Goal: Task Accomplishment & Management: Manage account settings

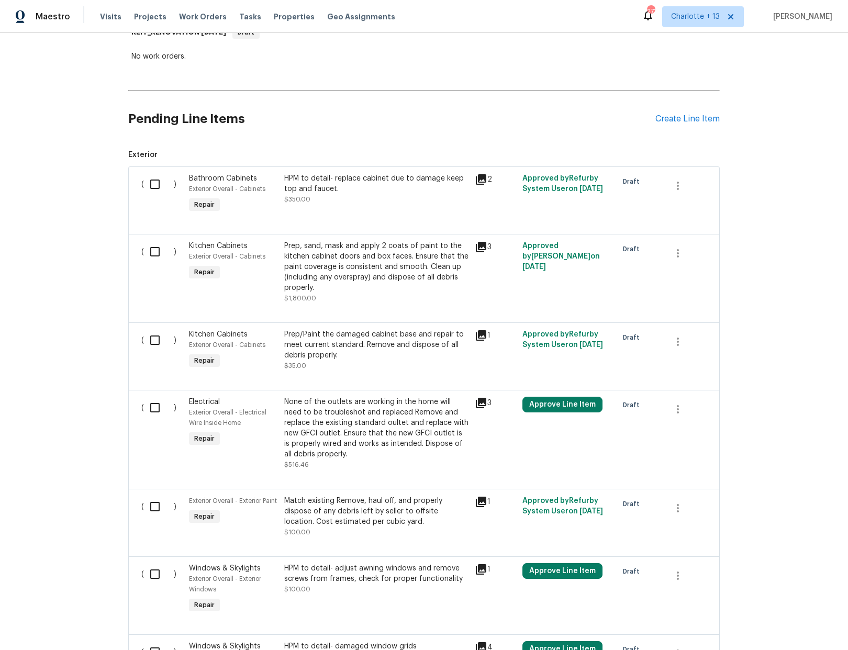
scroll to position [226, 0]
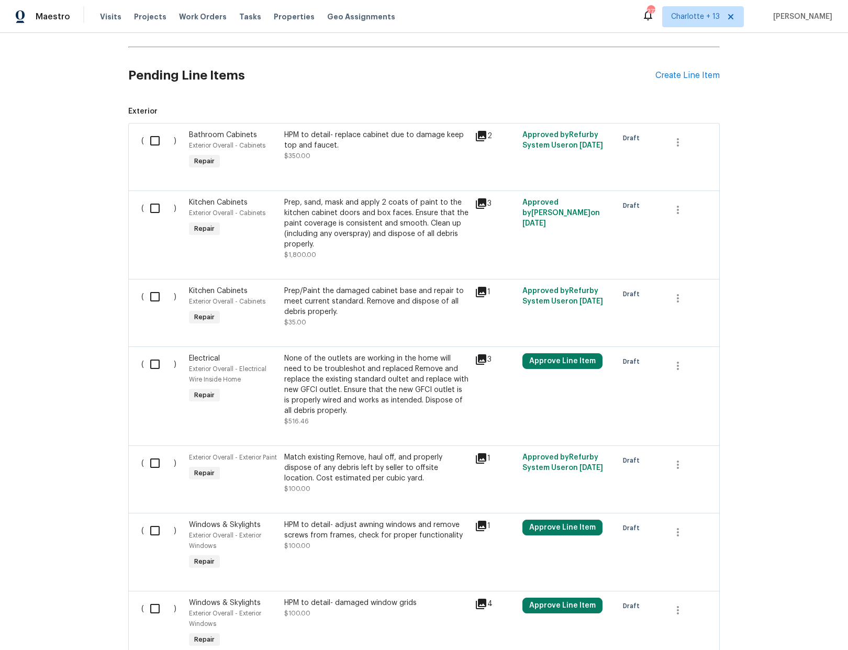
click at [476, 202] on icon at bounding box center [481, 203] width 10 height 10
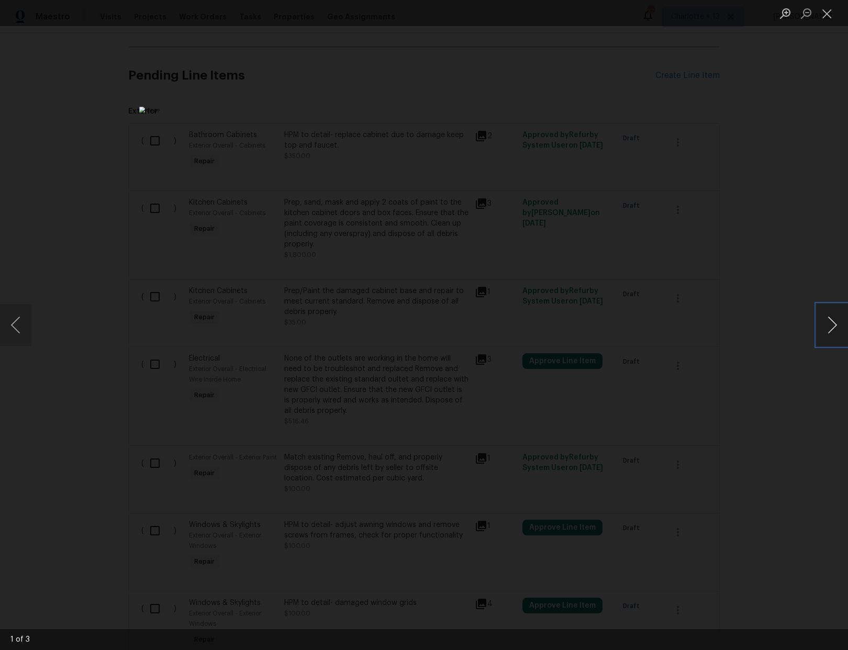
click at [824, 324] on button "Next image" at bounding box center [831, 325] width 31 height 42
click at [761, 232] on div "Lightbox" at bounding box center [424, 325] width 848 height 650
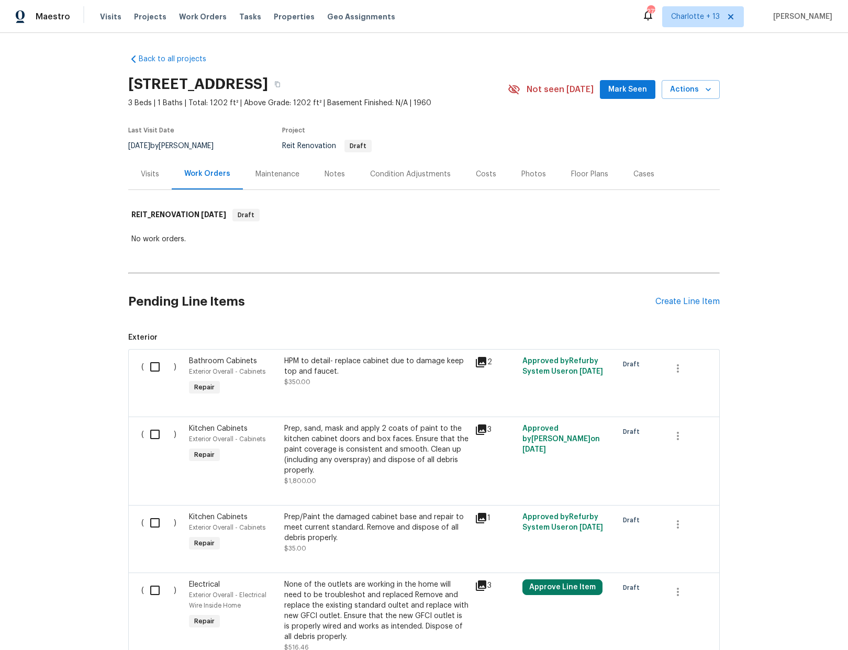
scroll to position [181, 0]
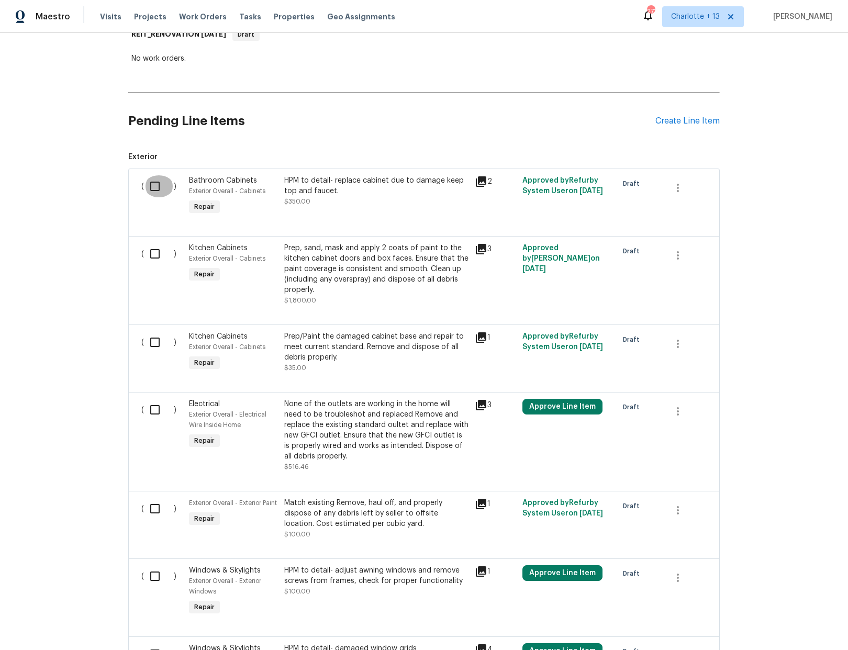
drag, startPoint x: 152, startPoint y: 181, endPoint x: 151, endPoint y: 187, distance: 6.5
click at [152, 182] on input "checkbox" at bounding box center [159, 186] width 30 height 22
checkbox input "true"
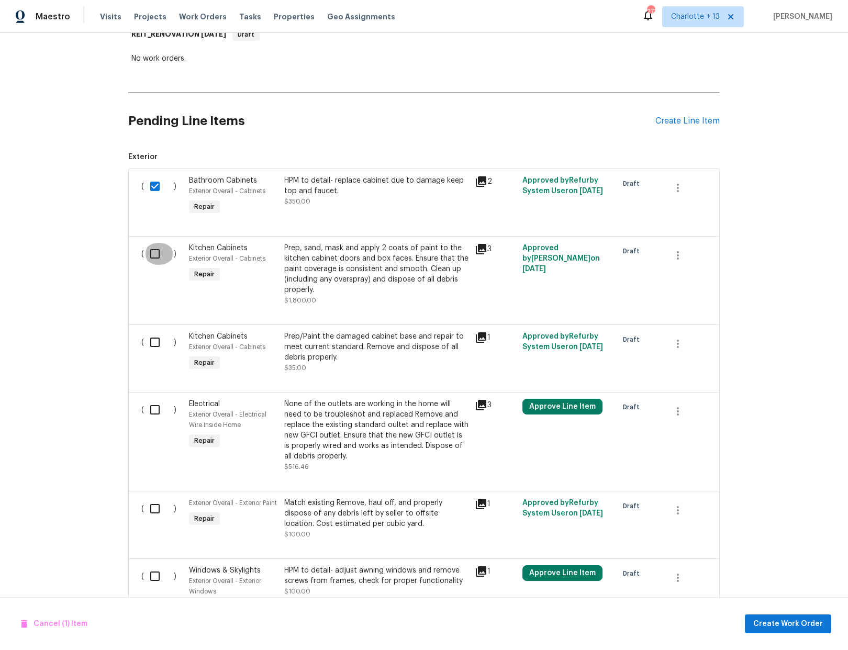
click at [149, 255] on input "checkbox" at bounding box center [159, 254] width 30 height 22
checkbox input "true"
click at [151, 342] on input "checkbox" at bounding box center [159, 342] width 30 height 22
checkbox input "true"
click at [153, 406] on input "checkbox" at bounding box center [159, 410] width 30 height 22
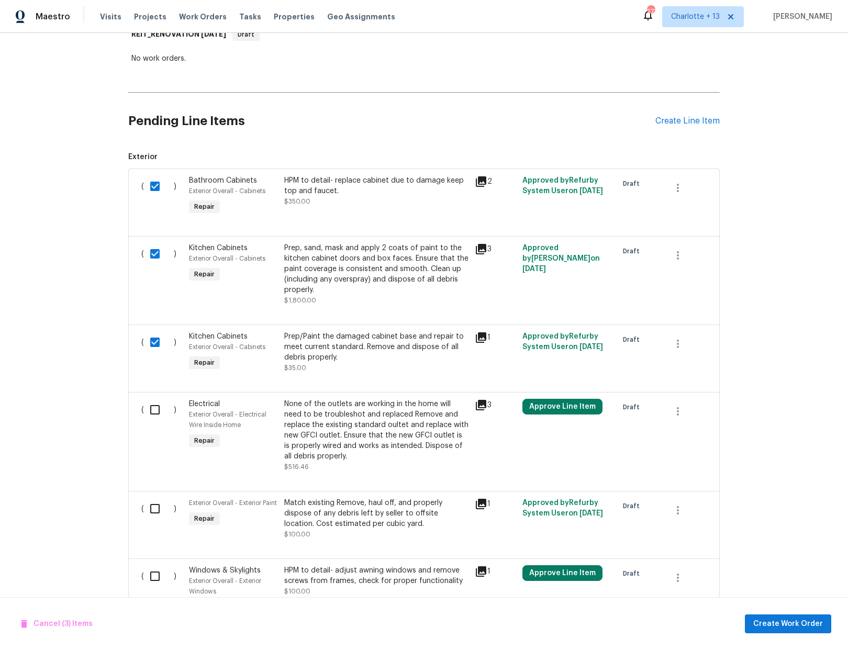
checkbox input "true"
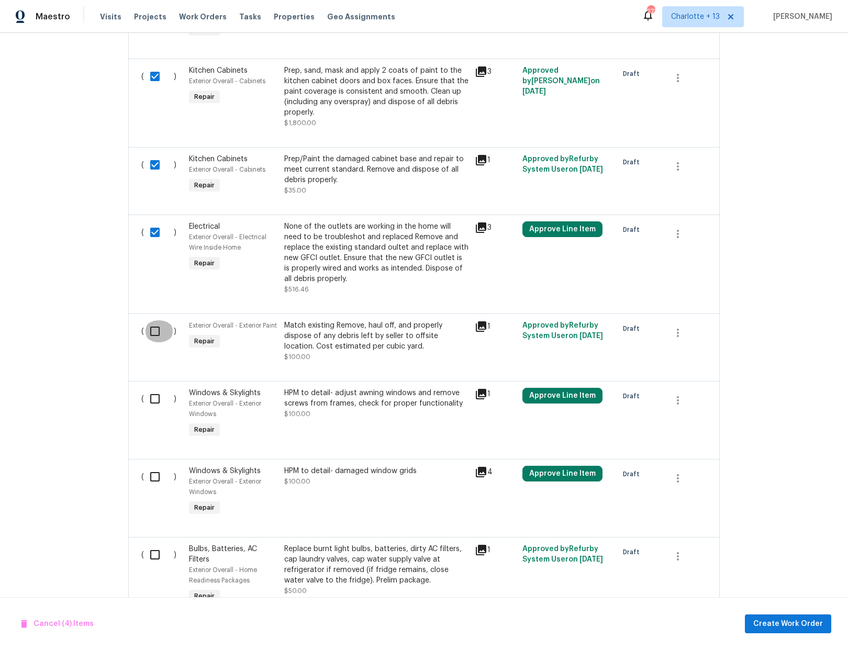
click at [149, 330] on input "checkbox" at bounding box center [159, 331] width 30 height 22
checkbox input "true"
click at [150, 401] on input "checkbox" at bounding box center [159, 399] width 30 height 22
checkbox input "true"
click at [151, 476] on input "checkbox" at bounding box center [159, 477] width 30 height 22
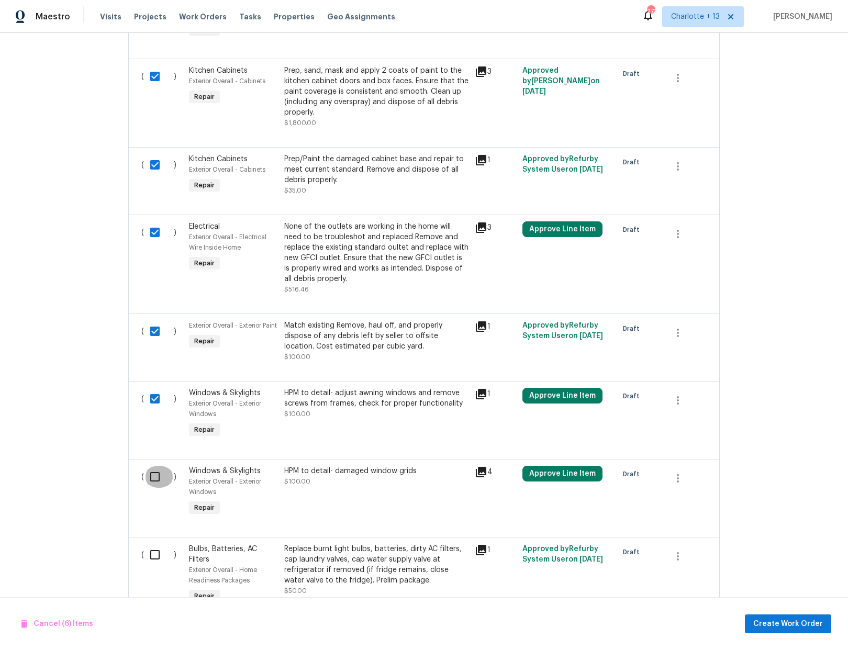
checkbox input "true"
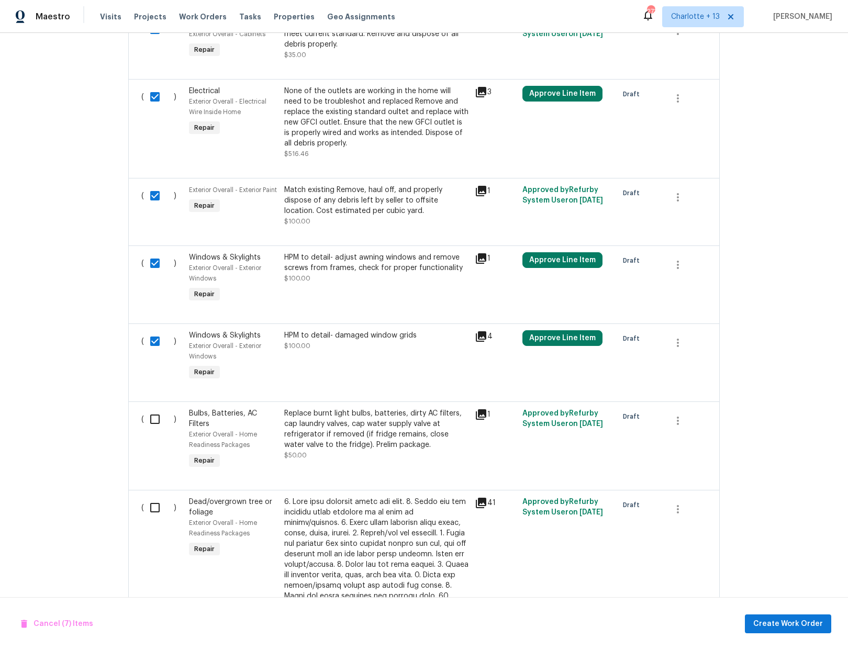
scroll to position [499, 0]
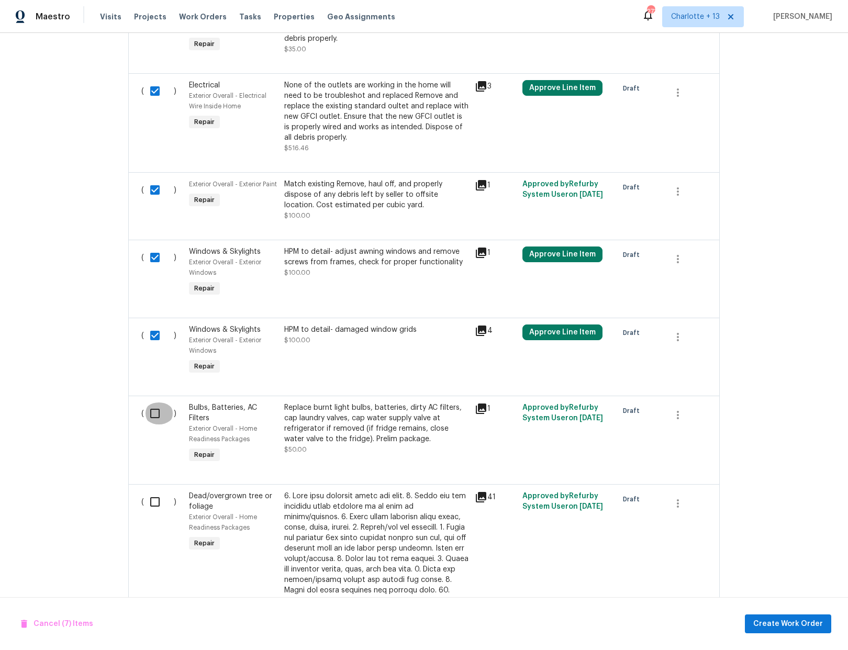
click at [151, 413] on input "checkbox" at bounding box center [159, 413] width 30 height 22
checkbox input "true"
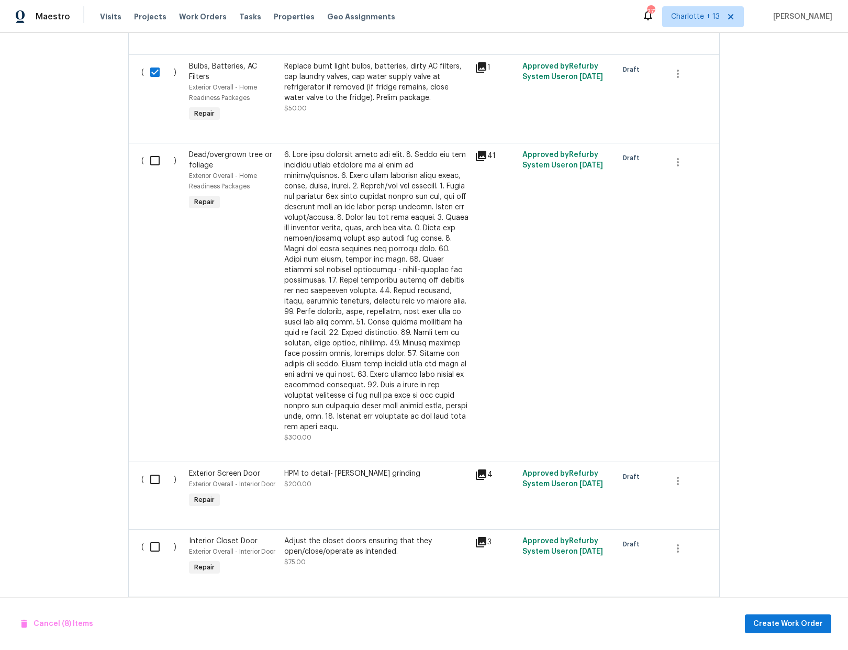
scroll to position [840, 0]
click at [150, 161] on input "checkbox" at bounding box center [159, 161] width 30 height 22
checkbox input "true"
click at [152, 469] on input "checkbox" at bounding box center [159, 480] width 30 height 22
checkbox input "true"
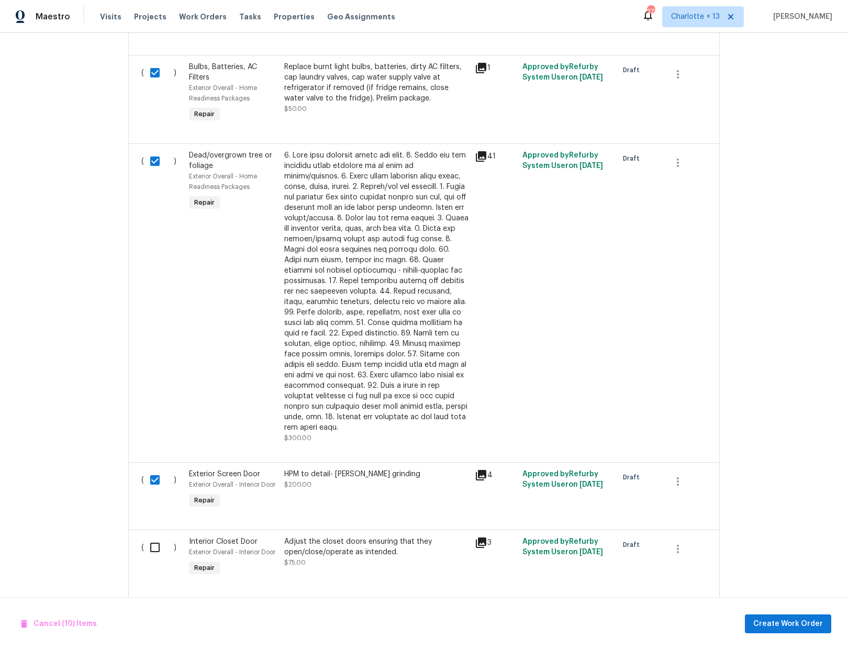
click at [151, 536] on input "checkbox" at bounding box center [159, 547] width 30 height 22
checkbox input "true"
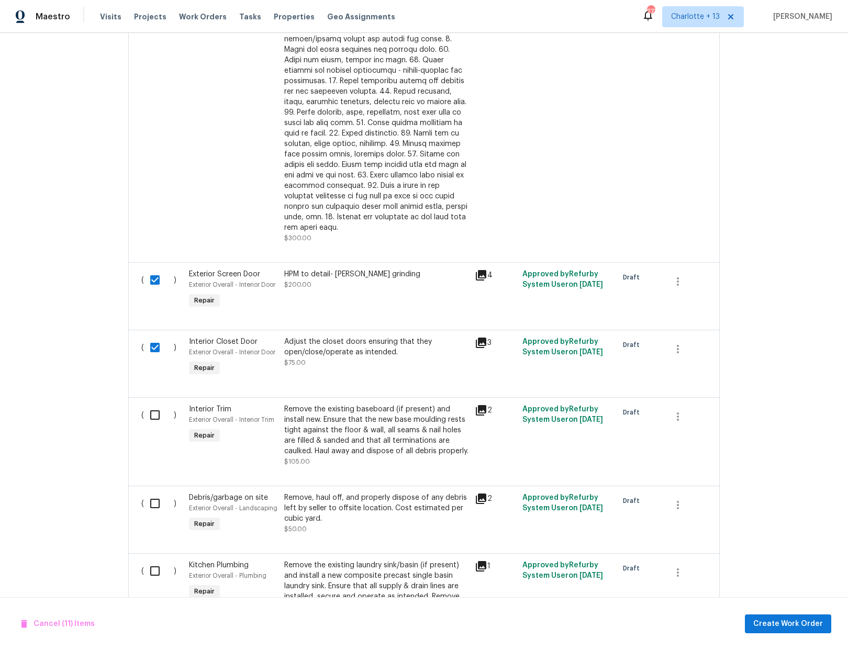
scroll to position [1075, 0]
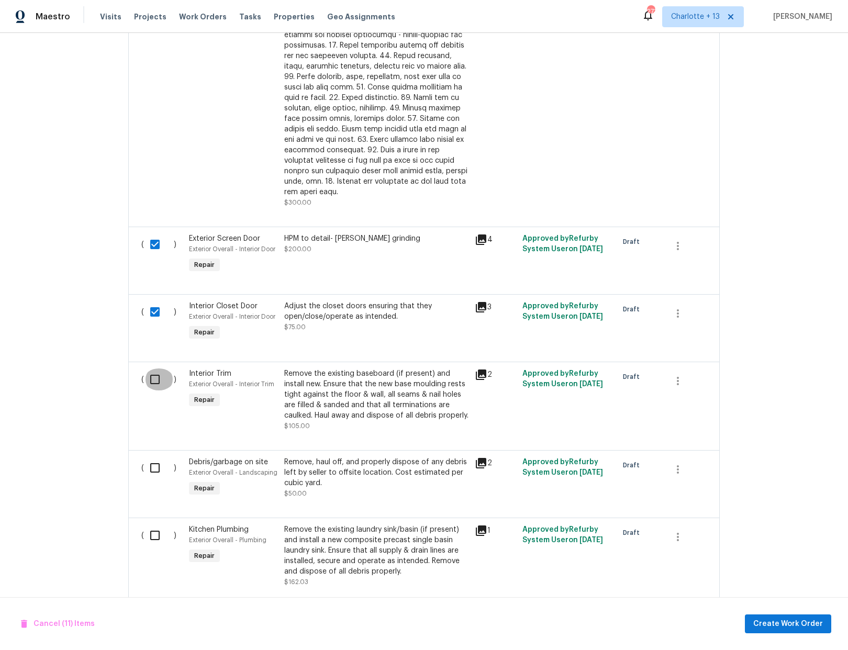
click at [152, 368] on input "checkbox" at bounding box center [159, 379] width 30 height 22
checkbox input "true"
drag, startPoint x: 150, startPoint y: 459, endPoint x: 165, endPoint y: 461, distance: 14.8
click at [150, 459] on input "checkbox" at bounding box center [159, 468] width 30 height 22
checkbox input "true"
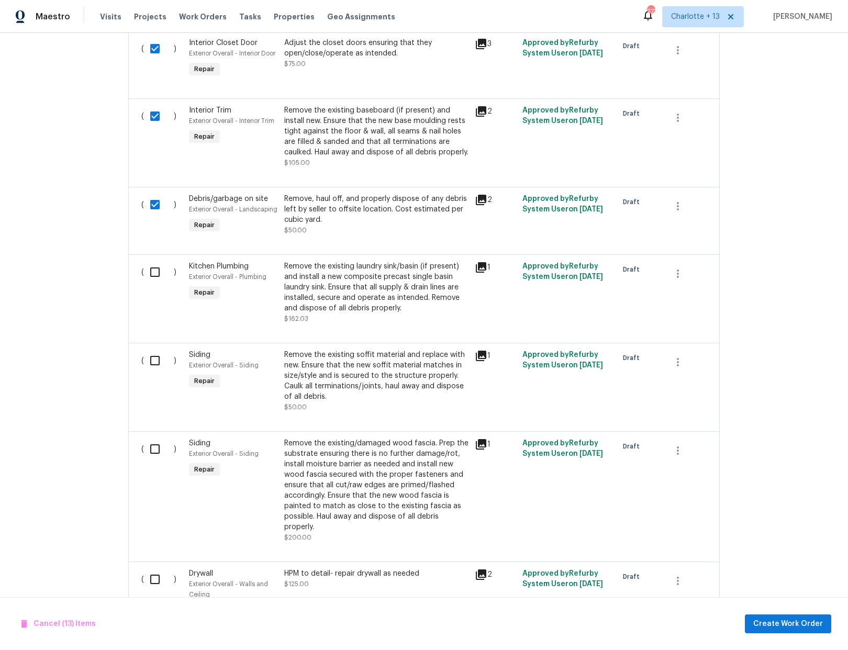
scroll to position [1319, 0]
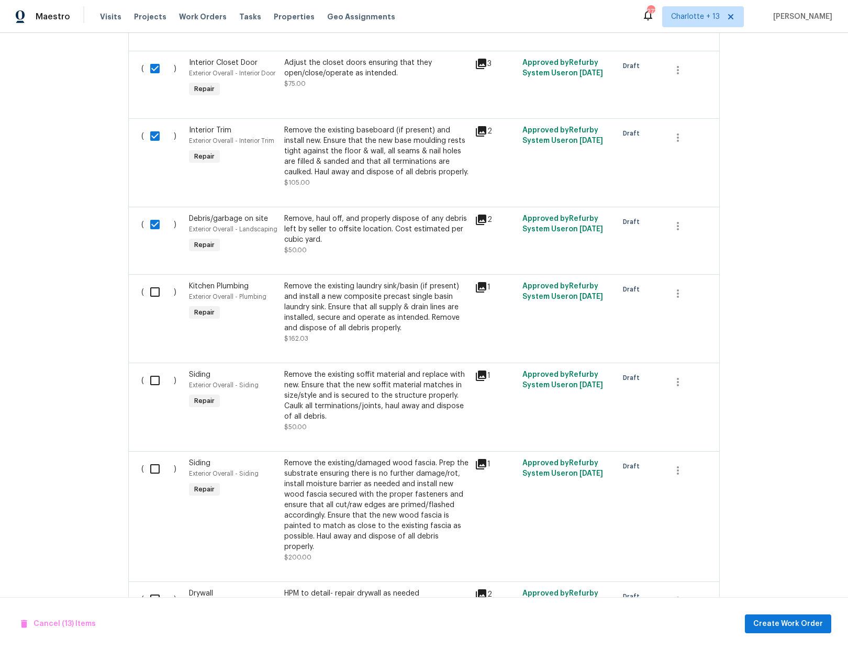
click at [149, 281] on input "checkbox" at bounding box center [159, 292] width 30 height 22
checkbox input "true"
click at [154, 369] on input "checkbox" at bounding box center [159, 380] width 30 height 22
checkbox input "true"
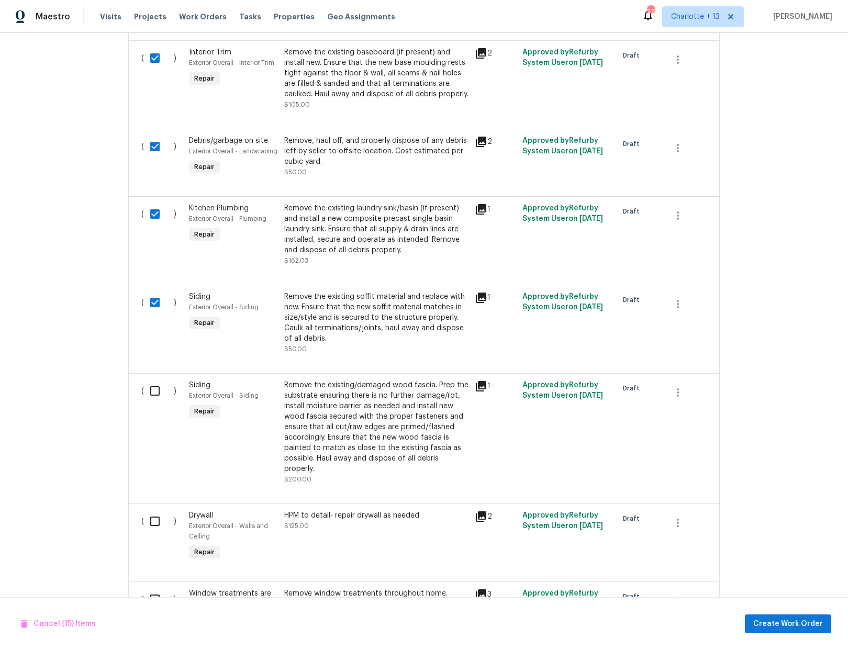
scroll to position [1406, 0]
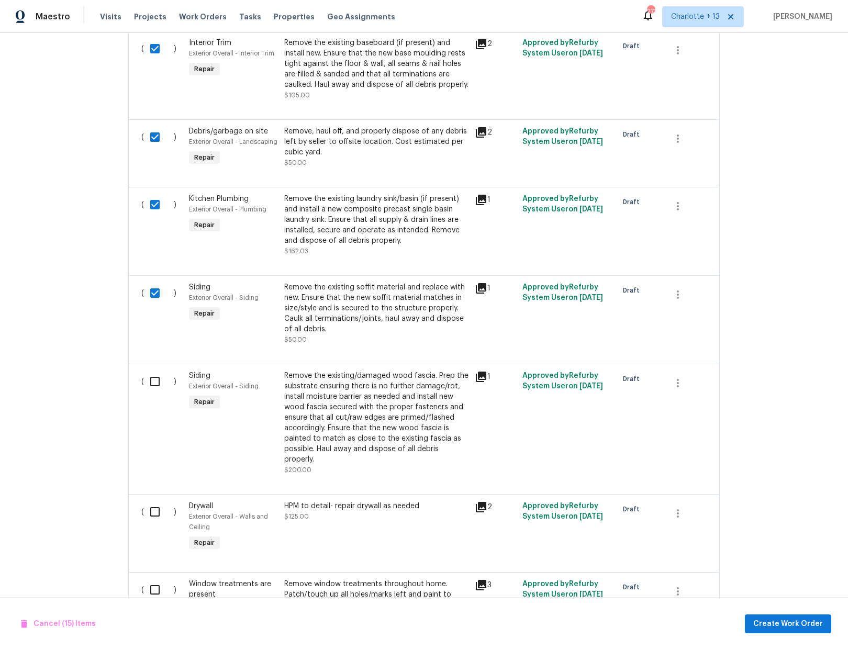
click at [153, 370] on input "checkbox" at bounding box center [159, 381] width 30 height 22
checkbox input "true"
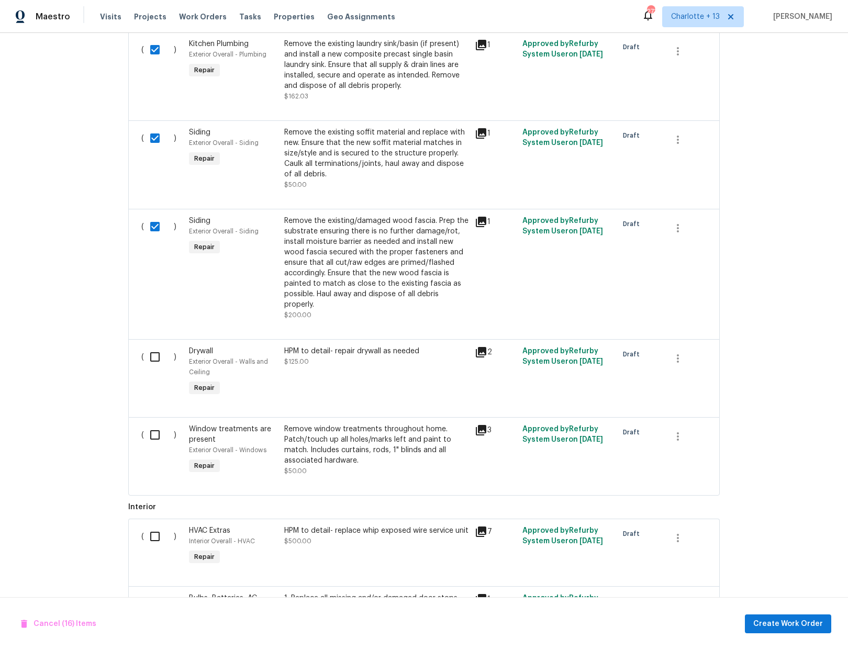
scroll to position [1568, 0]
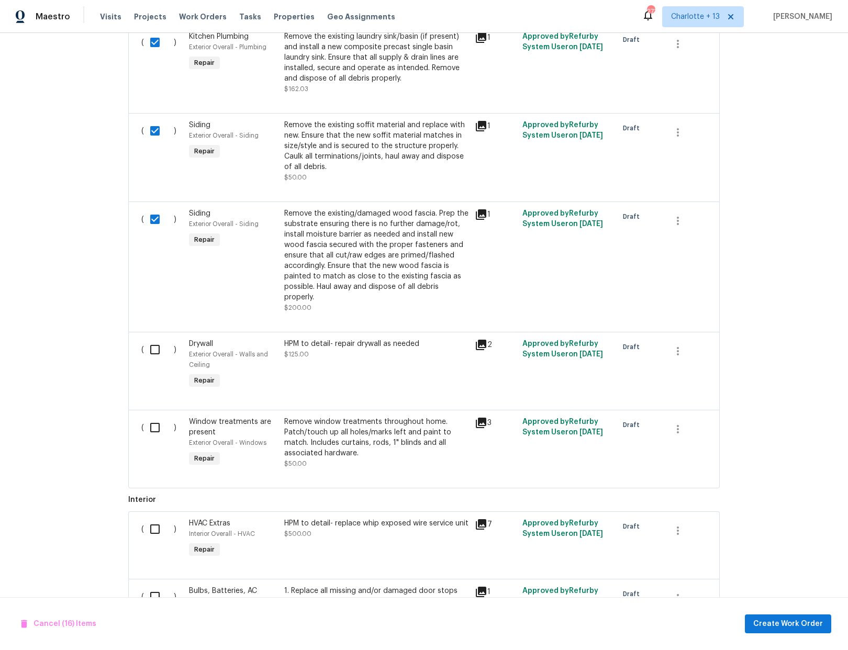
click at [151, 339] on input "checkbox" at bounding box center [159, 350] width 30 height 22
checkbox input "true"
click at [152, 417] on input "checkbox" at bounding box center [159, 427] width 30 height 22
checkbox input "true"
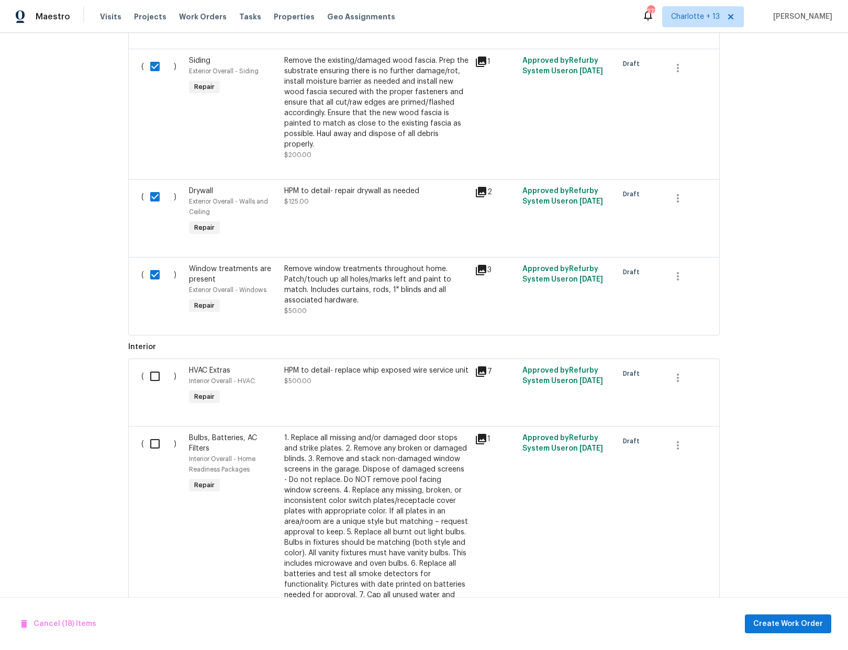
scroll to position [1723, 0]
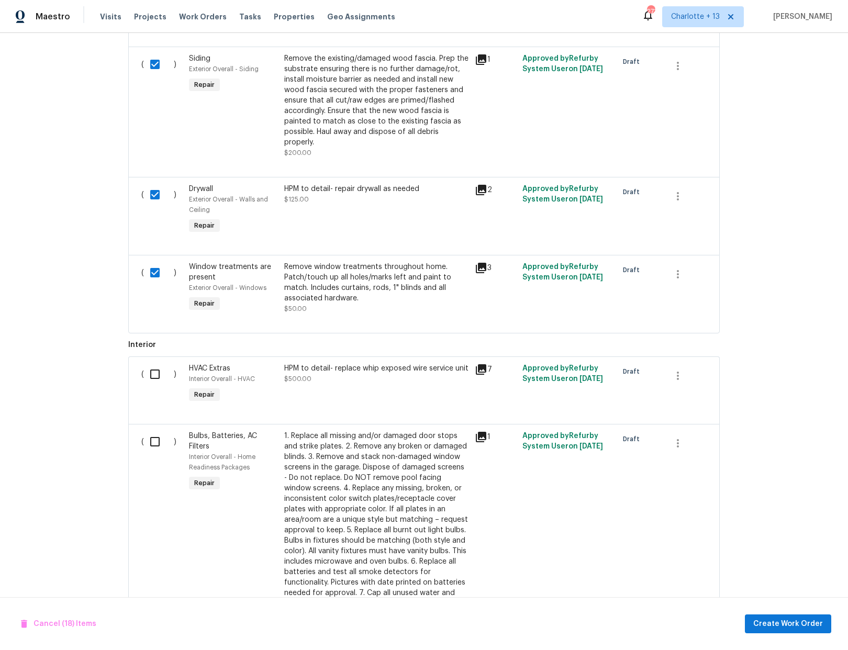
click at [150, 363] on input "checkbox" at bounding box center [159, 374] width 30 height 22
checkbox input "true"
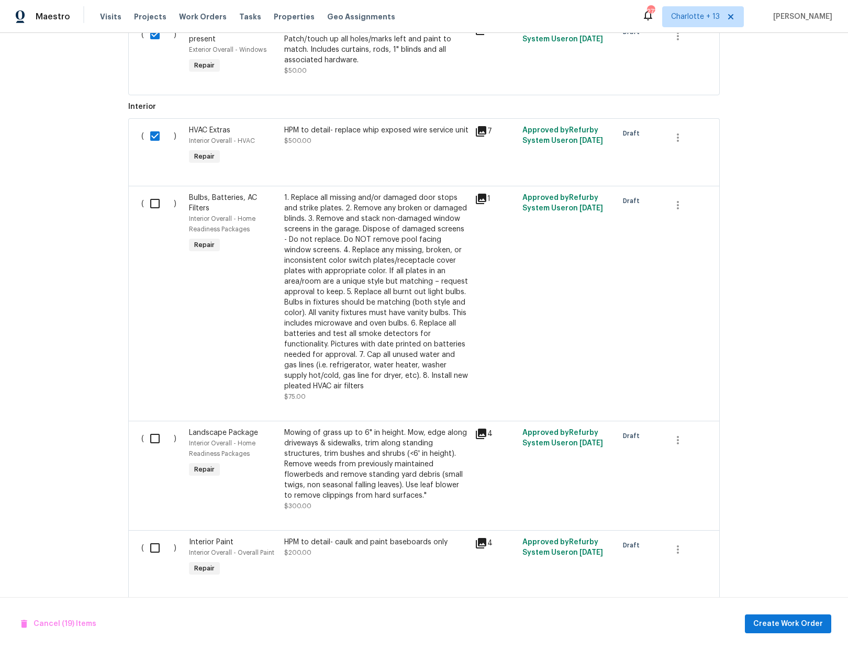
scroll to position [2063, 0]
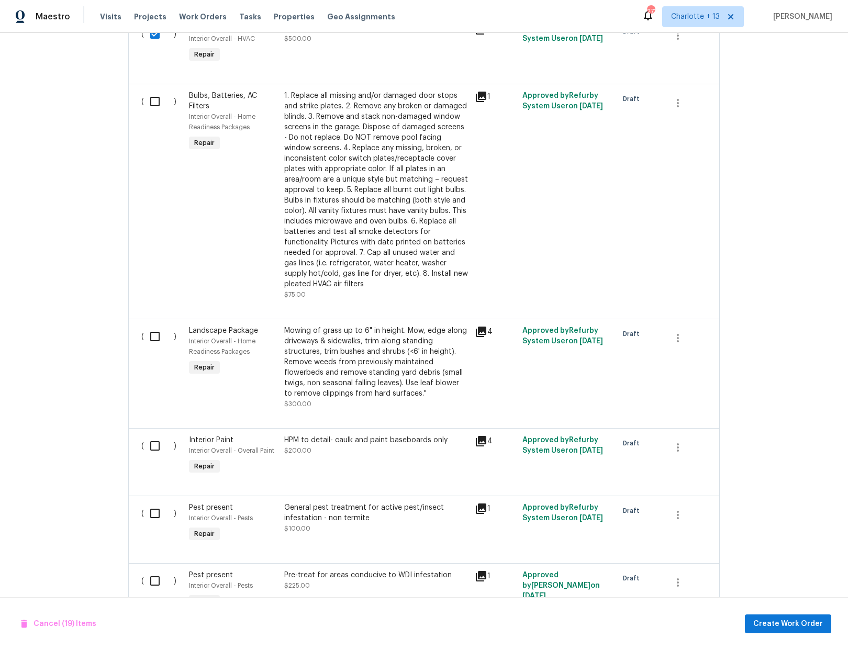
click at [369, 325] on div "Mowing of grass up to 6" in height. Mow, edge along driveways & sidewalks, trim…" at bounding box center [376, 361] width 184 height 73
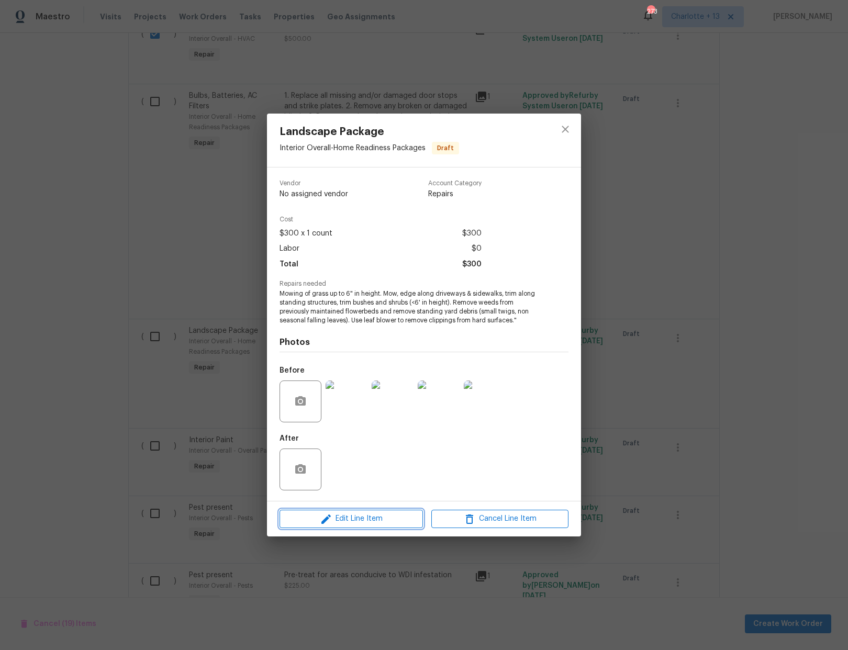
click at [373, 521] on span "Edit Line Item" at bounding box center [351, 518] width 137 height 13
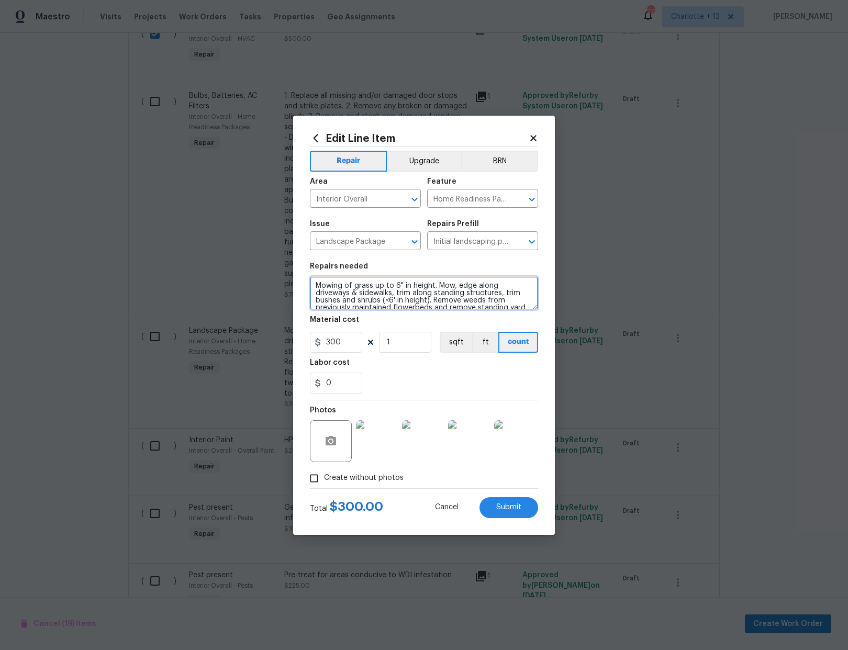
drag, startPoint x: 316, startPoint y: 284, endPoint x: 322, endPoint y: 284, distance: 6.3
click at [316, 284] on textarea "Mowing of grass up to 6" in height. Mow, edge along driveways & sidewalks, trim…" at bounding box center [424, 292] width 228 height 33
type textarea "install mulch front planter, Mowing of grass up to 6" in height. Mow, edge alon…"
click at [511, 505] on span "Submit" at bounding box center [508, 507] width 25 height 8
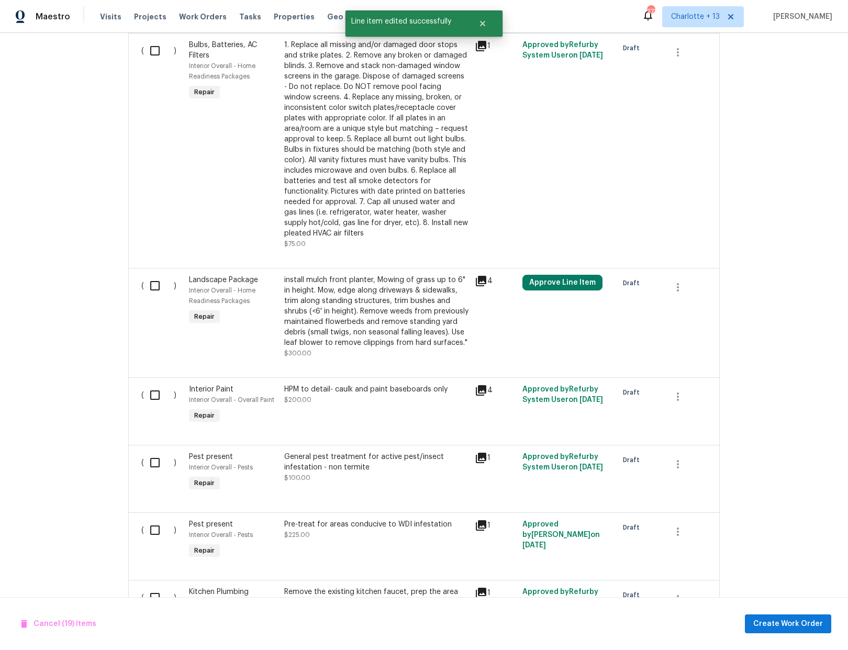
scroll to position [2143, 0]
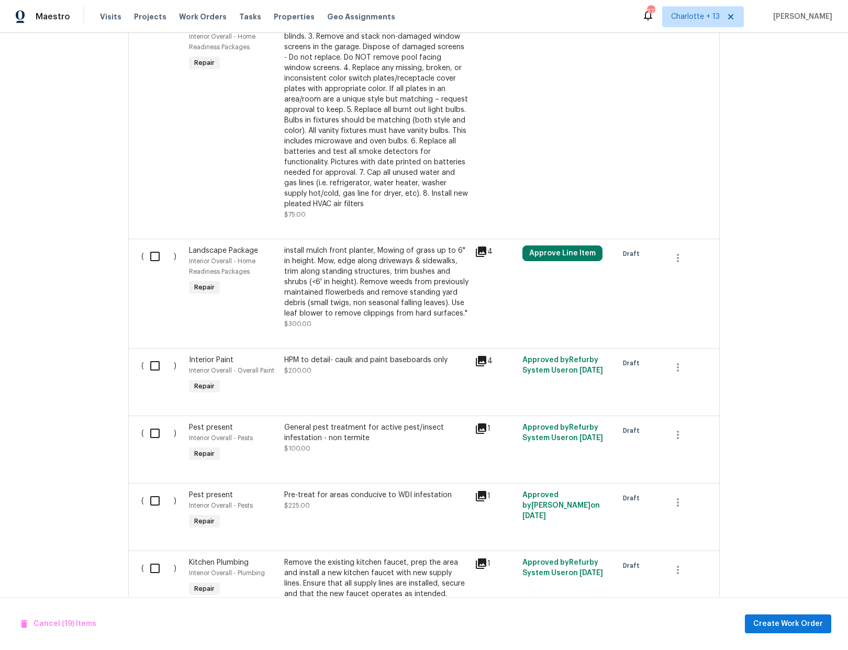
click at [150, 355] on input "checkbox" at bounding box center [159, 366] width 30 height 22
checkbox input "true"
click at [150, 422] on input "checkbox" at bounding box center [159, 433] width 30 height 22
checkbox input "true"
click at [147, 491] on input "checkbox" at bounding box center [159, 501] width 30 height 22
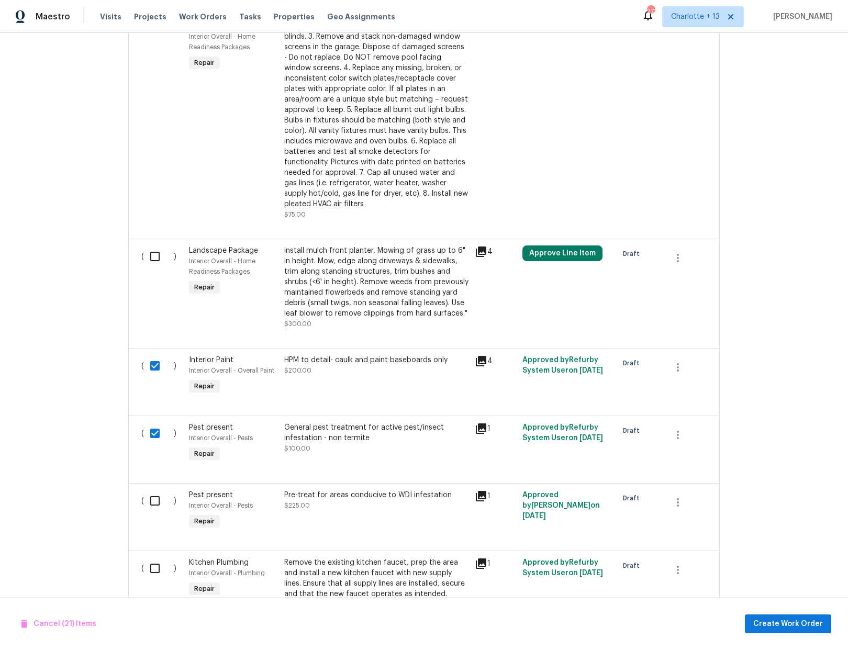
checkbox input "true"
click at [150, 560] on input "checkbox" at bounding box center [159, 568] width 30 height 22
checkbox input "true"
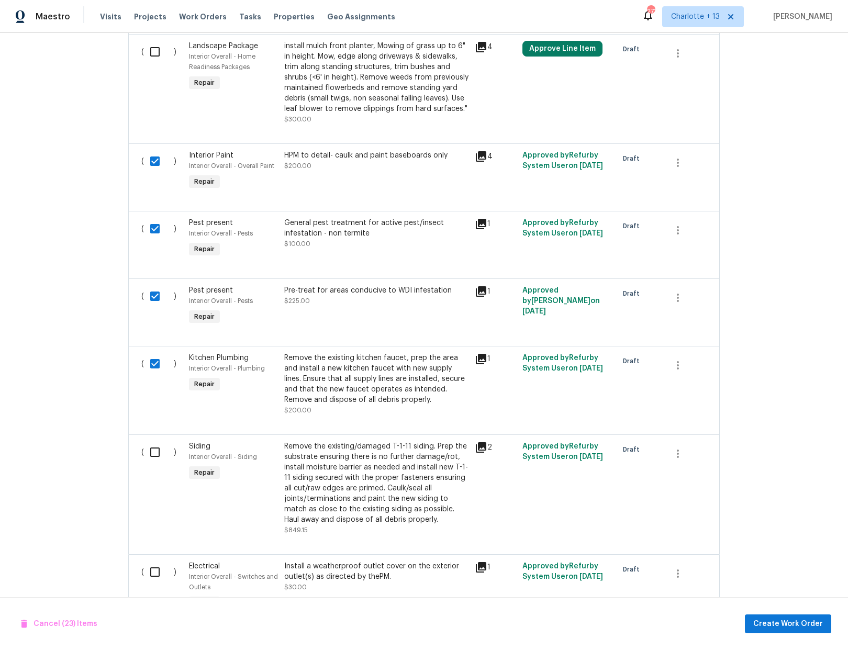
scroll to position [2367, 0]
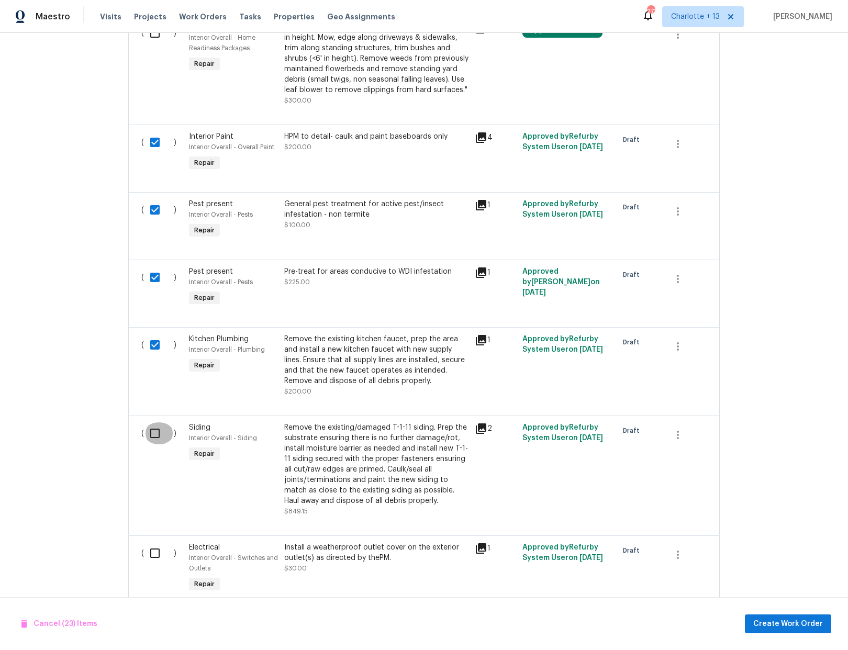
click at [149, 423] on input "checkbox" at bounding box center [159, 433] width 30 height 22
checkbox input "true"
click at [150, 542] on input "checkbox" at bounding box center [159, 553] width 30 height 22
checkbox input "true"
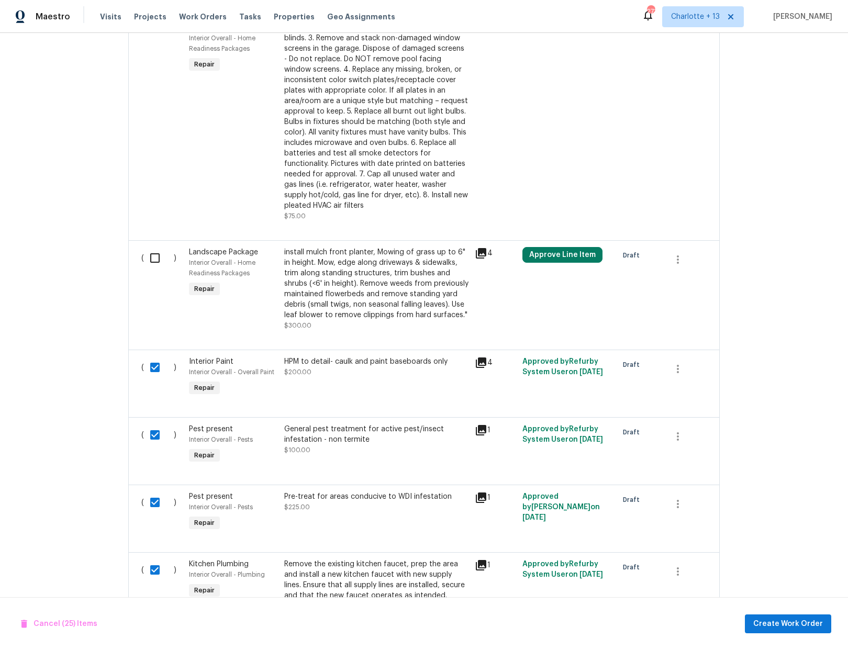
scroll to position [2098, 0]
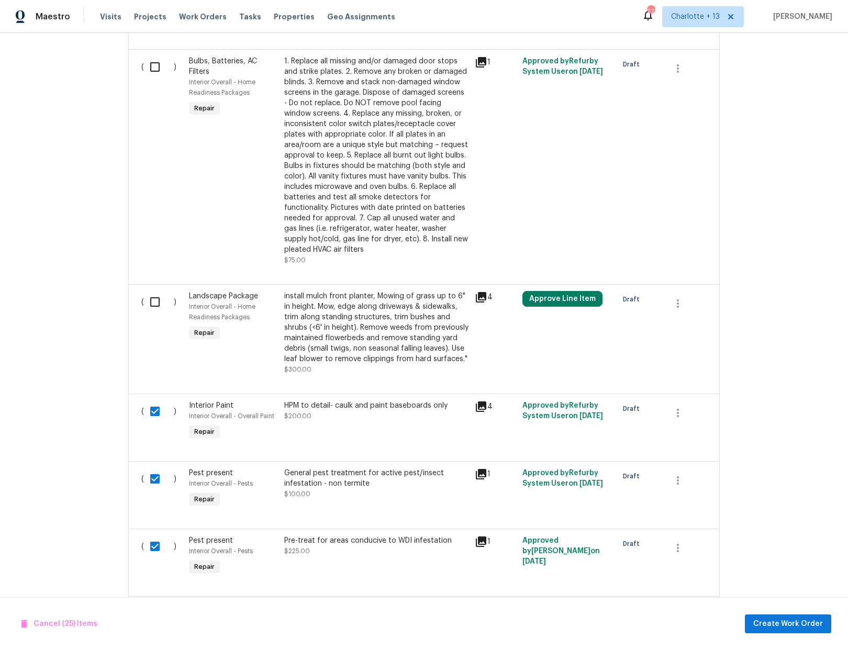
click at [153, 291] on input "checkbox" at bounding box center [159, 302] width 30 height 22
checkbox input "true"
click at [149, 57] on input "checkbox" at bounding box center [159, 67] width 30 height 22
checkbox input "true"
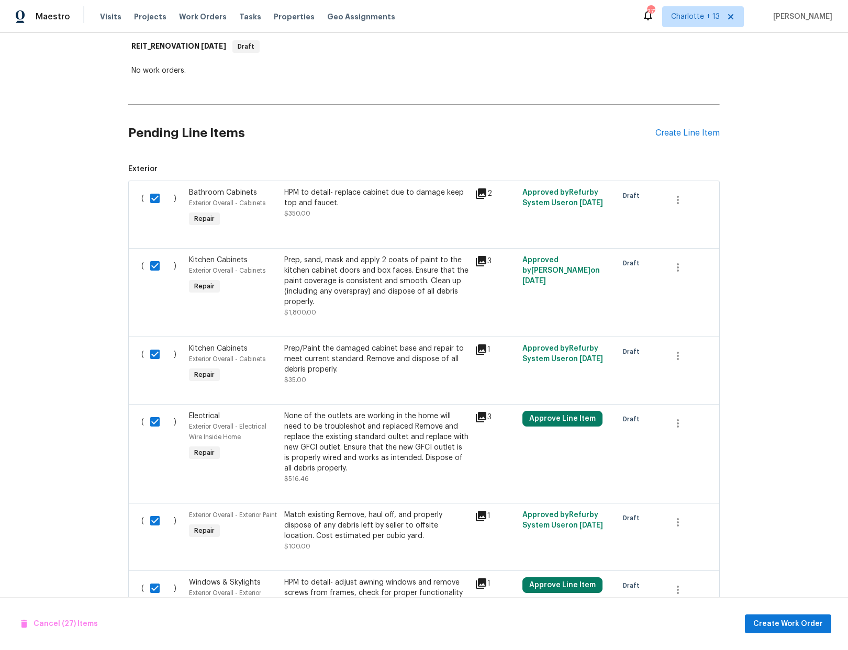
scroll to position [168, 0]
click at [812, 623] on span "Create Work Order" at bounding box center [788, 623] width 70 height 13
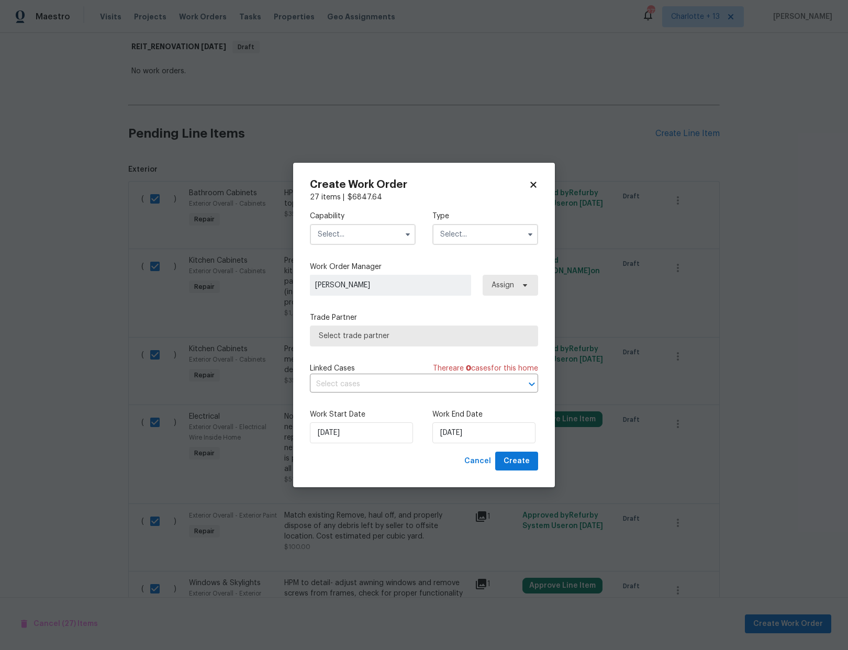
click at [378, 236] on input "text" at bounding box center [363, 234] width 106 height 21
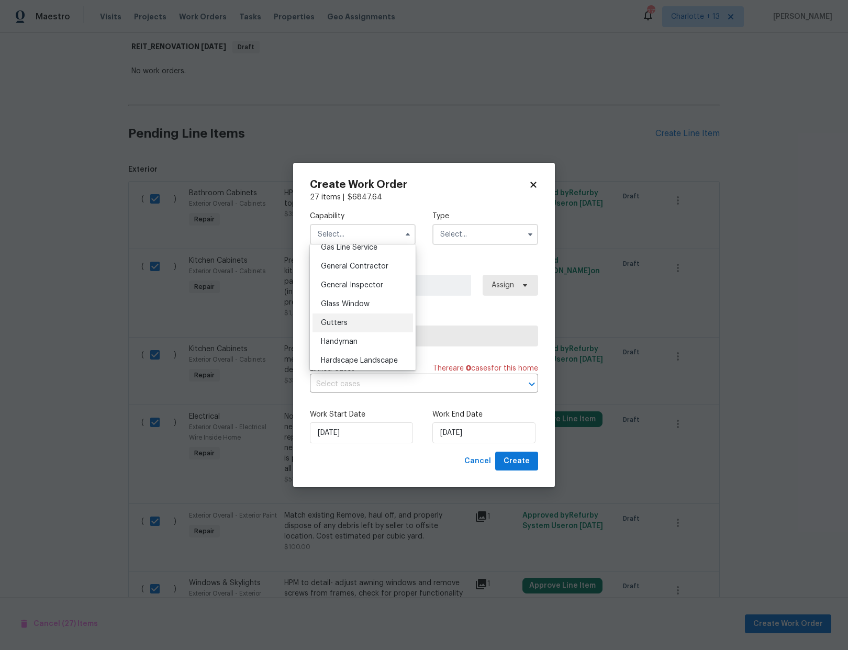
scroll to position [485, 0]
click at [367, 276] on span "General Contractor" at bounding box center [354, 271] width 67 height 7
type input "General Contractor"
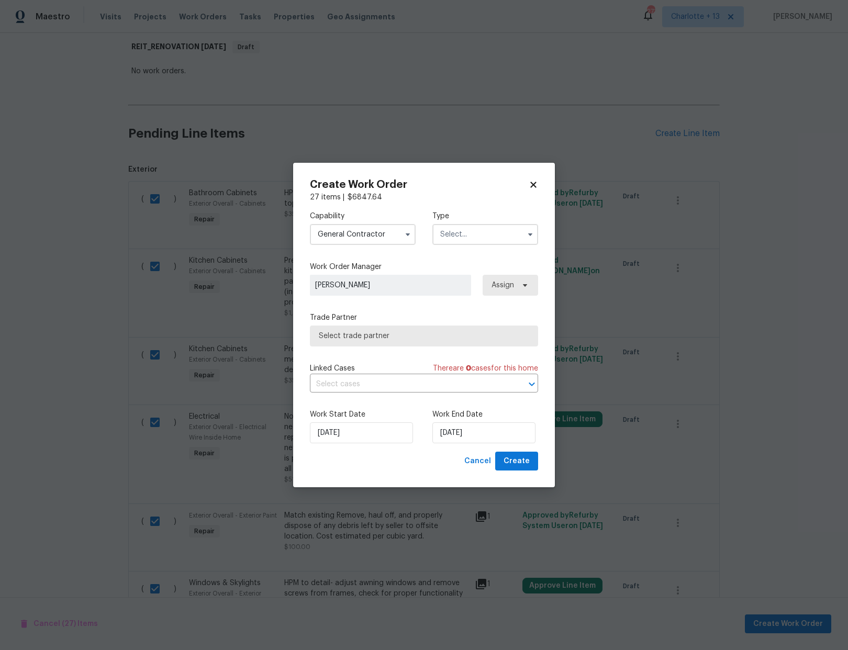
click at [463, 235] on input "text" at bounding box center [485, 234] width 106 height 21
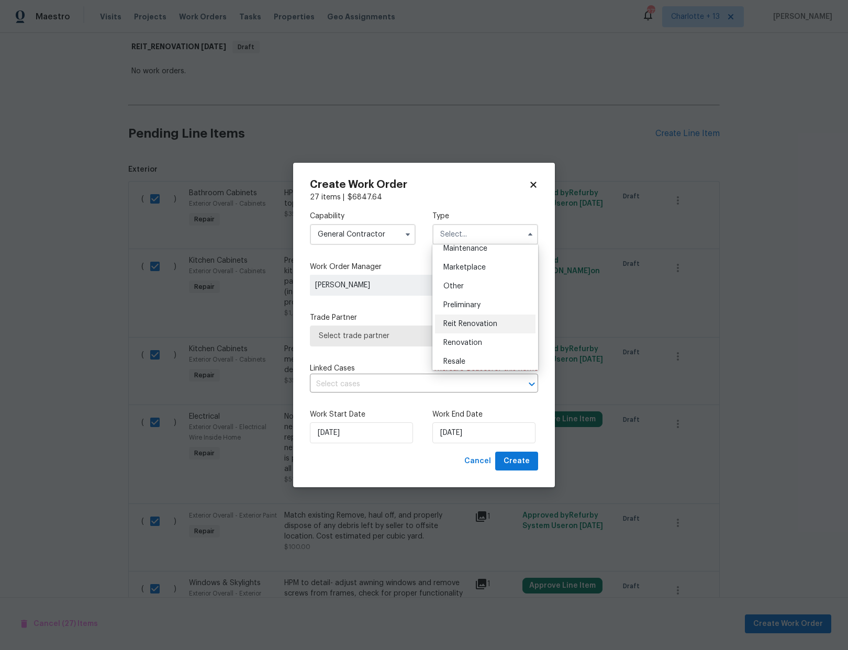
click at [468, 318] on div "Reit Renovation" at bounding box center [485, 323] width 100 height 19
type input "Reit Renovation"
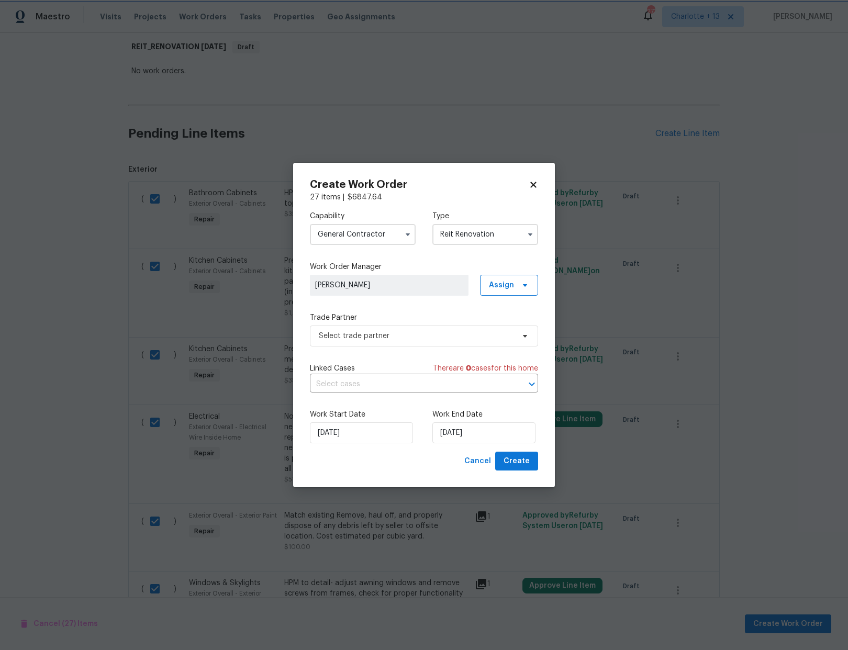
scroll to position [0, 0]
click at [379, 336] on span "Select trade partner" at bounding box center [416, 336] width 195 height 10
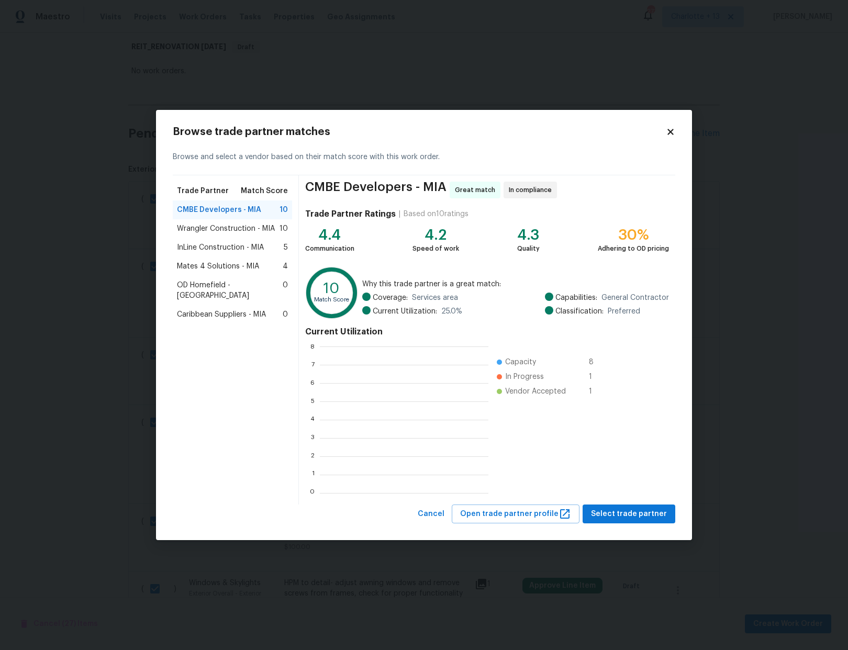
scroll to position [139, 161]
click at [232, 226] on span "Wrangler Construction - MIA" at bounding box center [226, 228] width 98 height 10
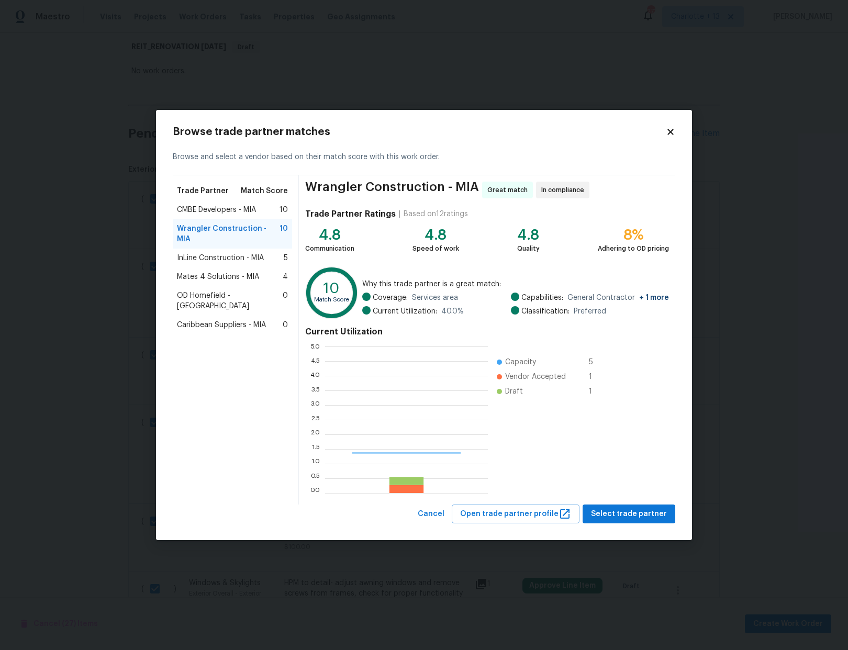
scroll to position [139, 155]
click at [634, 520] on span "Select trade partner" at bounding box center [629, 514] width 76 height 13
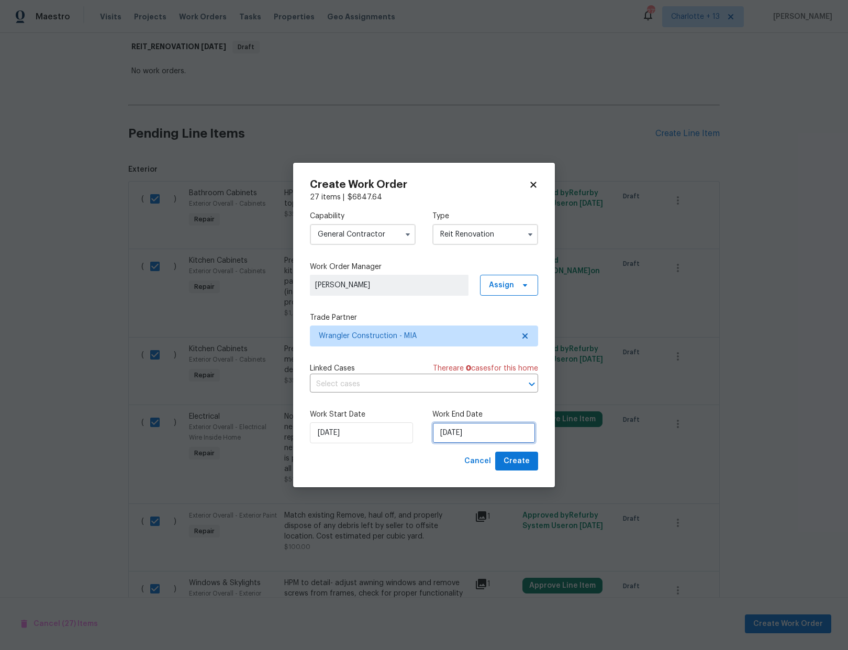
click at [474, 432] on input "[DATE]" at bounding box center [483, 432] width 103 height 21
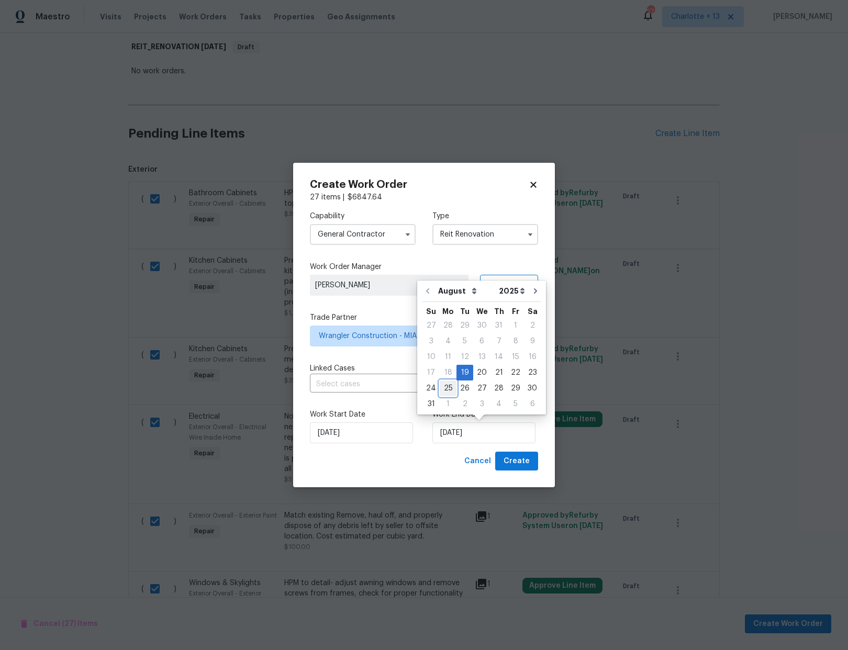
click at [449, 387] on div "25" at bounding box center [448, 388] width 17 height 15
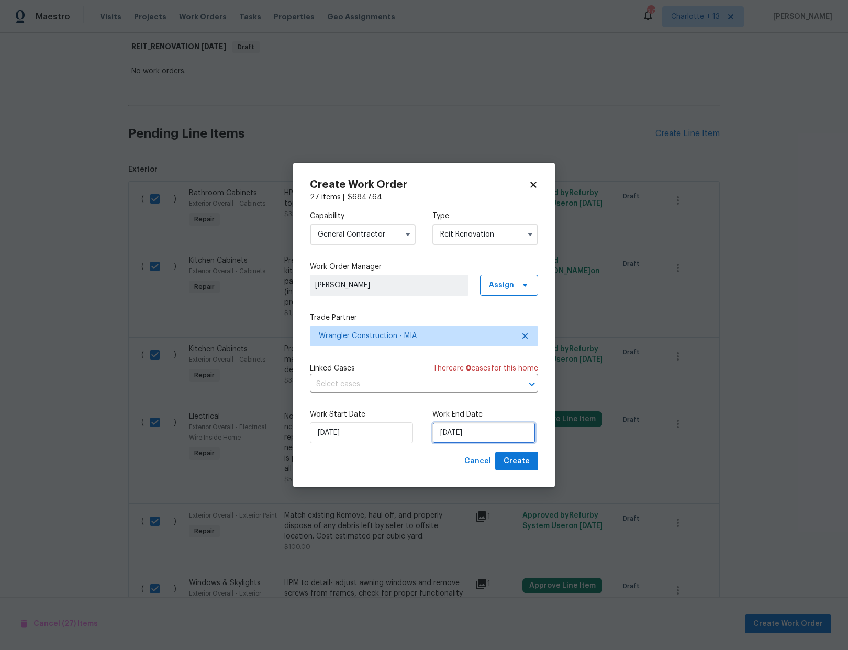
click at [494, 434] on input "8/25/2025" at bounding box center [483, 432] width 103 height 21
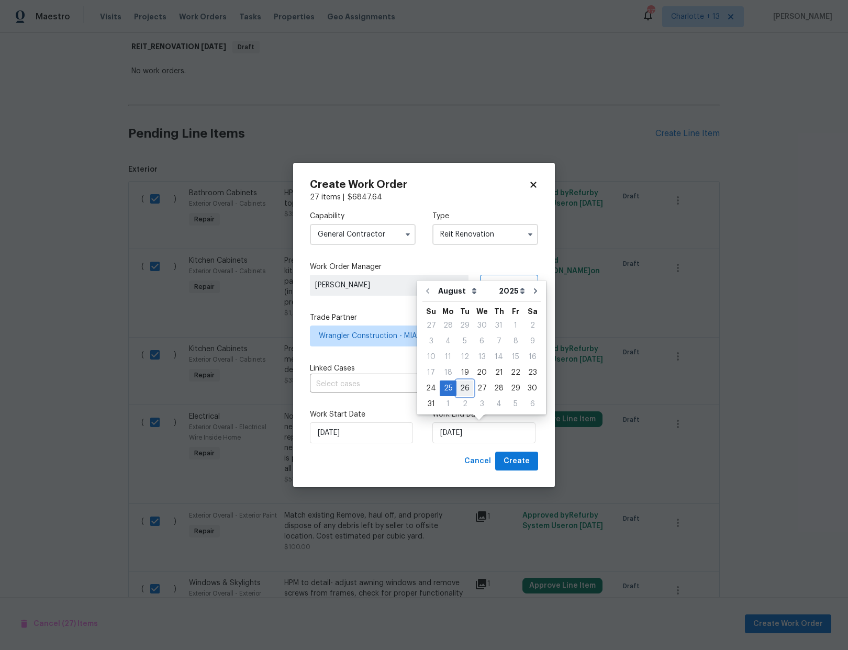
click at [460, 386] on div "26" at bounding box center [464, 388] width 17 height 15
type input "8/26/2025"
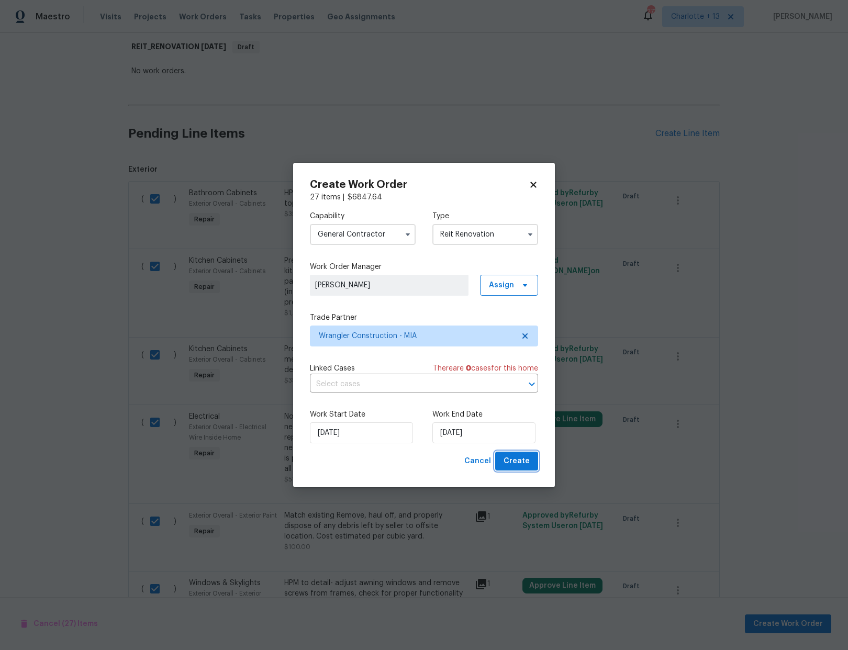
click at [510, 460] on span "Create" at bounding box center [516, 461] width 26 height 13
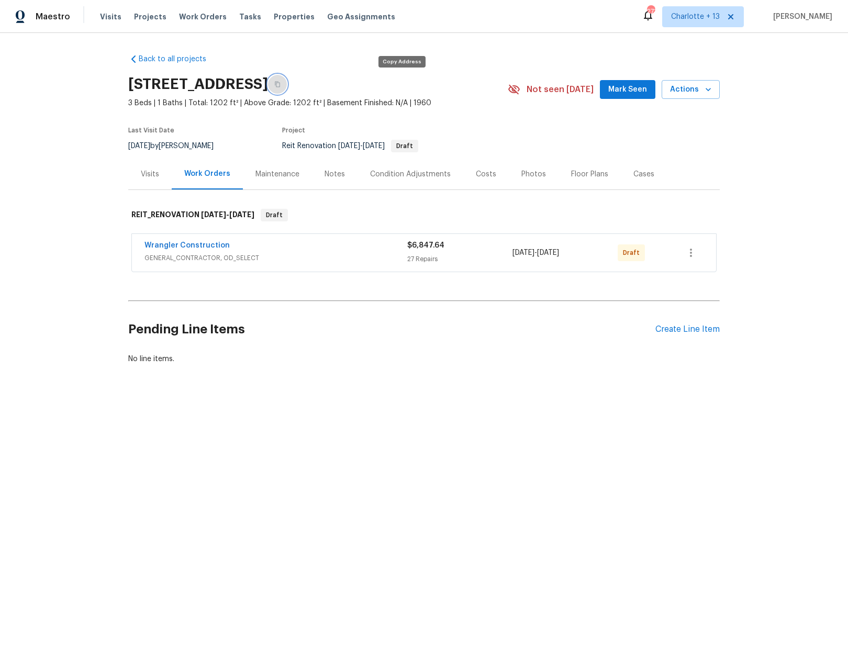
click at [280, 85] on icon "button" at bounding box center [277, 84] width 6 height 6
click at [690, 253] on icon "button" at bounding box center [691, 253] width 2 height 8
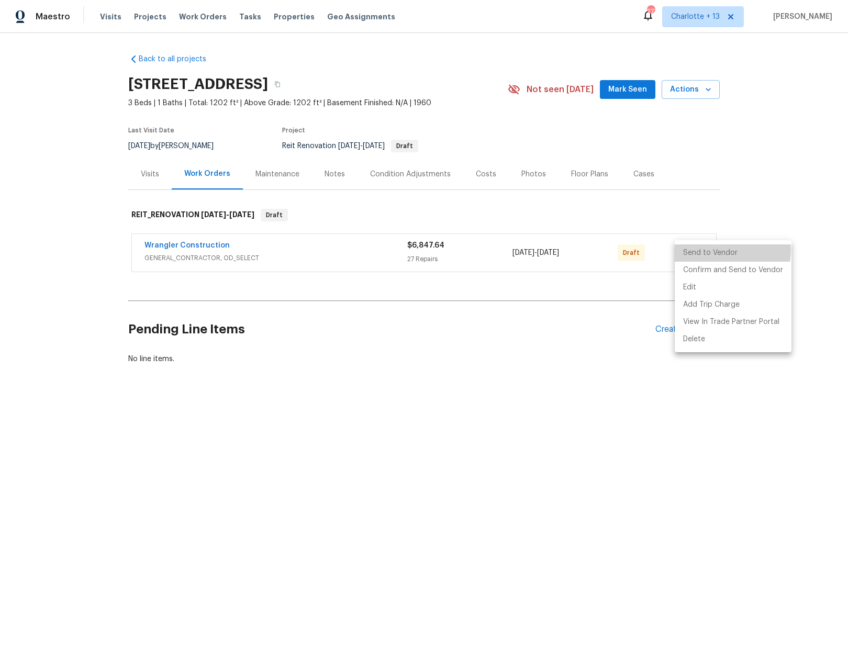
click at [720, 250] on li "Send to Vendor" at bounding box center [732, 252] width 117 height 17
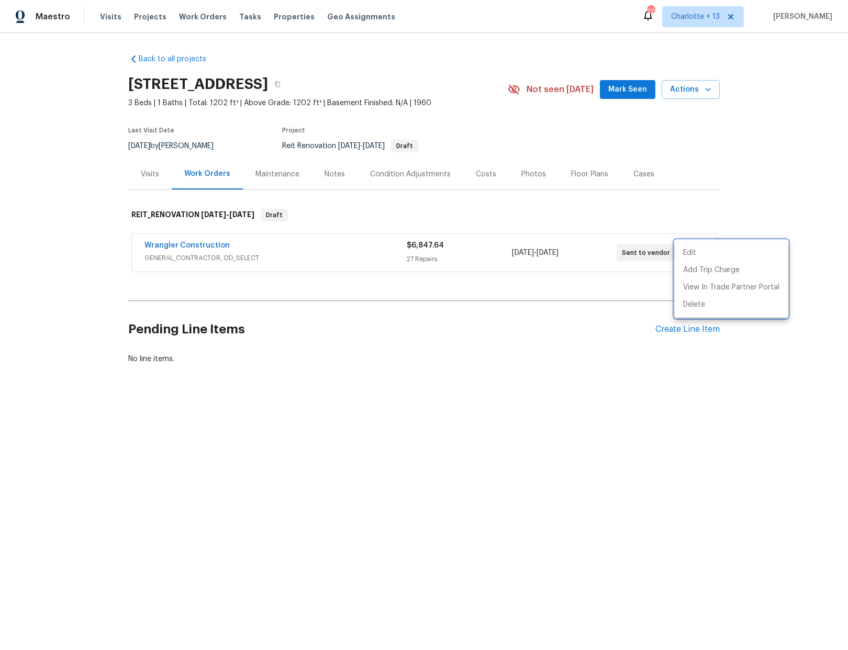
click at [421, 302] on div at bounding box center [424, 325] width 848 height 650
click at [632, 94] on span "Mark Seen" at bounding box center [627, 89] width 39 height 13
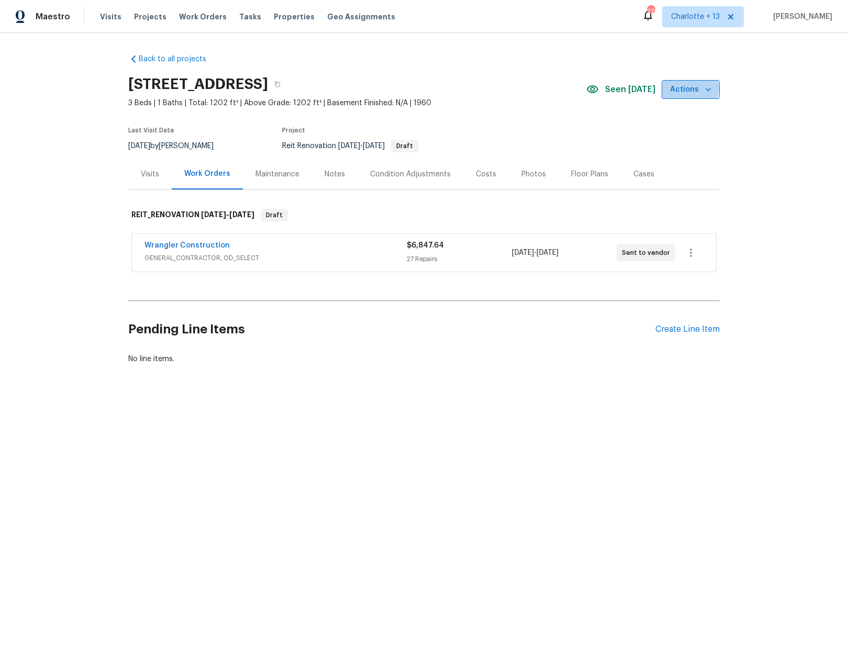
click at [685, 89] on span "Actions" at bounding box center [690, 89] width 41 height 13
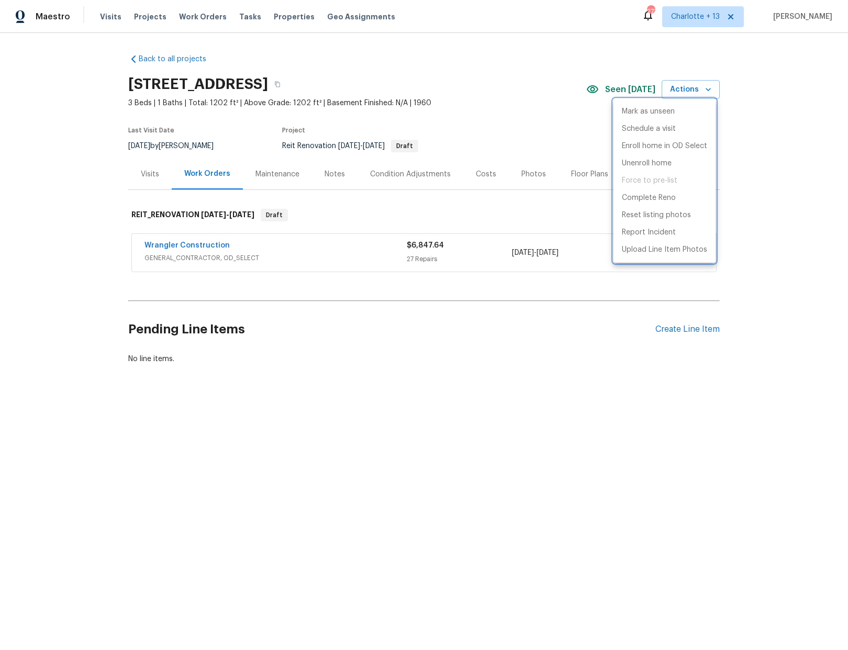
click at [740, 114] on div at bounding box center [424, 325] width 848 height 650
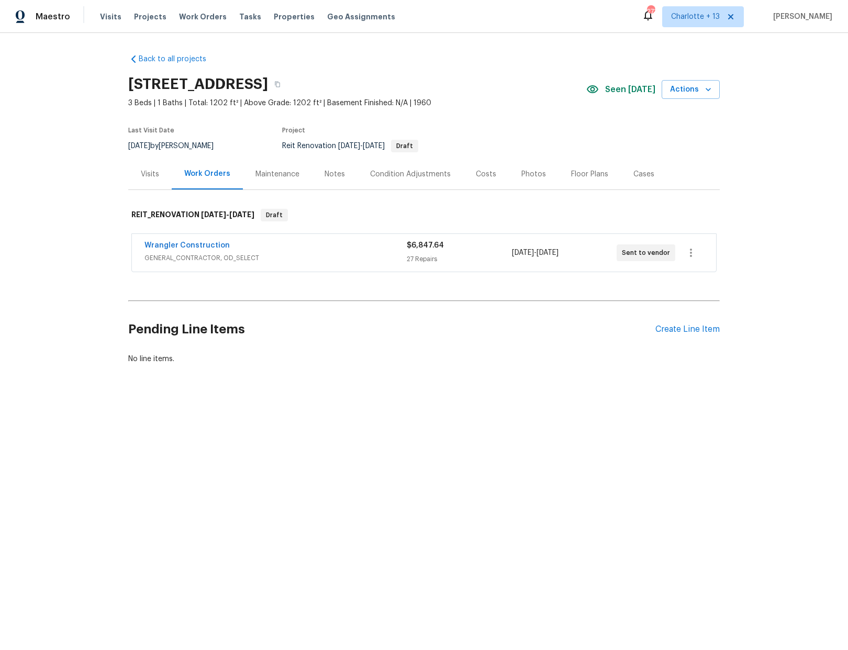
click at [280, 172] on div "Maintenance" at bounding box center [277, 174] width 44 height 10
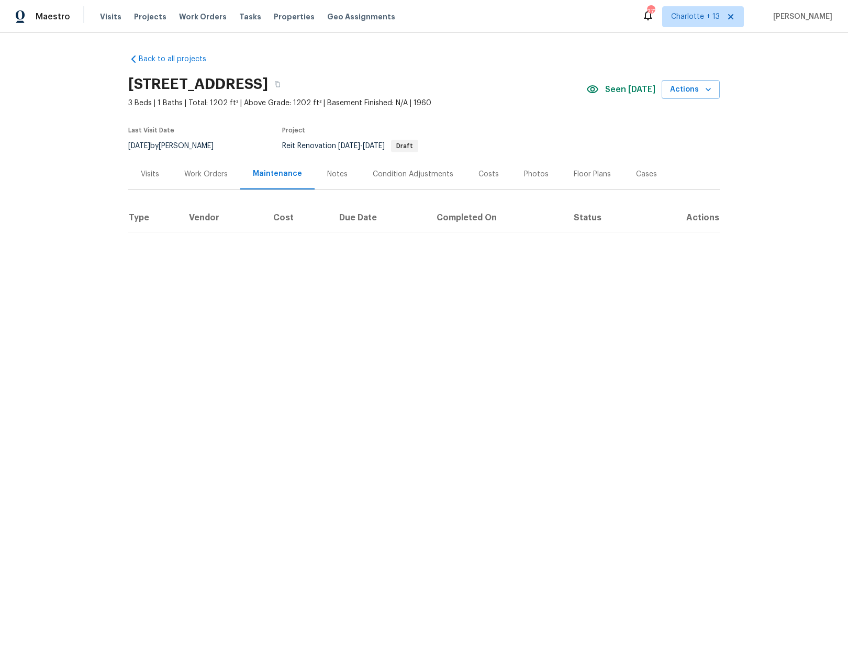
click at [207, 175] on div "Work Orders" at bounding box center [205, 174] width 43 height 10
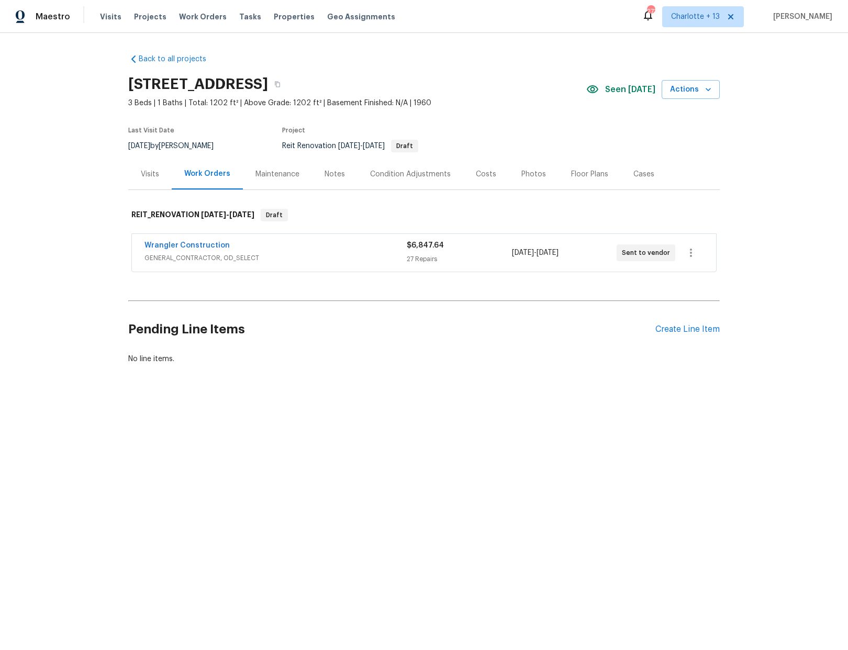
click at [324, 172] on div "Notes" at bounding box center [334, 174] width 20 height 10
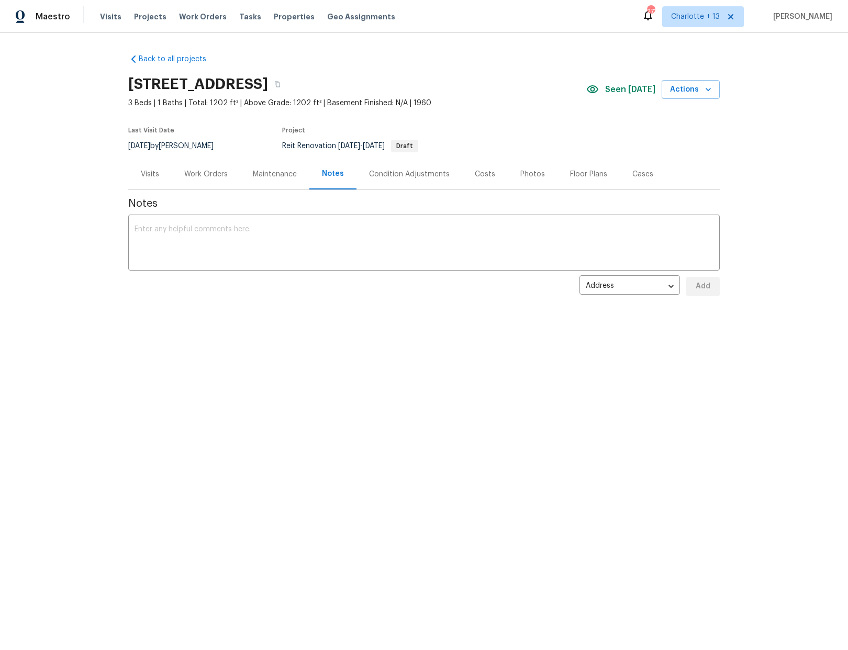
click at [217, 171] on div "Work Orders" at bounding box center [205, 174] width 43 height 10
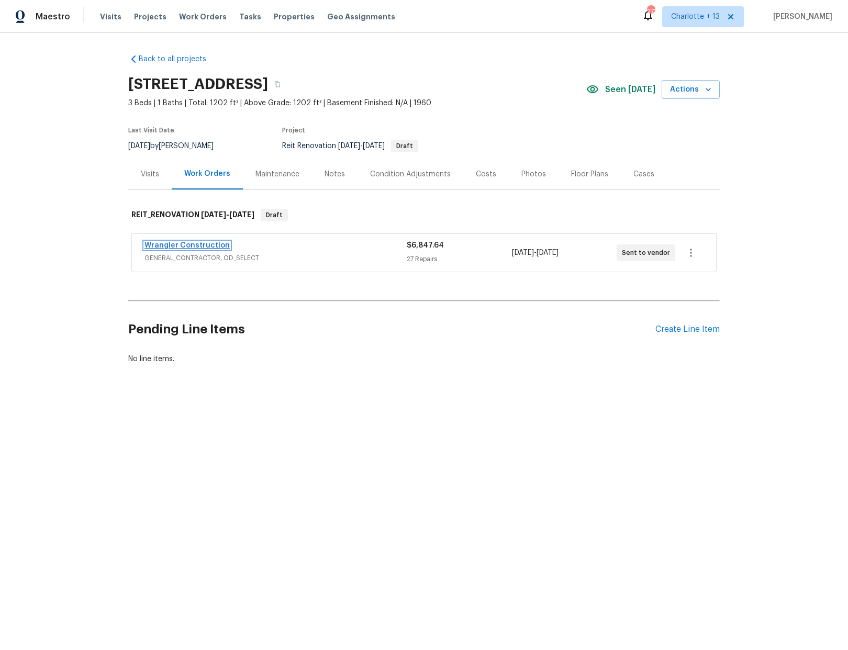
click at [173, 244] on link "Wrangler Construction" at bounding box center [186, 245] width 85 height 7
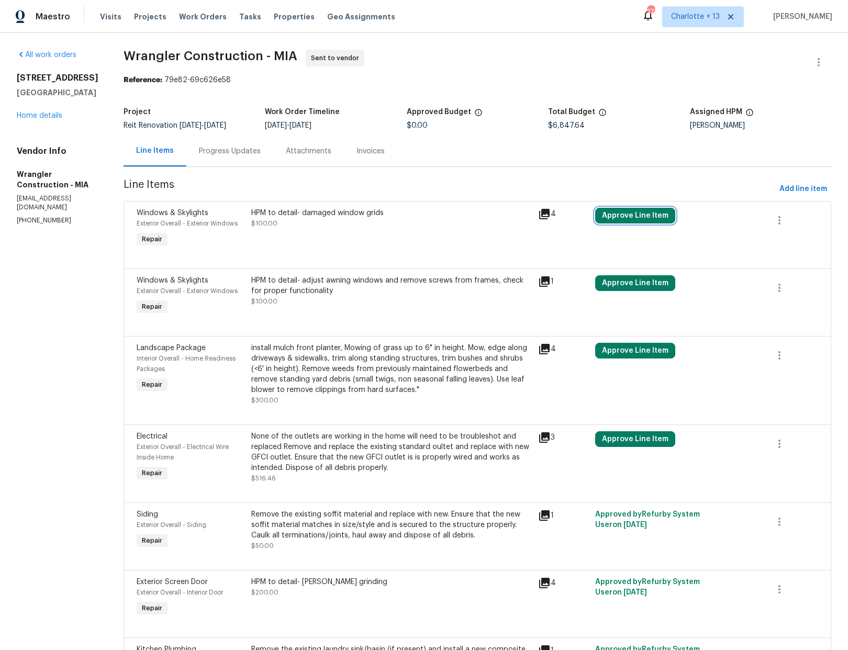
click at [607, 221] on button "Approve Line Item" at bounding box center [635, 216] width 80 height 16
click at [652, 156] on div "Line Items Progress Updates Attachments Invoices" at bounding box center [476, 151] width 707 height 31
click at [49, 119] on link "Home details" at bounding box center [40, 115] width 46 height 7
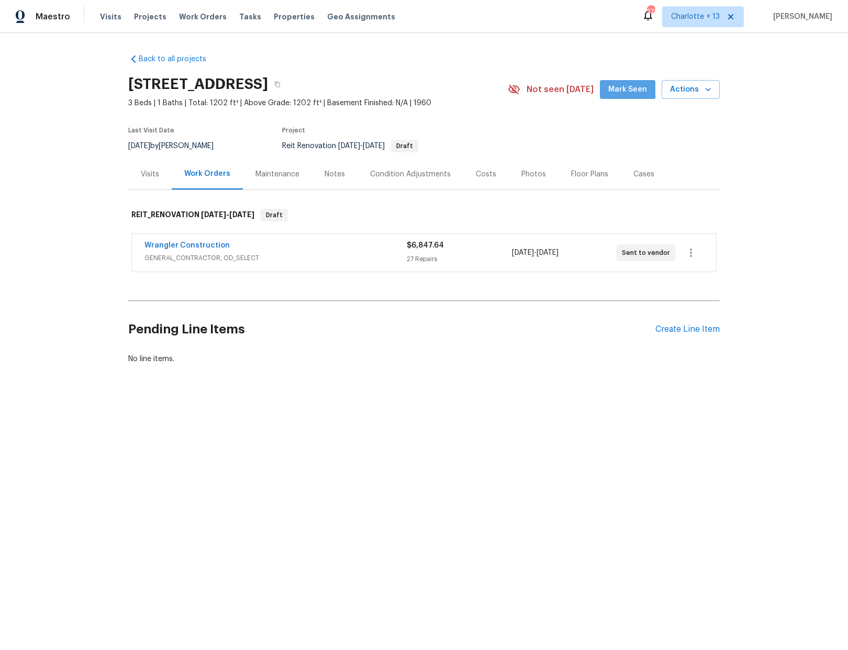
click at [627, 88] on span "Mark Seen" at bounding box center [627, 89] width 39 height 13
click at [143, 16] on span "Projects" at bounding box center [150, 17] width 32 height 10
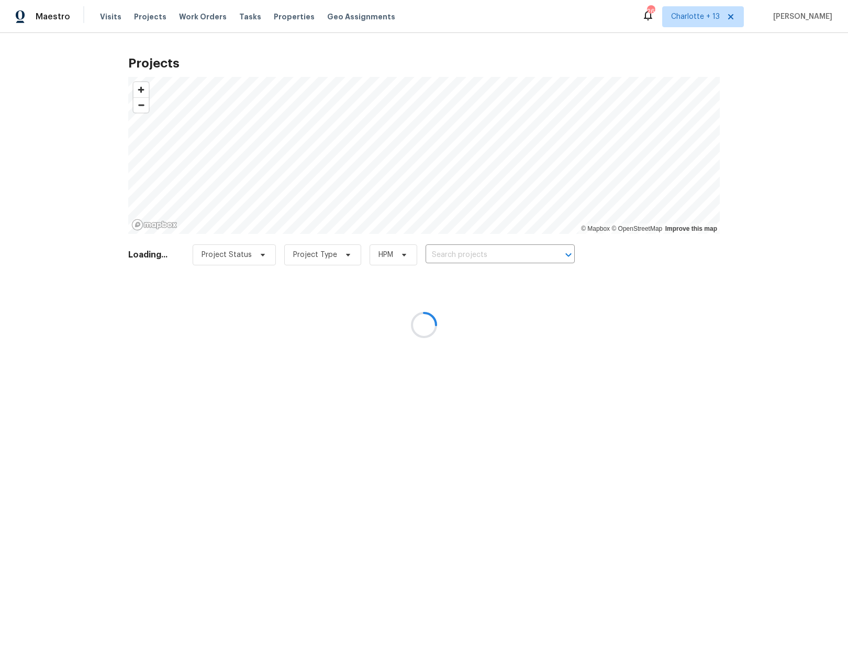
click at [445, 257] on div at bounding box center [424, 325] width 848 height 650
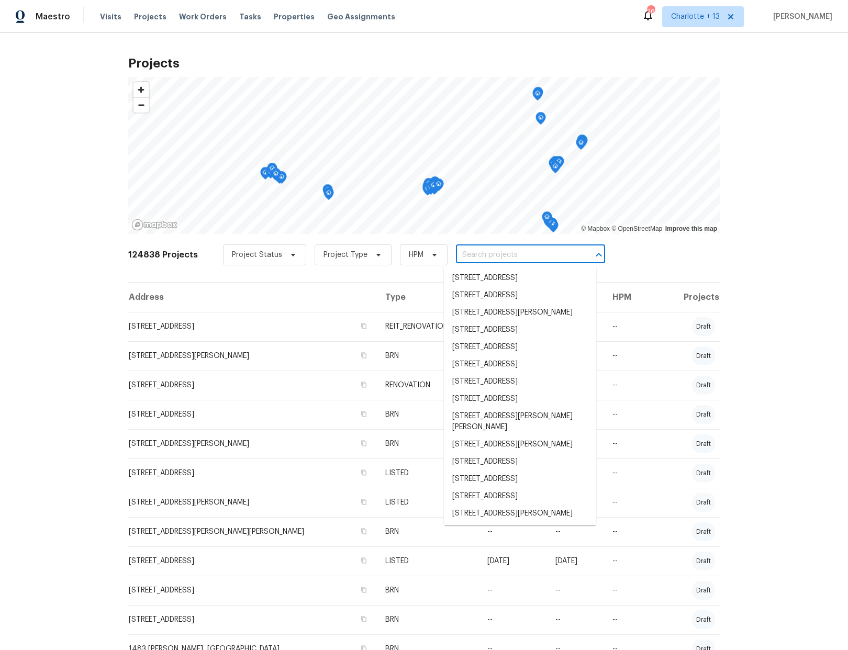
click at [456, 258] on input "text" at bounding box center [516, 255] width 120 height 16
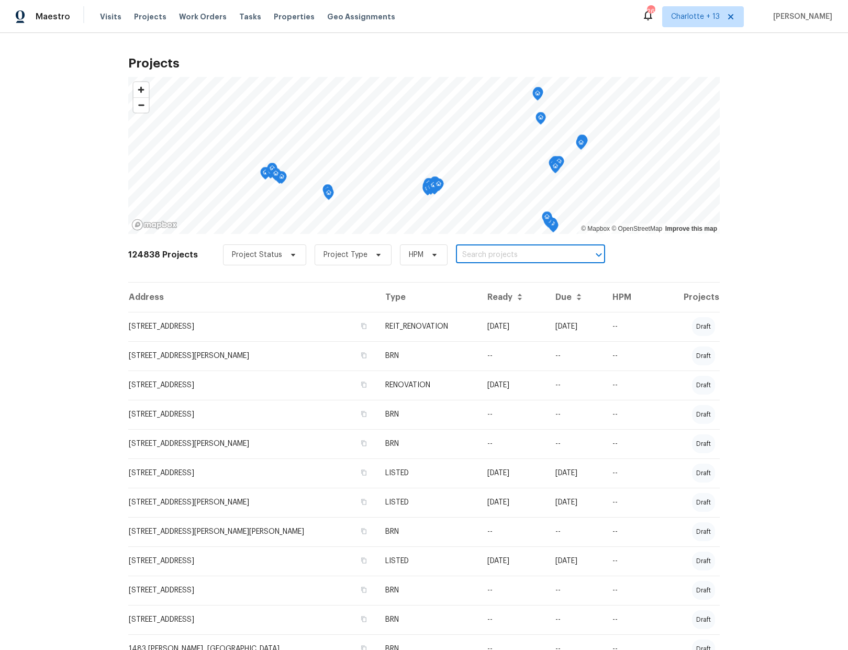
paste input "6342 Ethan"
type input "6342 Ethan"
click at [735, 17] on icon at bounding box center [730, 17] width 8 height 8
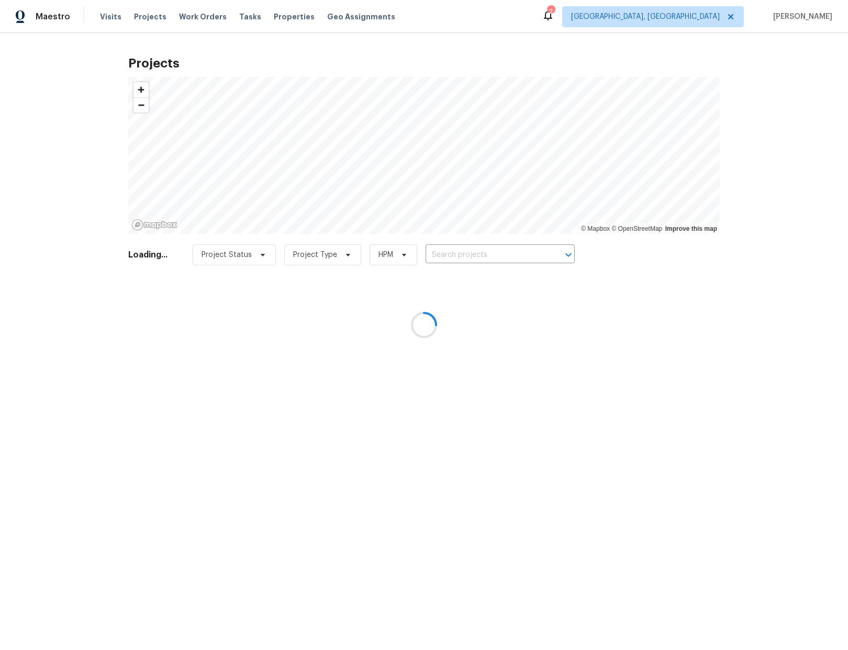
click at [736, 16] on div at bounding box center [424, 325] width 848 height 650
click at [701, 20] on div at bounding box center [424, 325] width 848 height 650
click at [713, 17] on div at bounding box center [424, 325] width 848 height 650
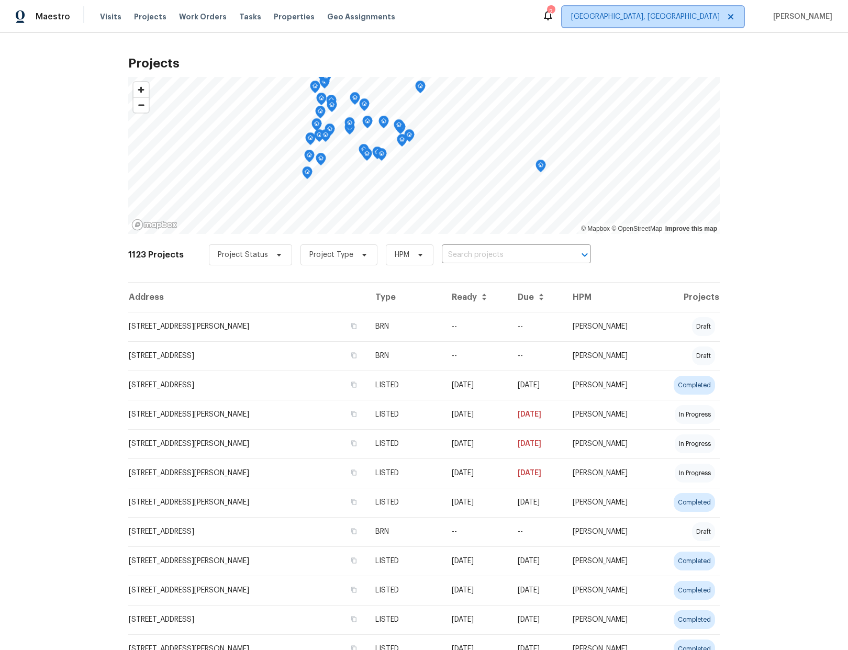
click at [697, 20] on span "Albuquerque, NM" at bounding box center [645, 17] width 149 height 10
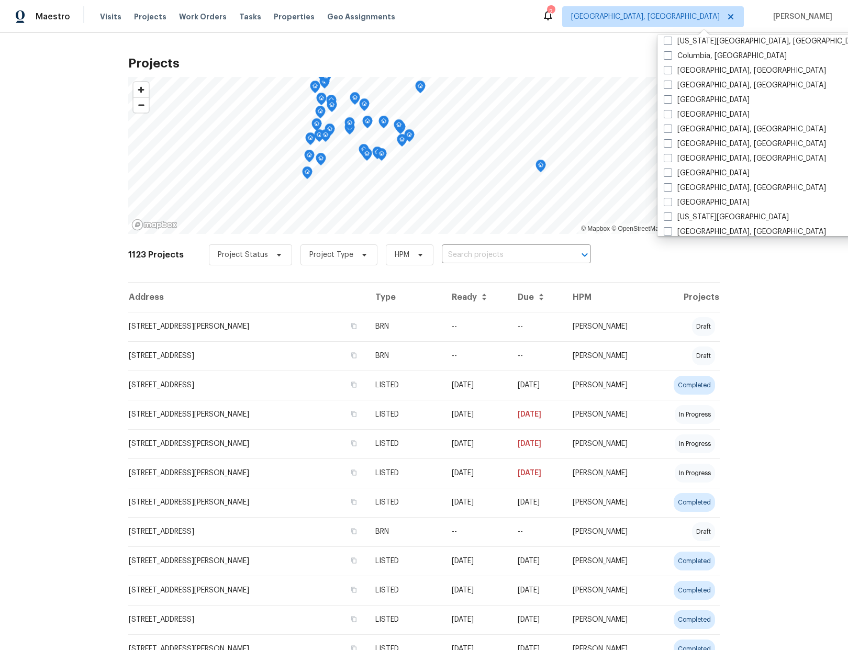
scroll to position [409, 0]
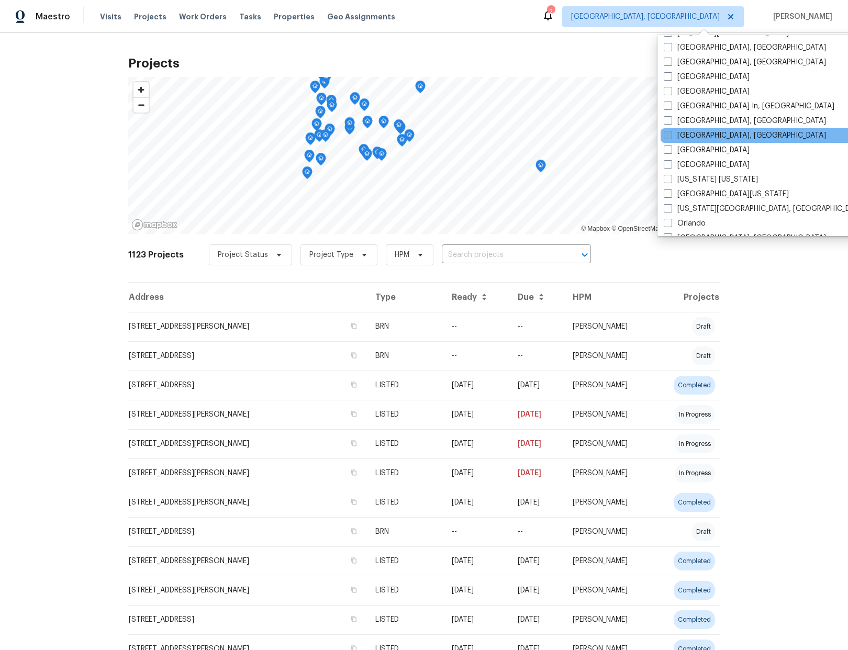
click at [670, 131] on span at bounding box center [667, 135] width 8 height 8
click at [670, 131] on input "Miami, FL" at bounding box center [666, 133] width 7 height 7
checkbox input "true"
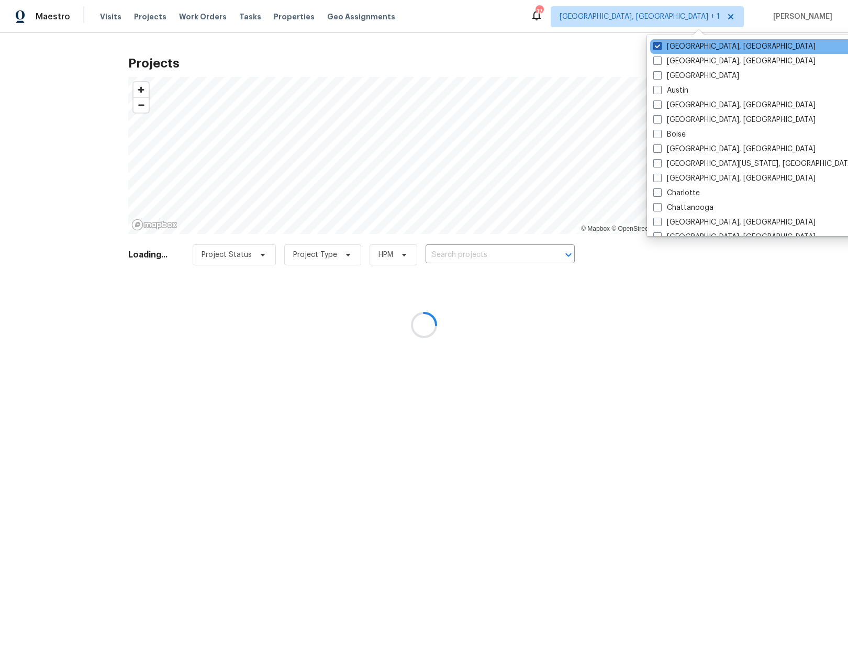
click at [658, 46] on span at bounding box center [657, 46] width 8 height 8
click at [658, 46] on input "Albuquerque, NM" at bounding box center [656, 44] width 7 height 7
checkbox input "false"
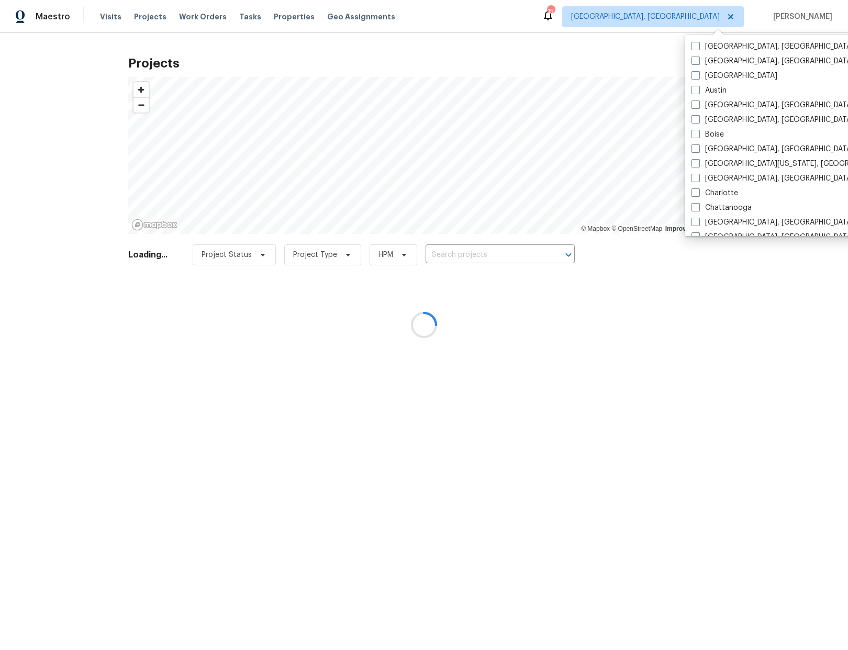
click at [452, 247] on div at bounding box center [424, 325] width 848 height 650
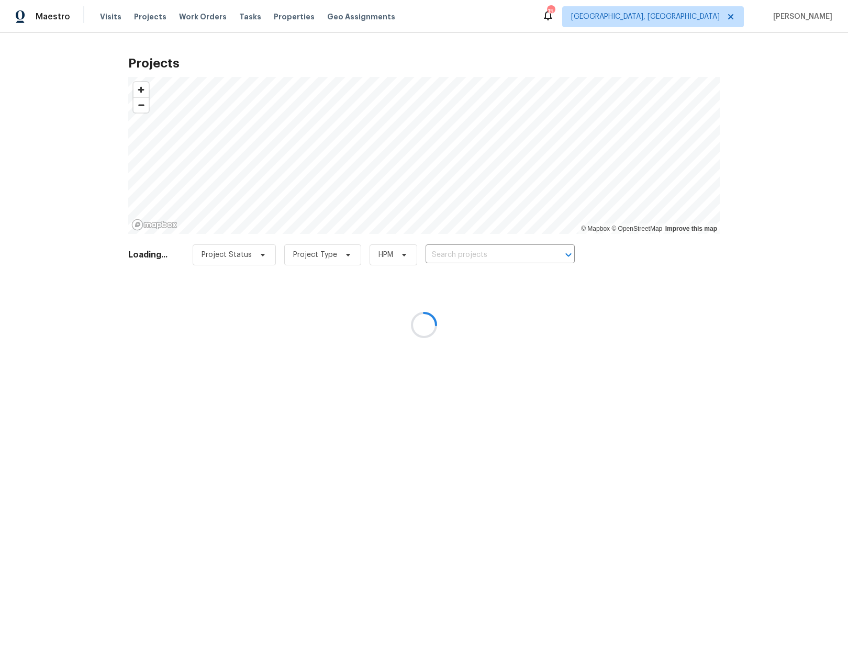
click at [479, 255] on div at bounding box center [424, 325] width 848 height 650
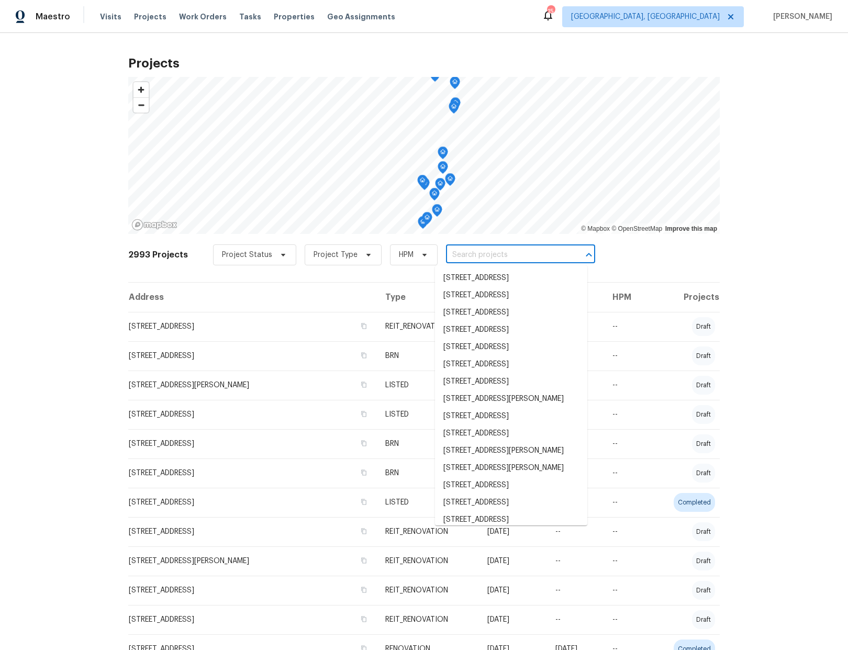
click at [478, 255] on input "text" at bounding box center [506, 255] width 120 height 16
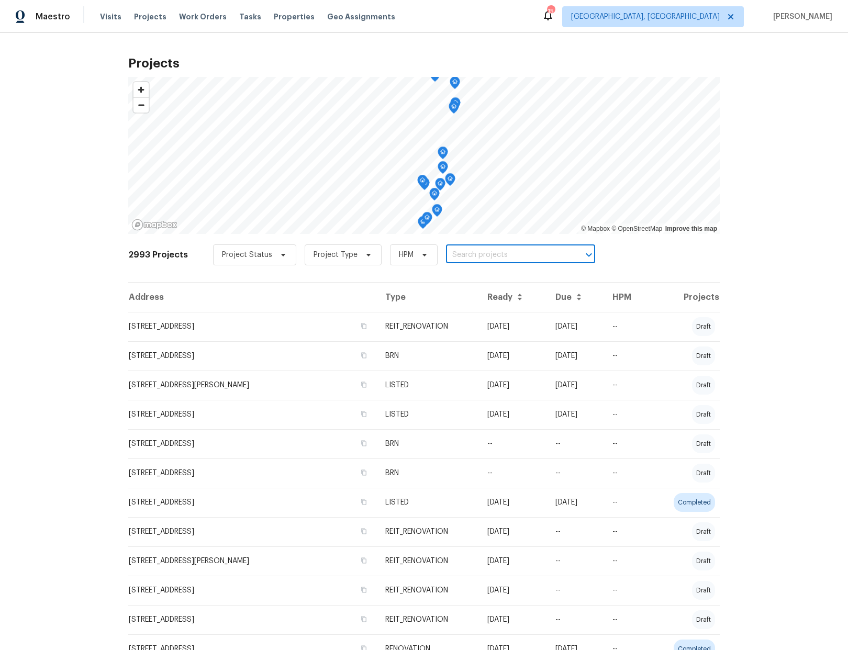
paste input "6342 Ethan"
type input "6342 Ethan"
paste input "Address: 6342 Ethan Drive, Lake Worth. FL 33467 Type of request: Prelist Renova…"
type input "Address: 6342 Ethan Drive, Lake Worth. FL 33467 Type of request: Prelist Renova…"
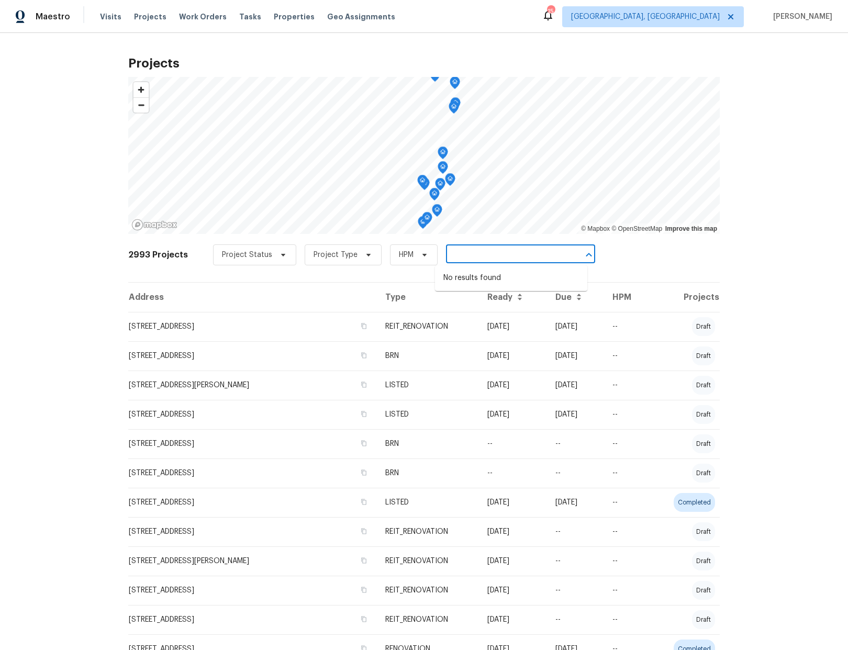
drag, startPoint x: 565, startPoint y: 255, endPoint x: 447, endPoint y: 256, distance: 118.3
click at [446, 256] on div "Address: 6342 Ethan Drive, Lake Worth. FL 33467 Type of request: Prelist Renova…" at bounding box center [520, 255] width 149 height 16
click at [479, 256] on input "Address: 6342 Ethan Drive, Lake Worth. FL 33467 Type of request: Prelist Renova…" at bounding box center [506, 255] width 120 height 16
click at [479, 255] on input "Address: 6342 Ethan Drive, Lake Worth. FL 33467 Type of request: Prelist Renova…" at bounding box center [506, 255] width 120 height 16
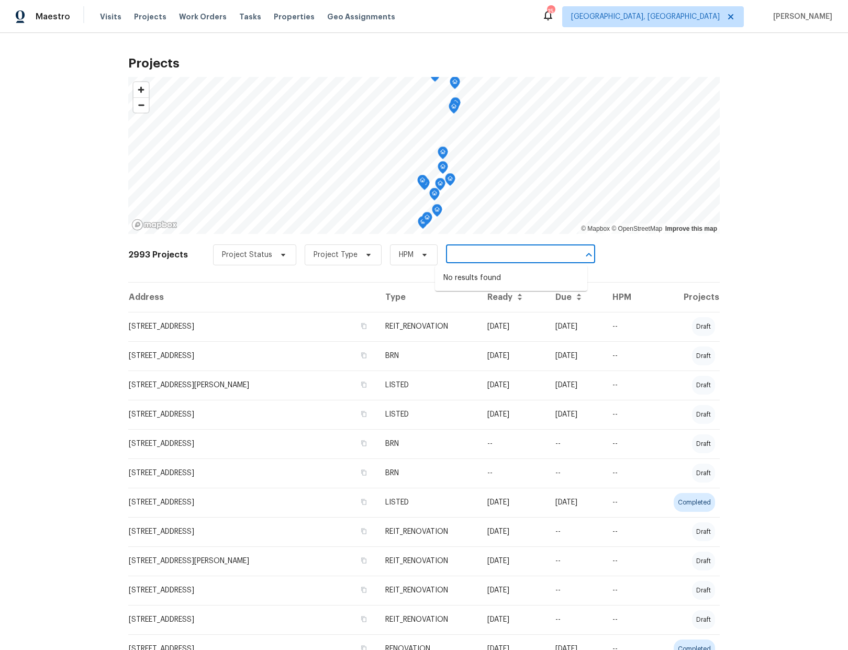
click at [480, 255] on input "Address: 6342 Ethan Drive, Lake Worth. FL 33467 Type of request: Prelist Renova…" at bounding box center [506, 255] width 120 height 16
click at [479, 255] on input "Address: 6342 Ethan Drive, Lake Worth. FL 33467 Type of request: Prelist Renova…" at bounding box center [506, 255] width 120 height 16
type input "6342"
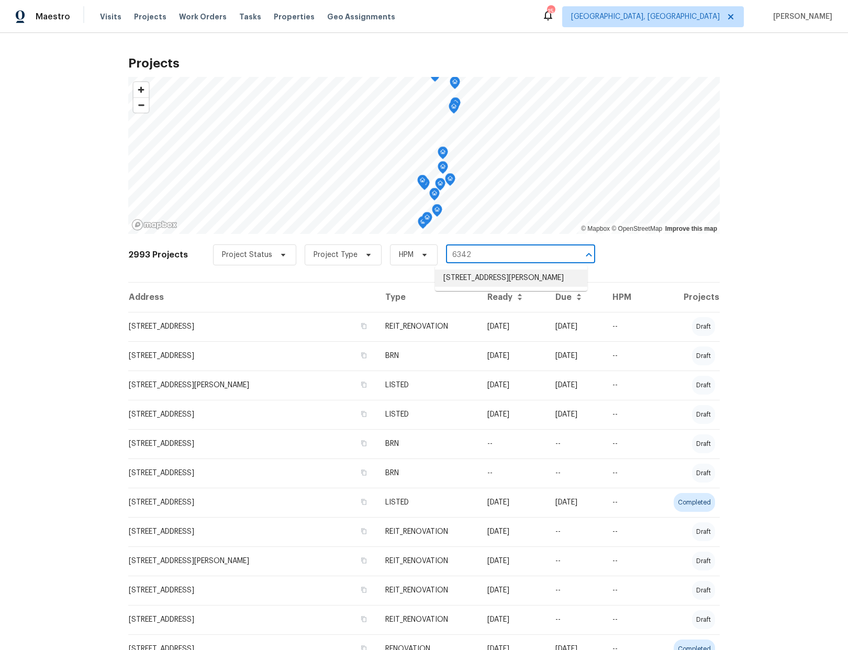
click at [486, 273] on li "6342 Ethan Dr, Lake Worth, FL 33467" at bounding box center [511, 277] width 152 height 17
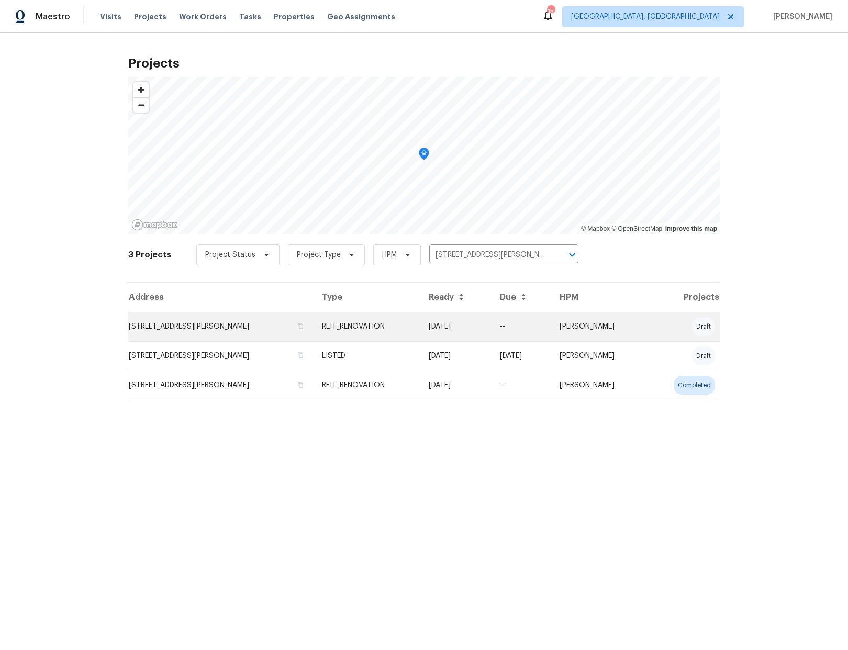
click at [194, 329] on td "6342 Ethan Dr, Lake Worth, FL 33467" at bounding box center [220, 326] width 185 height 29
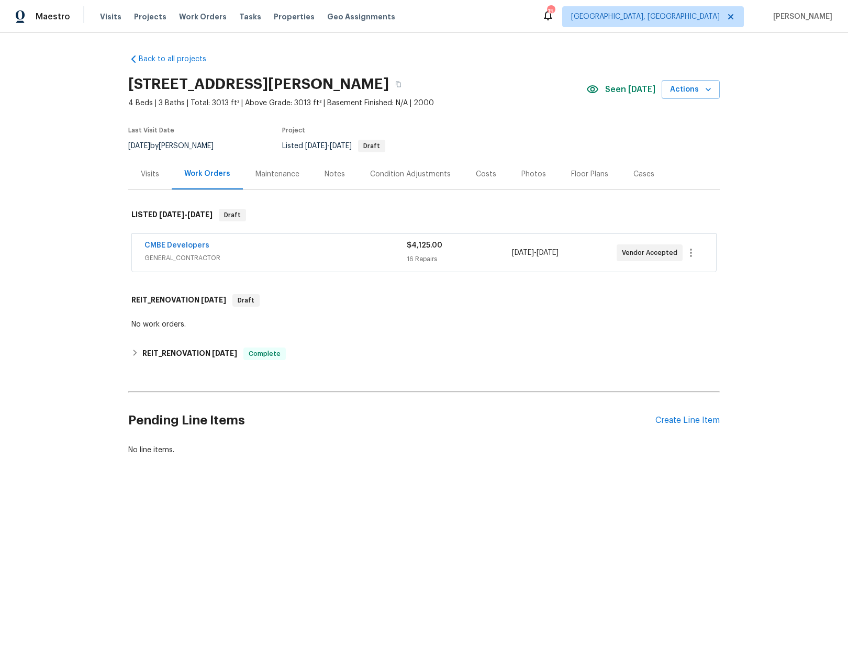
click at [337, 174] on div "Notes" at bounding box center [334, 174] width 20 height 10
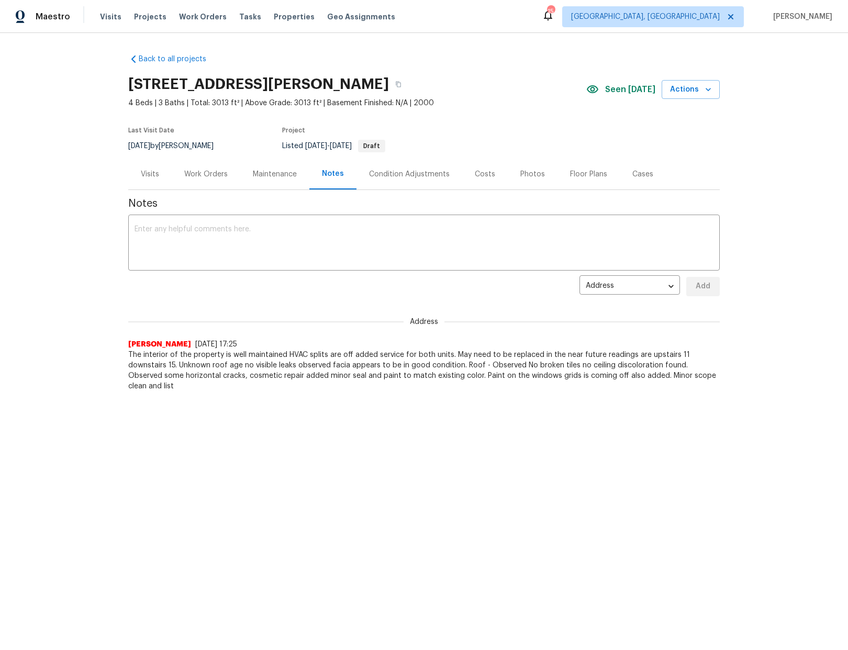
click at [211, 176] on div "Work Orders" at bounding box center [205, 174] width 43 height 10
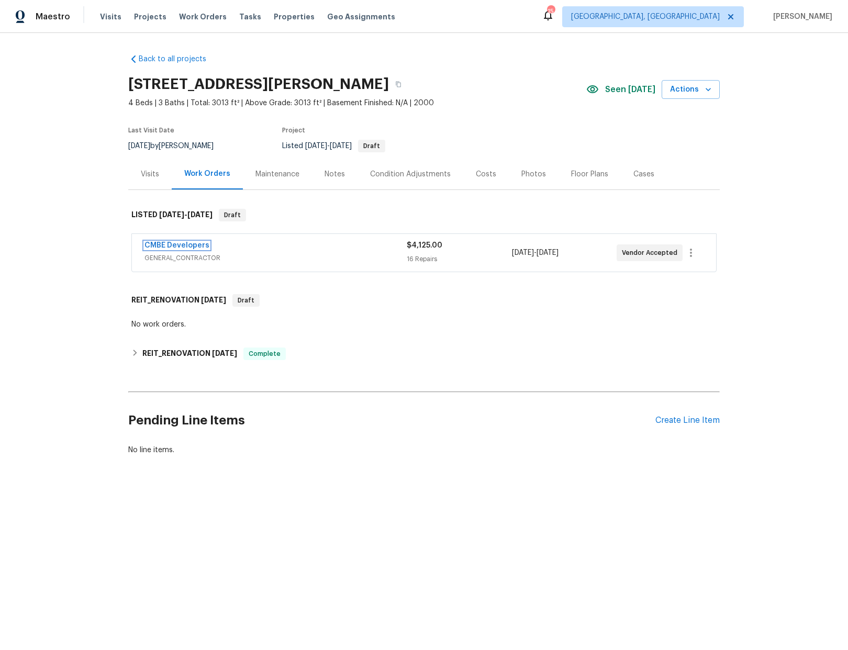
click at [182, 245] on link "CMBE Developers" at bounding box center [176, 245] width 65 height 7
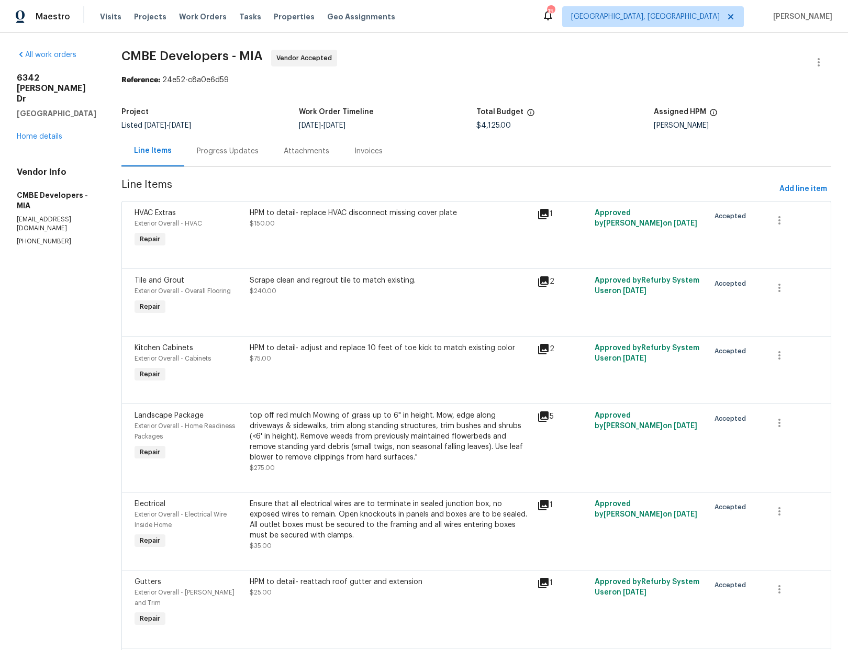
click at [232, 154] on div "Progress Updates" at bounding box center [228, 151] width 62 height 10
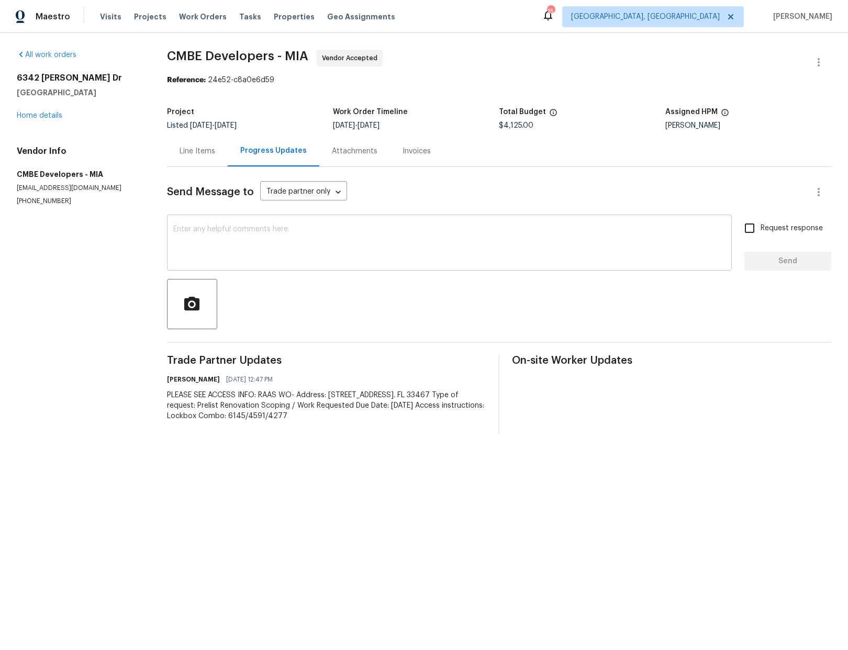
click at [228, 232] on textarea at bounding box center [449, 244] width 552 height 37
click at [35, 118] on link "Home details" at bounding box center [40, 115] width 46 height 7
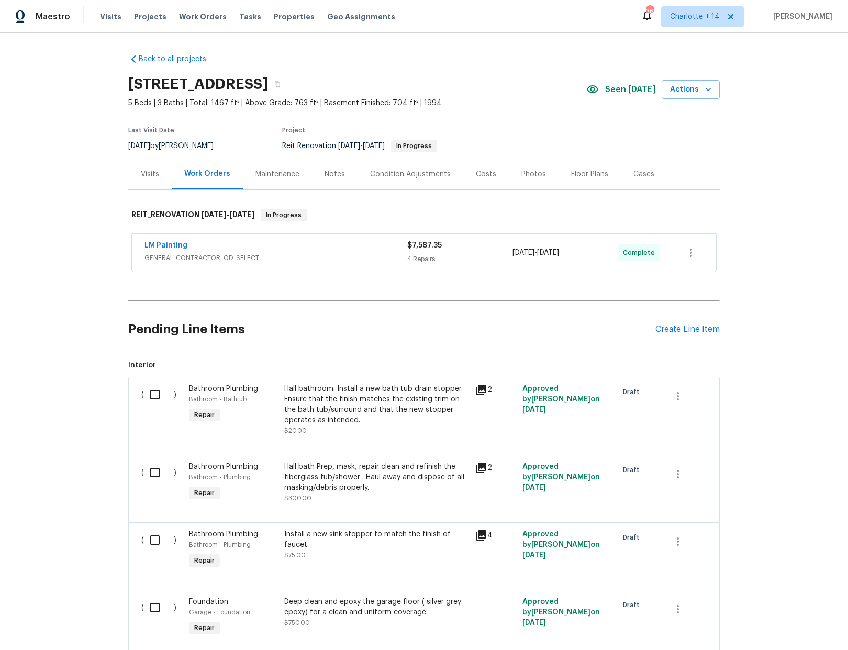
click at [218, 240] on div "LM Painting" at bounding box center [275, 246] width 263 height 13
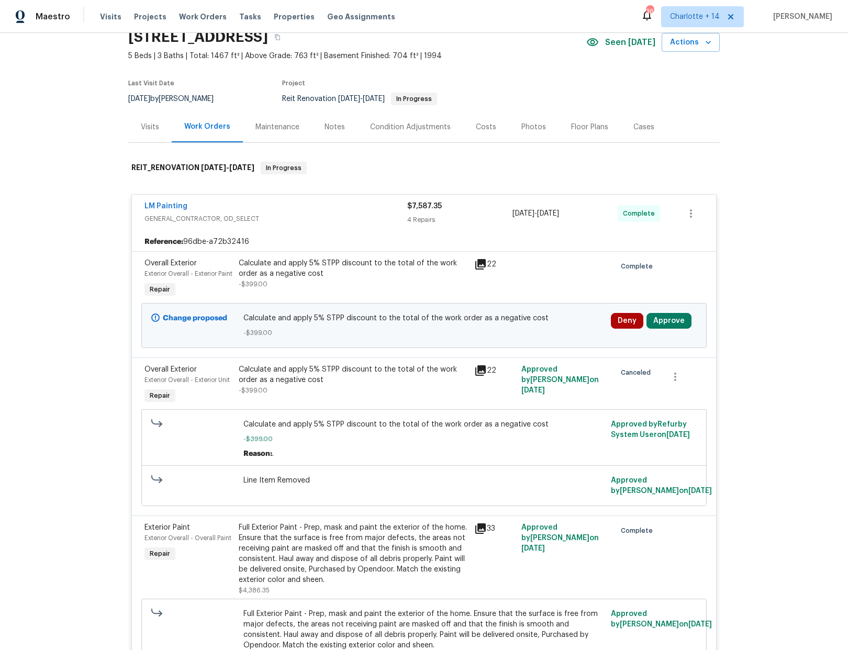
scroll to position [78, 0]
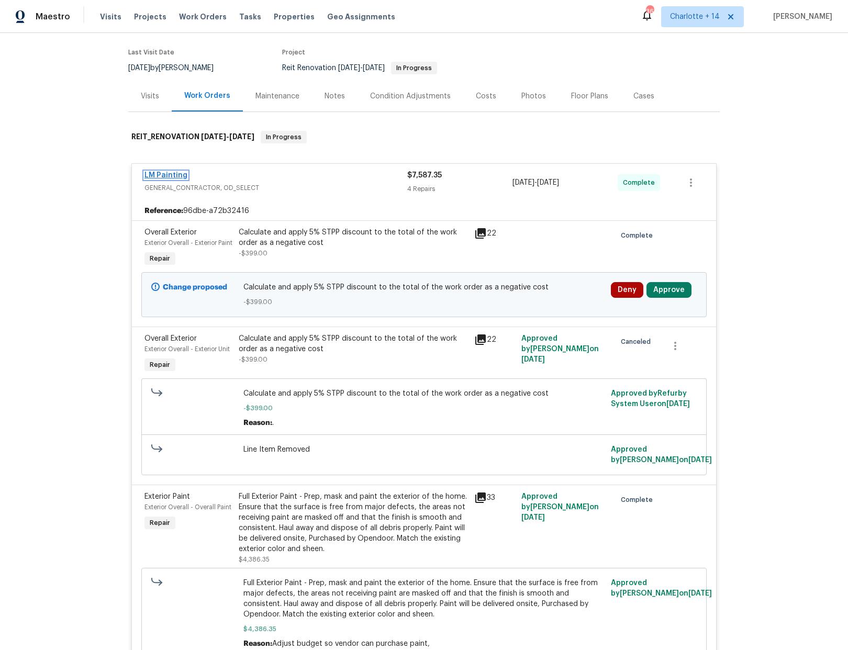
click at [172, 174] on link "LM Painting" at bounding box center [165, 175] width 43 height 7
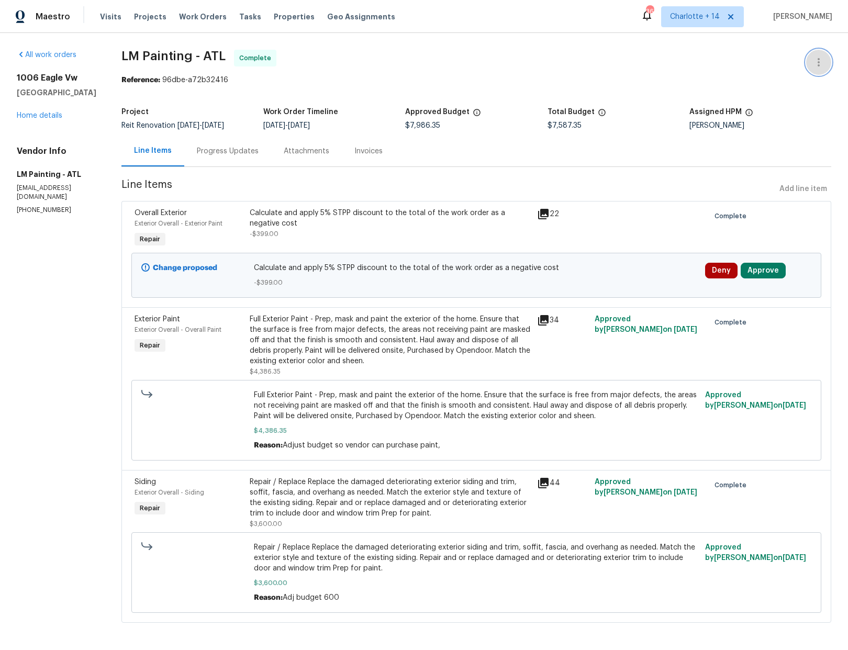
click at [812, 62] on icon "button" at bounding box center [818, 62] width 13 height 13
click at [663, 159] on div at bounding box center [424, 325] width 848 height 650
click at [51, 114] on link "Home details" at bounding box center [40, 115] width 46 height 7
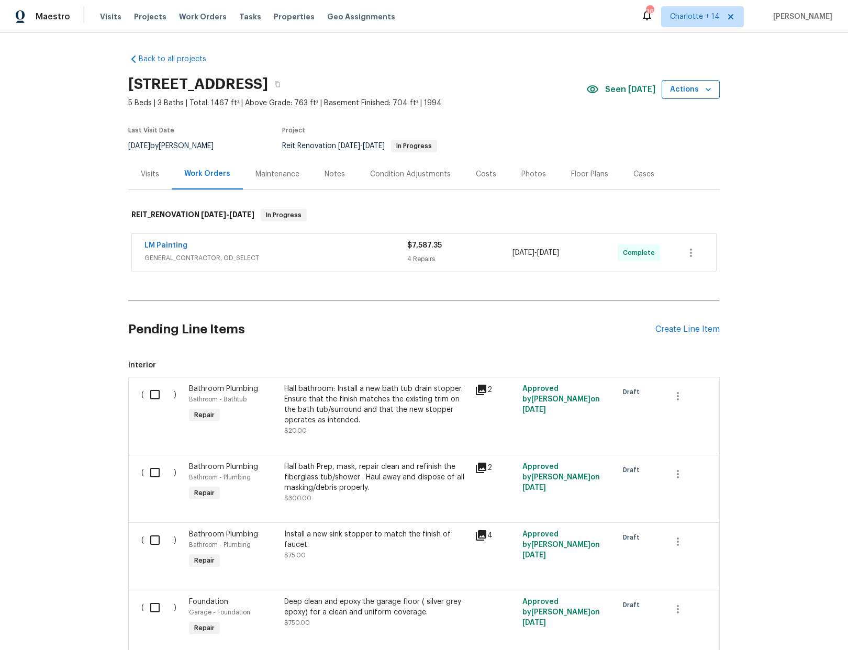
click at [696, 93] on span "Actions" at bounding box center [690, 89] width 41 height 13
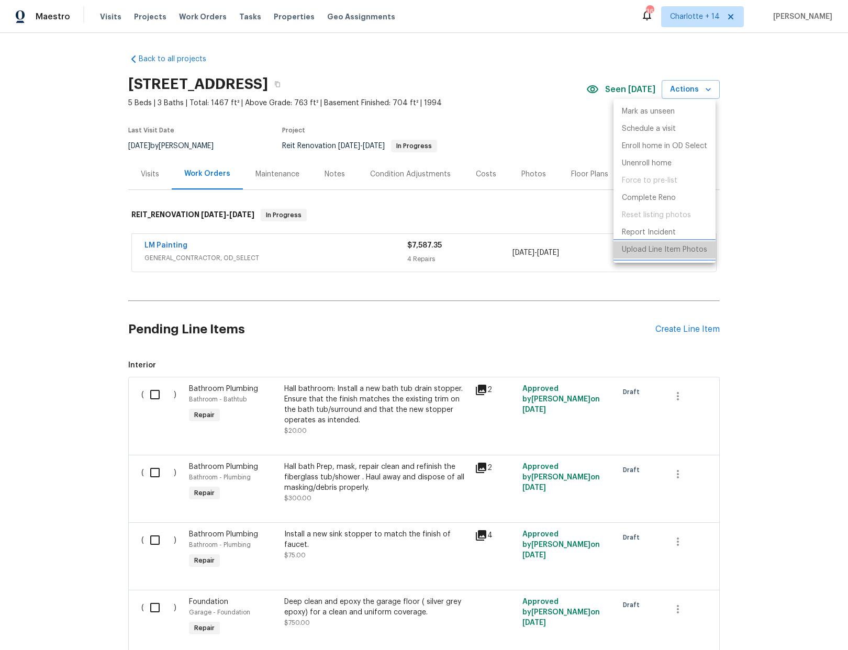
click at [657, 250] on p "Upload Line Item Photos" at bounding box center [664, 249] width 85 height 11
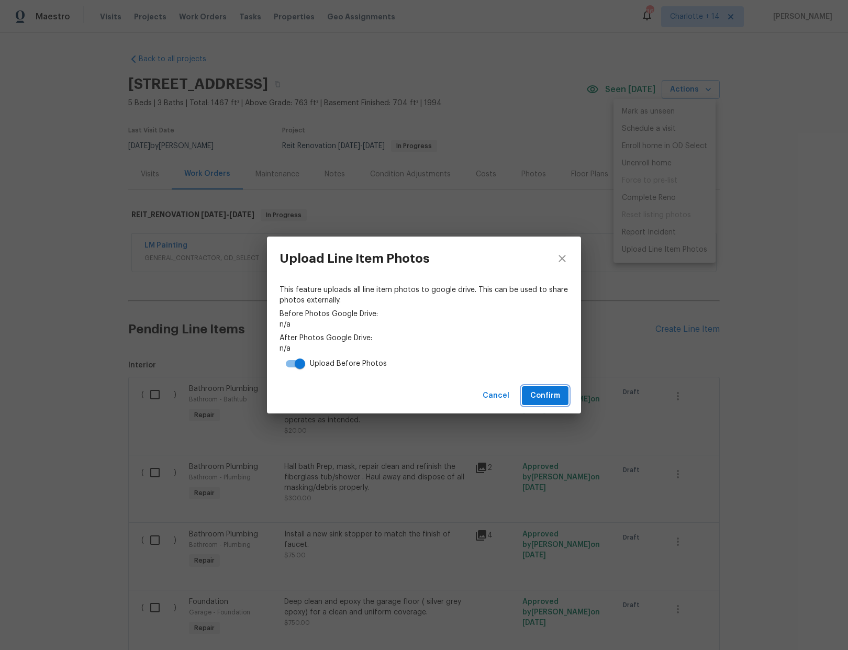
click at [546, 398] on span "Confirm" at bounding box center [545, 395] width 30 height 13
click at [539, 396] on span "Confirm" at bounding box center [545, 395] width 30 height 13
click at [565, 257] on icon "close" at bounding box center [562, 258] width 13 height 13
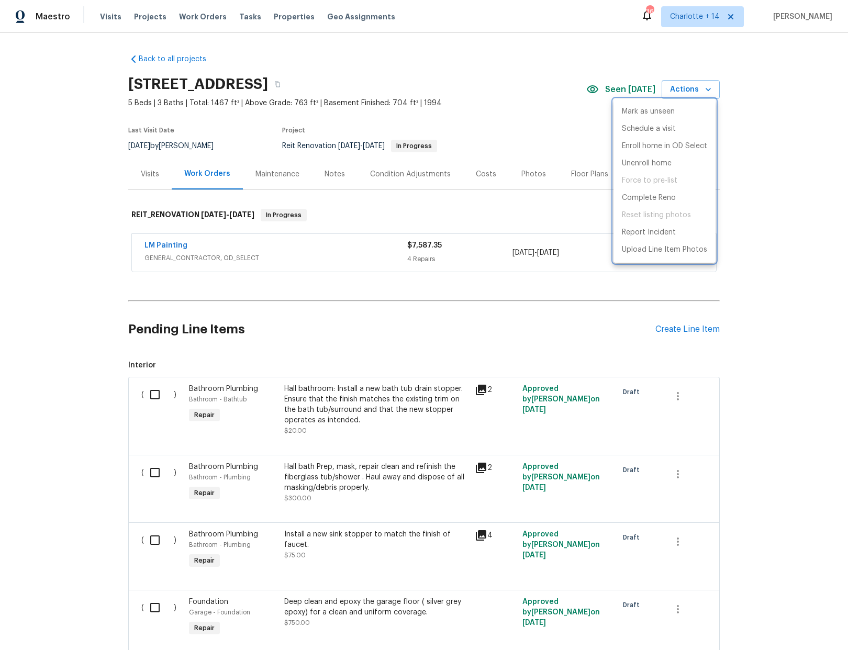
click at [154, 247] on div at bounding box center [424, 325] width 848 height 650
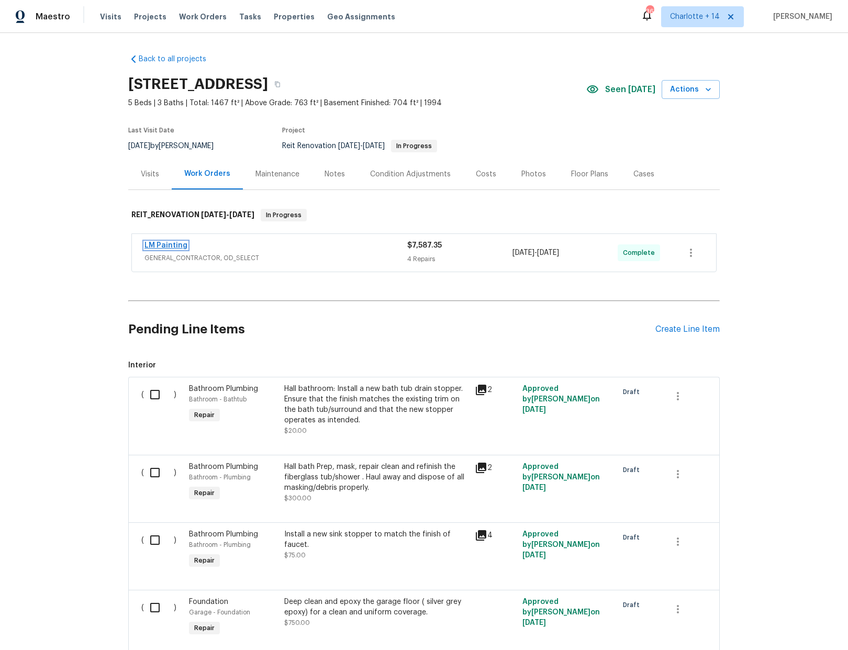
click at [144, 246] on link "LM Painting" at bounding box center [165, 245] width 43 height 7
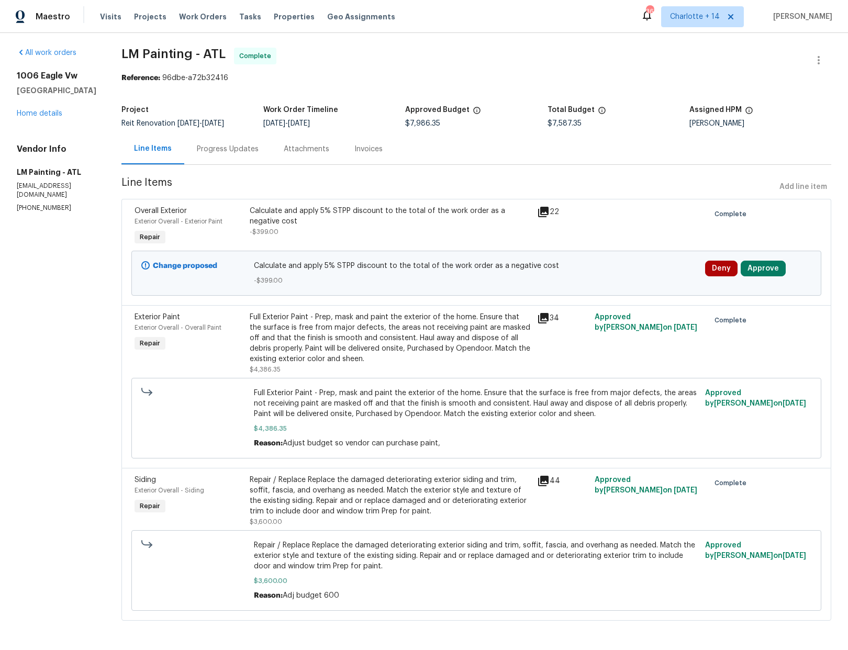
scroll to position [12, 0]
click at [49, 110] on link "Home details" at bounding box center [40, 113] width 46 height 7
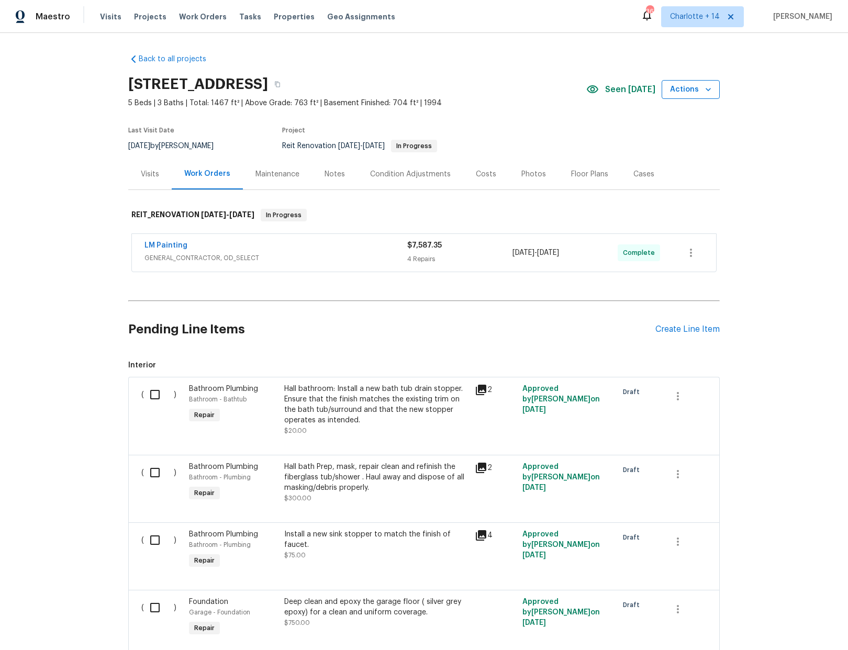
click at [695, 89] on span "Actions" at bounding box center [690, 89] width 41 height 13
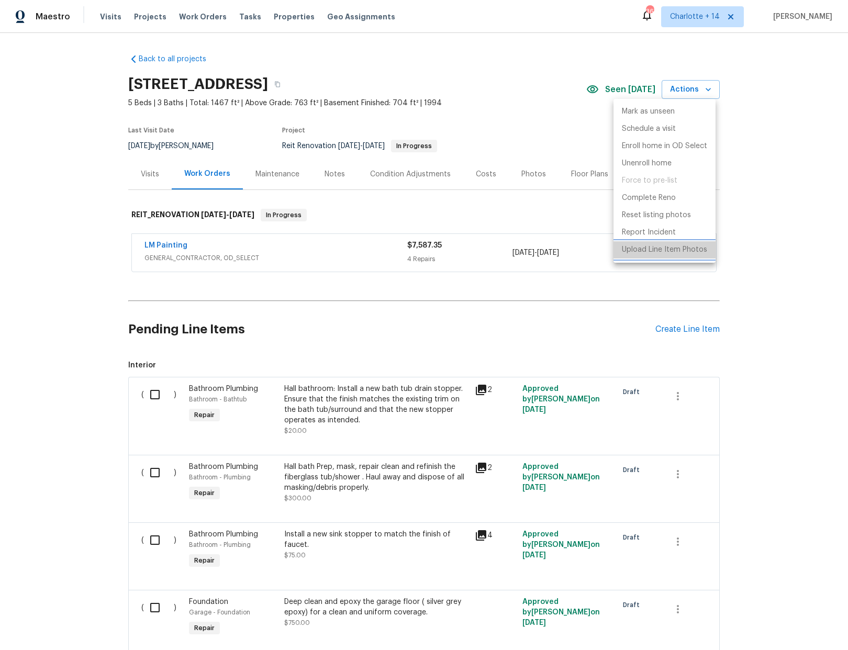
click at [653, 247] on p "Upload Line Item Photos" at bounding box center [664, 249] width 85 height 11
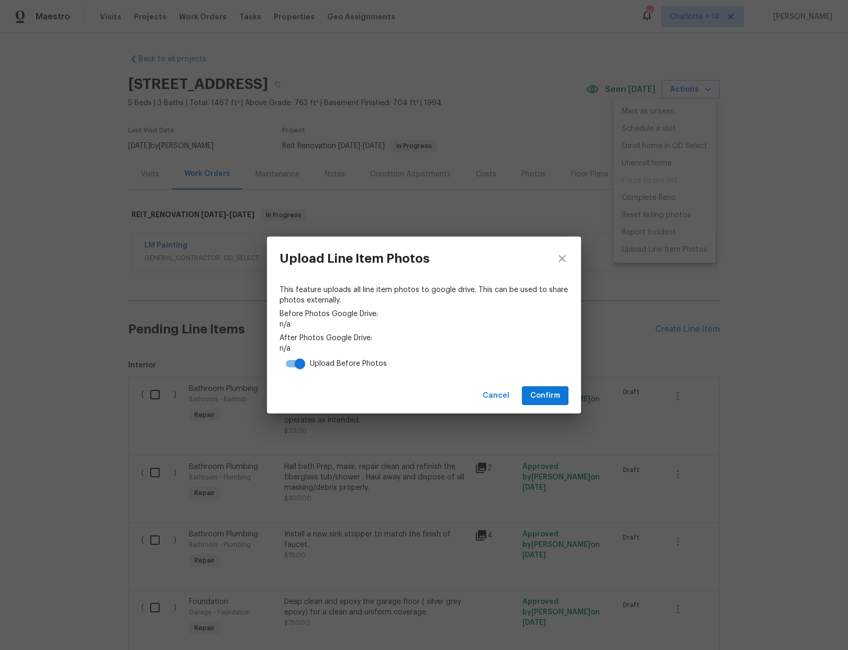
click at [297, 364] on input "checkbox" at bounding box center [300, 364] width 60 height 20
click at [297, 364] on input "checkbox" at bounding box center [290, 364] width 60 height 20
click at [290, 363] on input "checkbox" at bounding box center [300, 364] width 60 height 20
click at [295, 362] on input "checkbox" at bounding box center [290, 364] width 60 height 20
drag, startPoint x: 299, startPoint y: 365, endPoint x: 311, endPoint y: 367, distance: 11.7
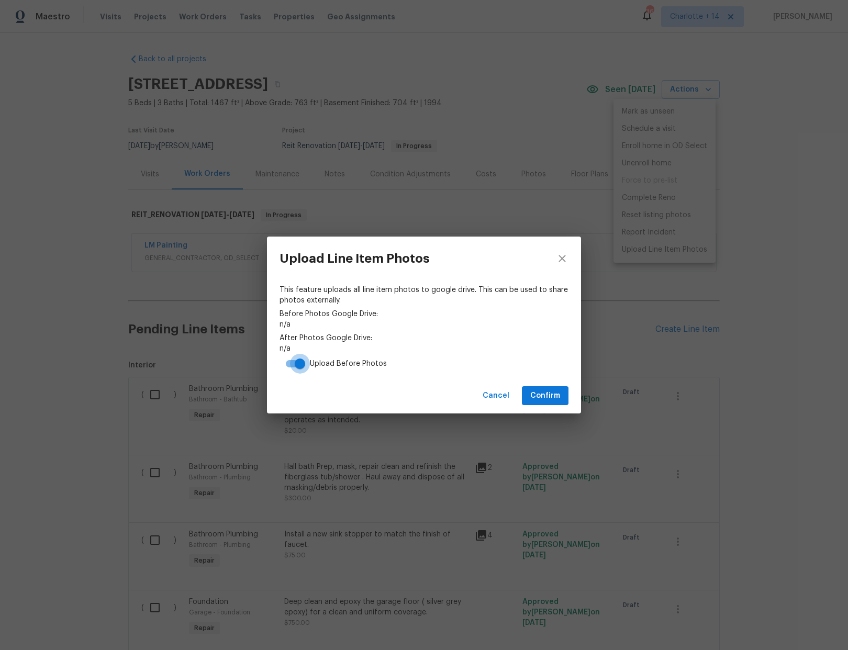
click at [299, 365] on input "checkbox" at bounding box center [300, 364] width 60 height 20
click at [552, 398] on span "Confirm" at bounding box center [545, 395] width 30 height 13
click at [405, 351] on link "https://drive.google.com/drive/folders/1X2Vr9DCQJQHYOqOFDlb27xbAd4biBKqB" at bounding box center [423, 348] width 289 height 10
click at [295, 365] on input "checkbox" at bounding box center [290, 364] width 60 height 20
checkbox input "true"
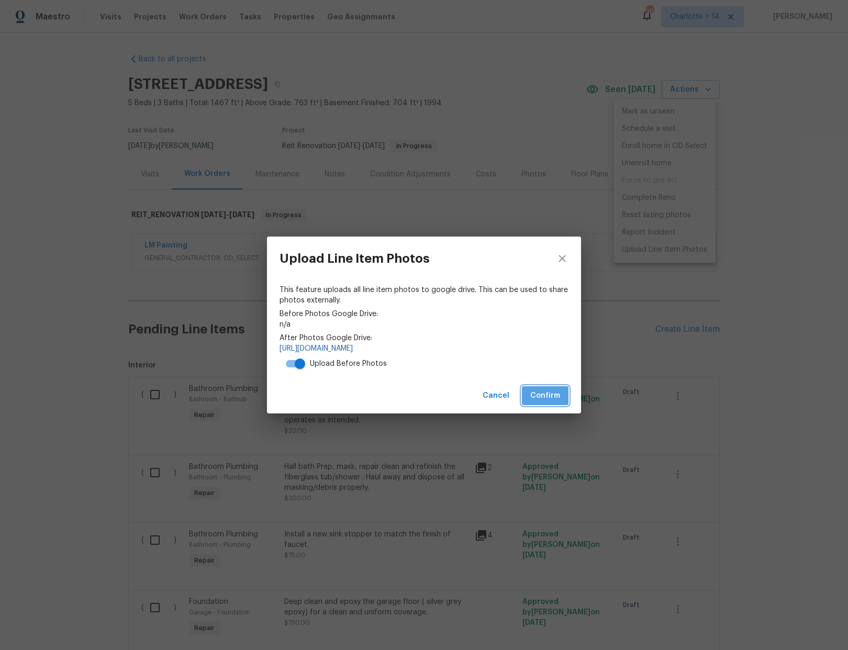
click at [544, 399] on span "Confirm" at bounding box center [545, 395] width 30 height 13
click at [333, 347] on link "https://drive.google.com/drive/folders/1X2Vr9DCQJQHYOqOFDlb27xbAd4biBKqB" at bounding box center [423, 348] width 289 height 10
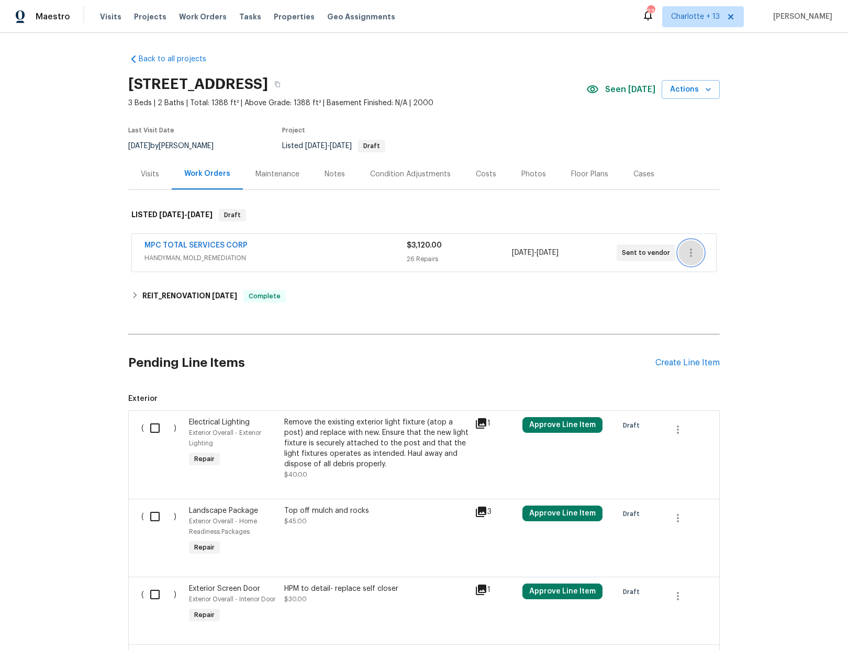
click at [691, 253] on icon "button" at bounding box center [690, 252] width 13 height 13
click at [757, 207] on div at bounding box center [424, 325] width 848 height 650
click at [321, 242] on div "MPC TOTAL SERVICES CORP" at bounding box center [275, 246] width 262 height 13
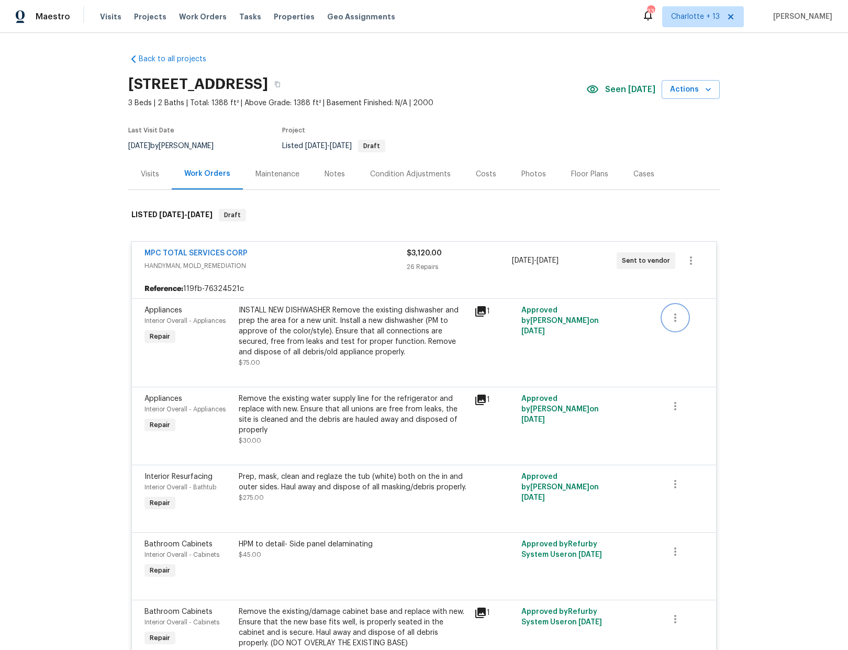
click at [669, 318] on icon "button" at bounding box center [675, 317] width 13 height 13
click at [669, 318] on li "Cancel" at bounding box center [679, 317] width 40 height 17
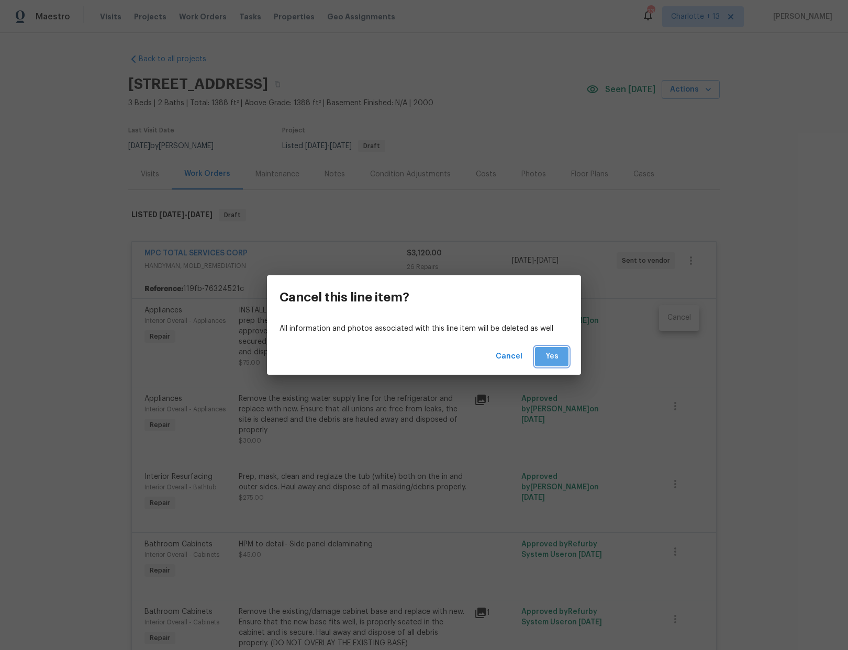
click at [559, 355] on span "Yes" at bounding box center [551, 356] width 17 height 13
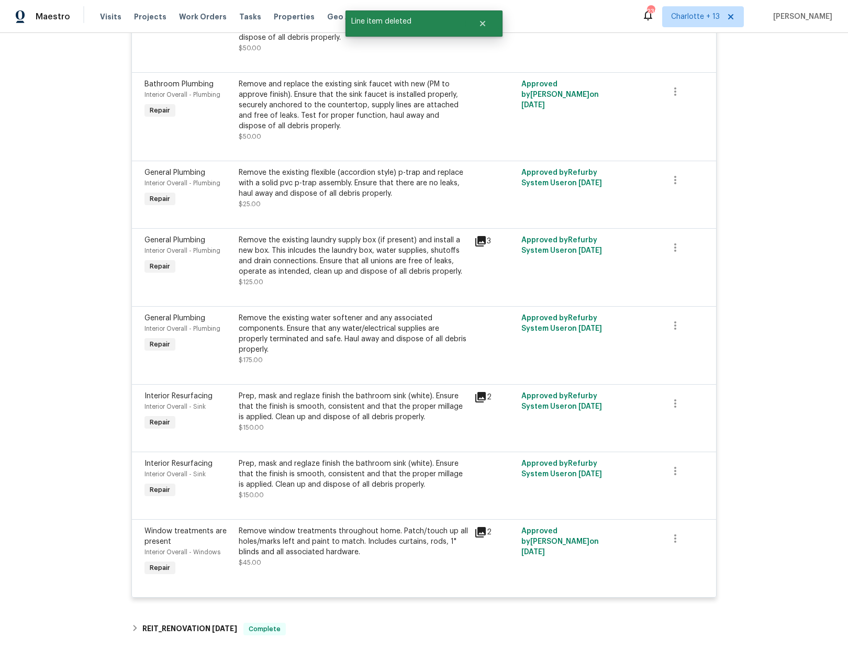
scroll to position [2362, 0]
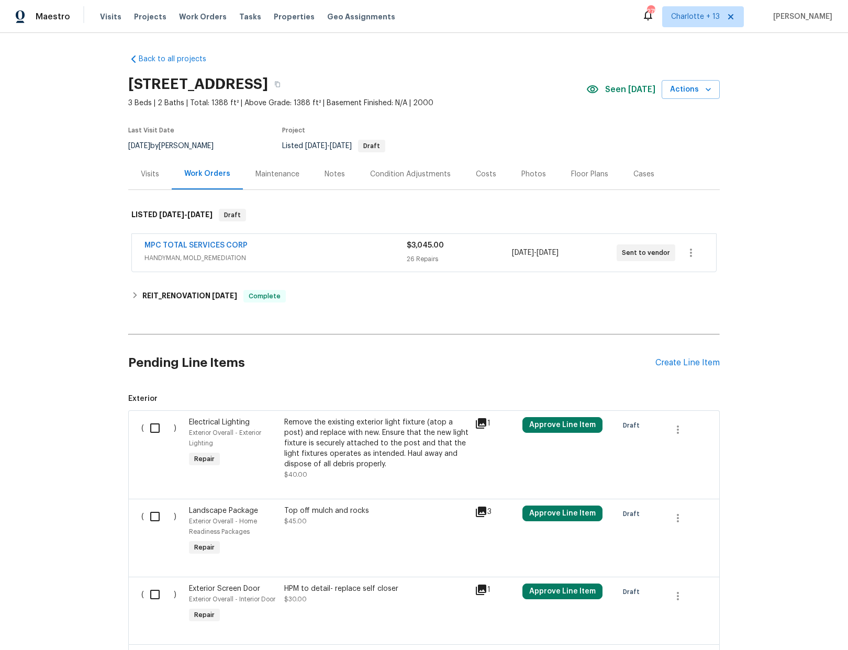
click at [336, 246] on div "MPC TOTAL SERVICES CORP" at bounding box center [275, 246] width 262 height 13
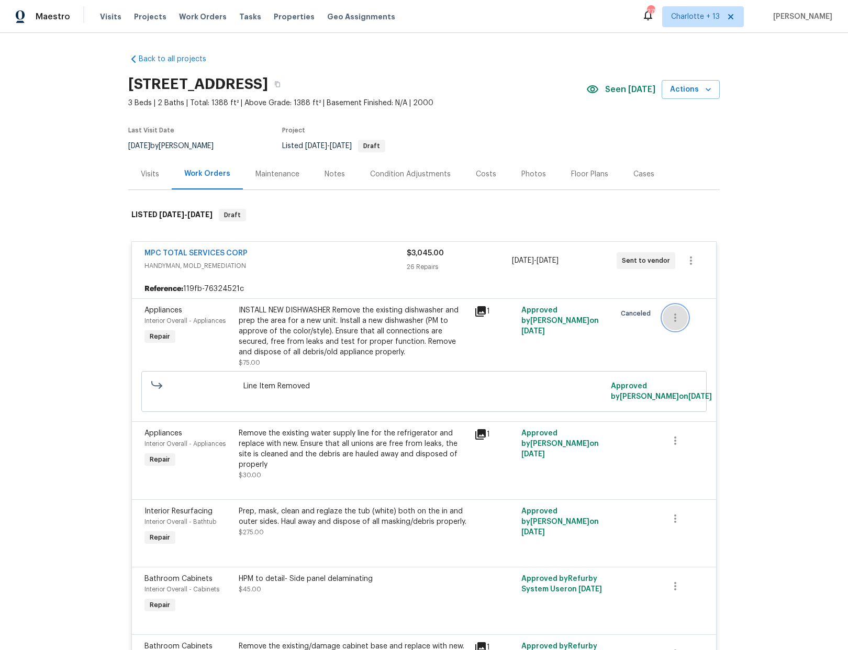
click at [671, 323] on icon "button" at bounding box center [675, 317] width 13 height 13
click at [671, 324] on li "Cancel" at bounding box center [679, 317] width 40 height 17
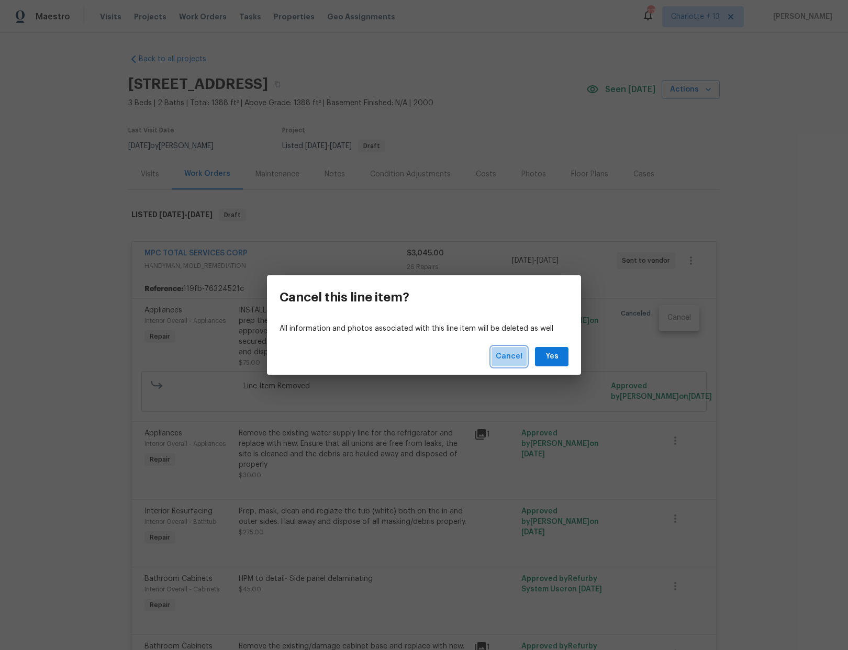
click at [511, 355] on span "Cancel" at bounding box center [508, 356] width 27 height 13
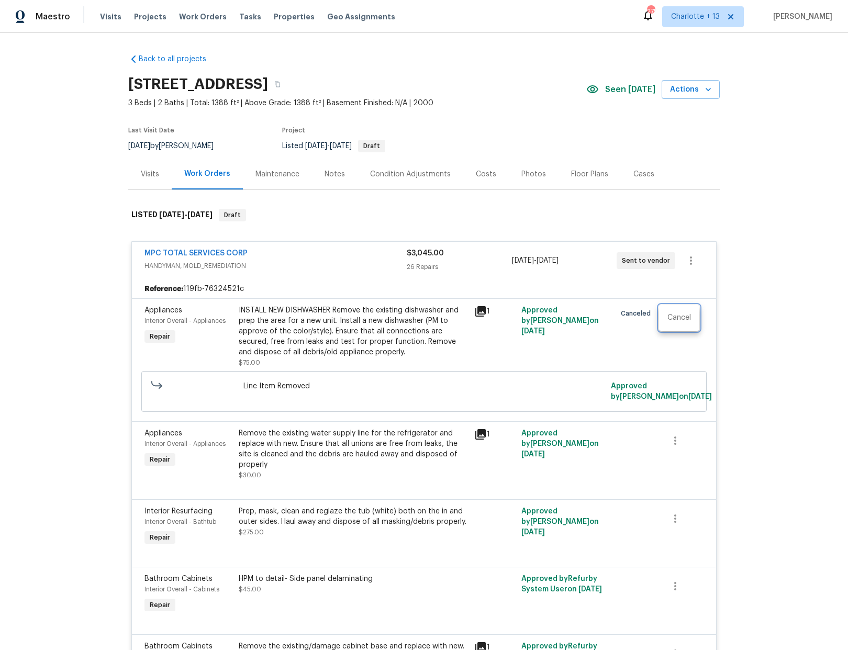
click at [231, 303] on div at bounding box center [424, 325] width 848 height 650
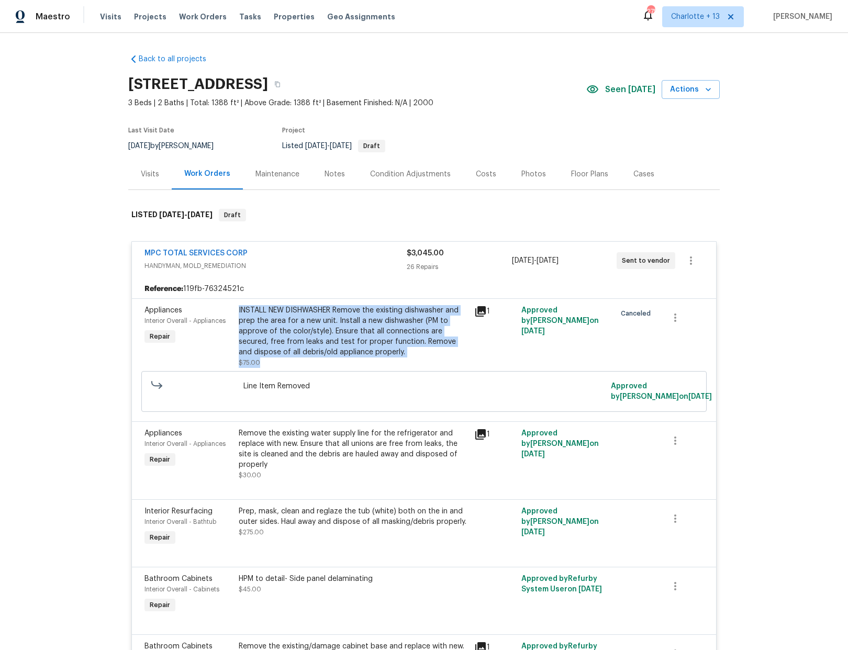
drag, startPoint x: 231, startPoint y: 310, endPoint x: 300, endPoint y: 359, distance: 84.4
click at [300, 359] on div "INSTALL NEW DISHWASHER Remove the existing dishwasher and prep the area for a n…" at bounding box center [352, 336] width 235 height 69
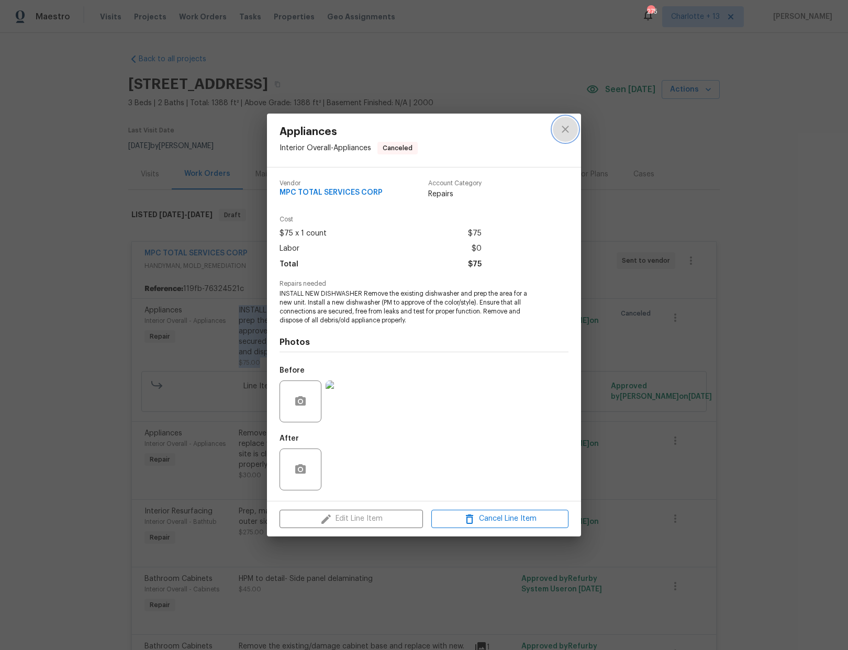
click at [565, 132] on icon "close" at bounding box center [565, 129] width 13 height 13
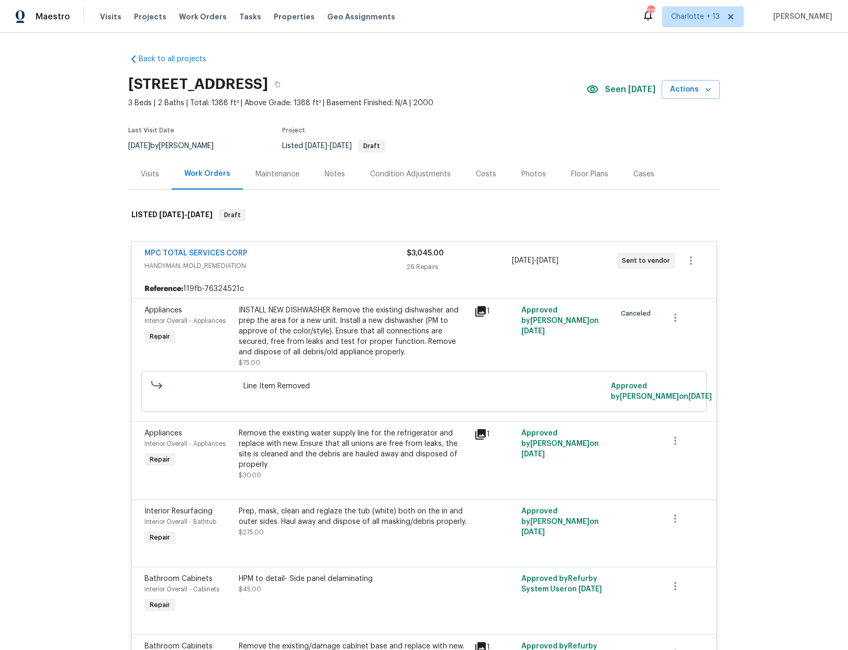
click at [277, 254] on div "MPC TOTAL SERVICES CORP" at bounding box center [275, 254] width 262 height 13
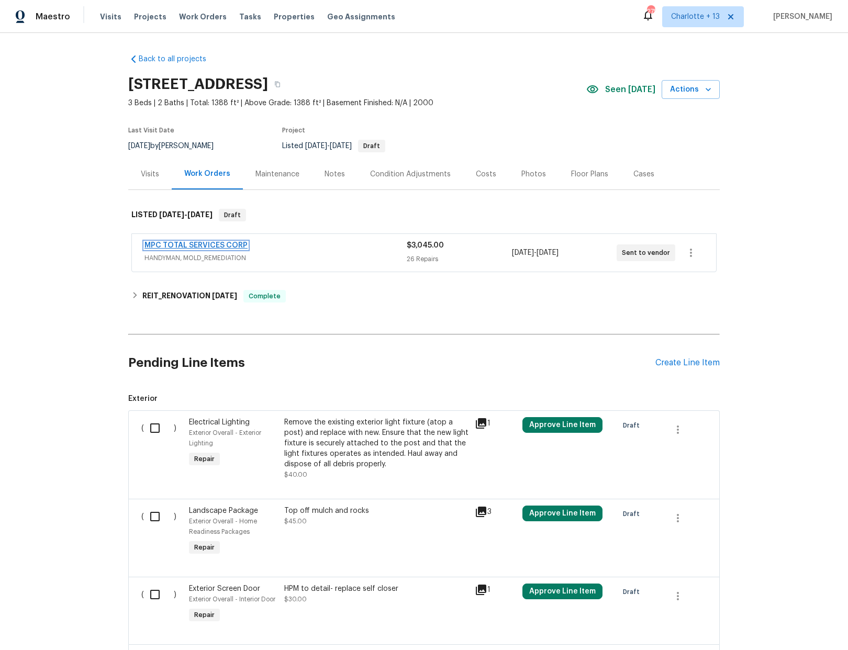
click at [223, 245] on link "MPC TOTAL SERVICES CORP" at bounding box center [195, 245] width 103 height 7
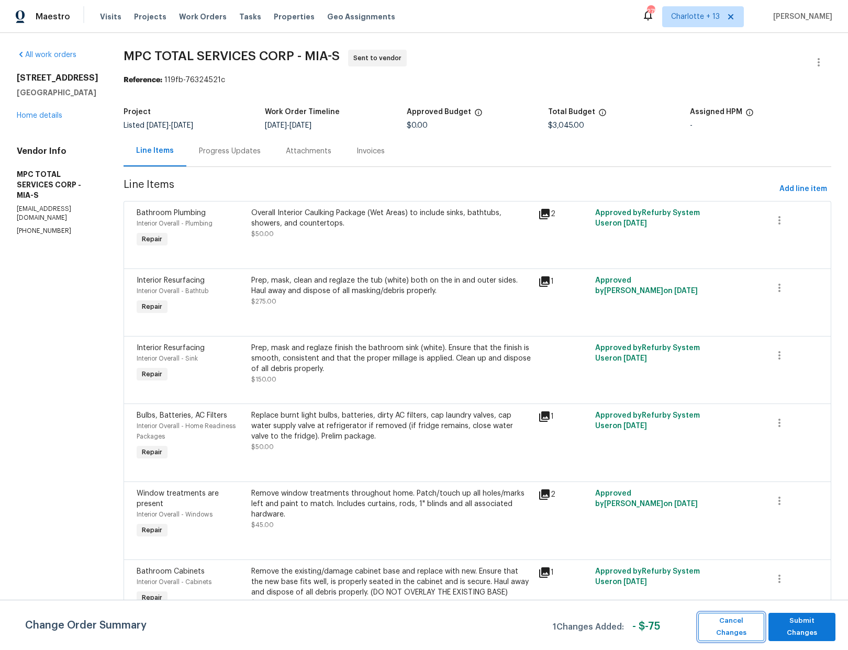
click at [737, 625] on span "Cancel Changes" at bounding box center [730, 627] width 55 height 24
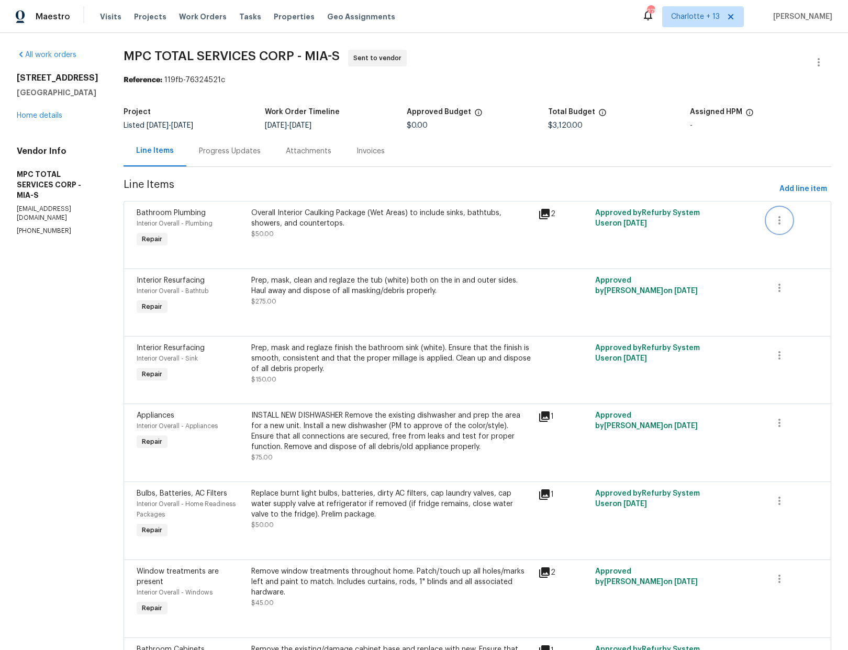
click at [776, 217] on icon "button" at bounding box center [779, 220] width 13 height 13
drag, startPoint x: 689, startPoint y: 245, endPoint x: 646, endPoint y: 239, distance: 43.3
click at [689, 245] on div at bounding box center [424, 325] width 848 height 650
click at [429, 215] on div "Overall Interior Caulking Package (Wet Areas) to include sinks, bathtubs, showe…" at bounding box center [391, 218] width 280 height 21
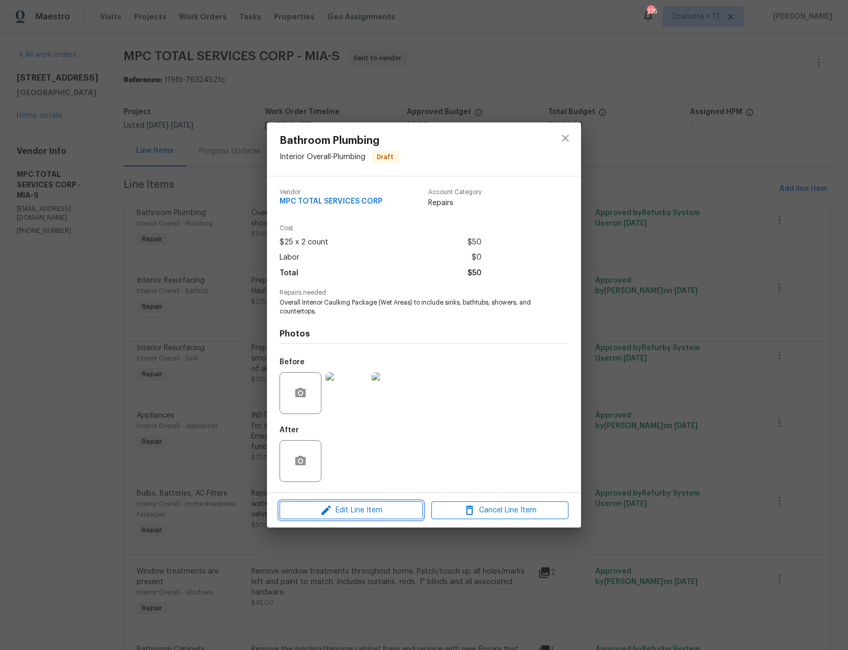
click at [362, 504] on span "Edit Line Item" at bounding box center [351, 510] width 137 height 13
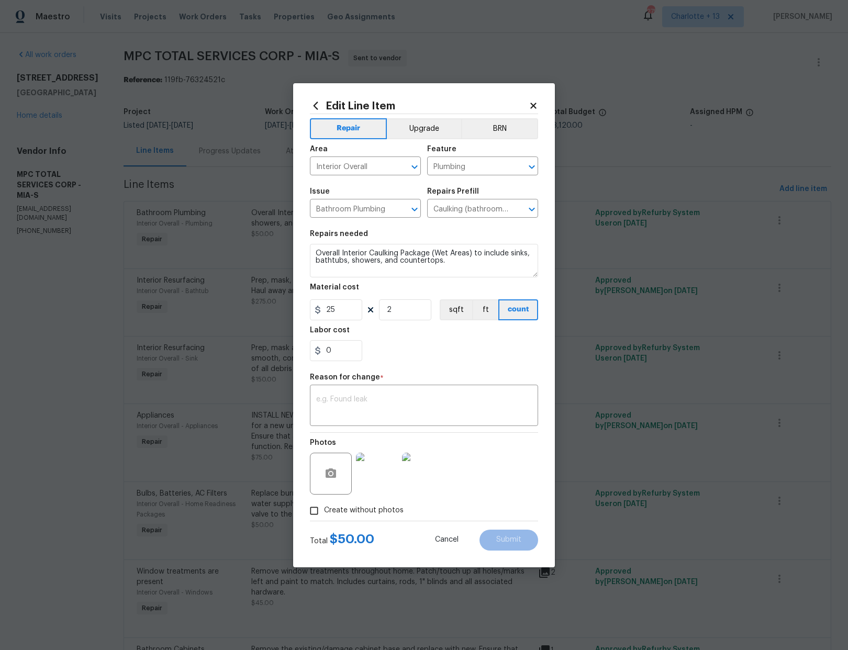
click at [533, 105] on icon at bounding box center [533, 106] width 6 height 6
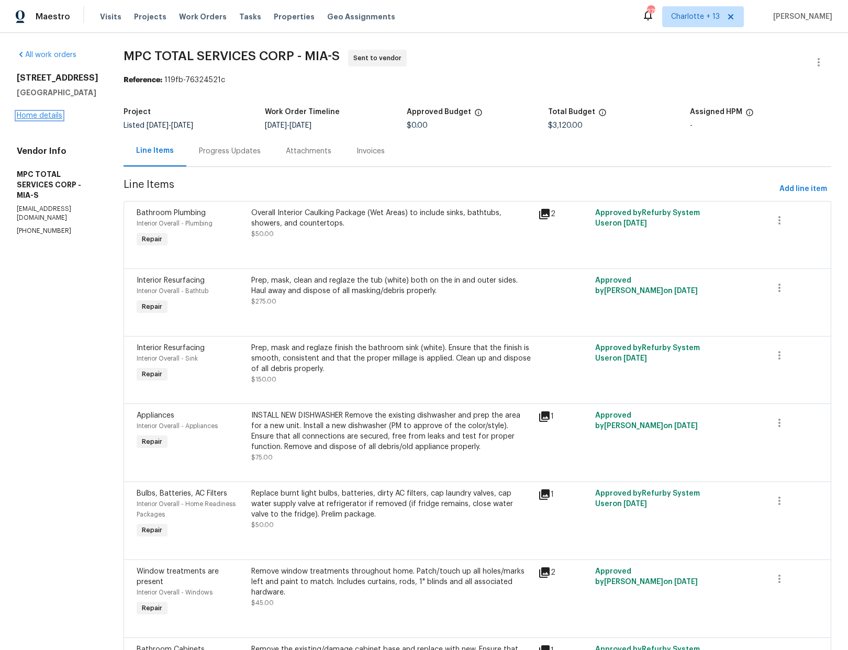
click at [30, 115] on link "Home details" at bounding box center [40, 115] width 46 height 7
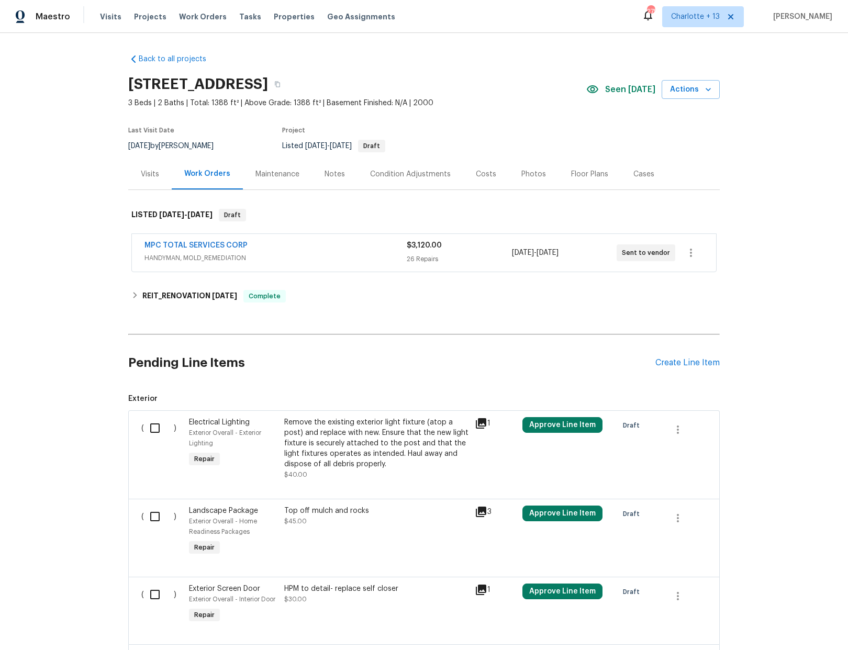
scroll to position [183, 0]
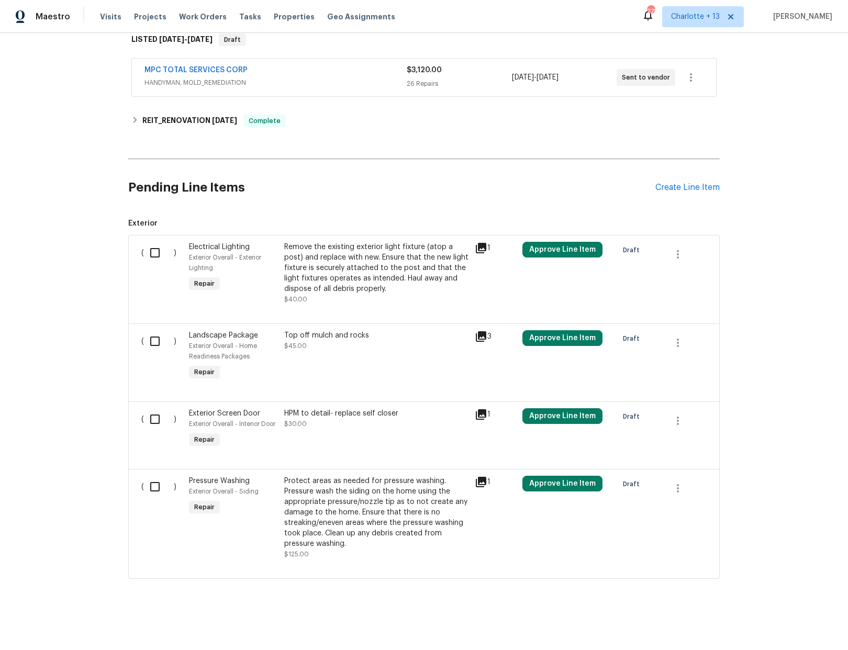
click at [323, 65] on div "MPC TOTAL SERVICES CORP" at bounding box center [275, 71] width 262 height 13
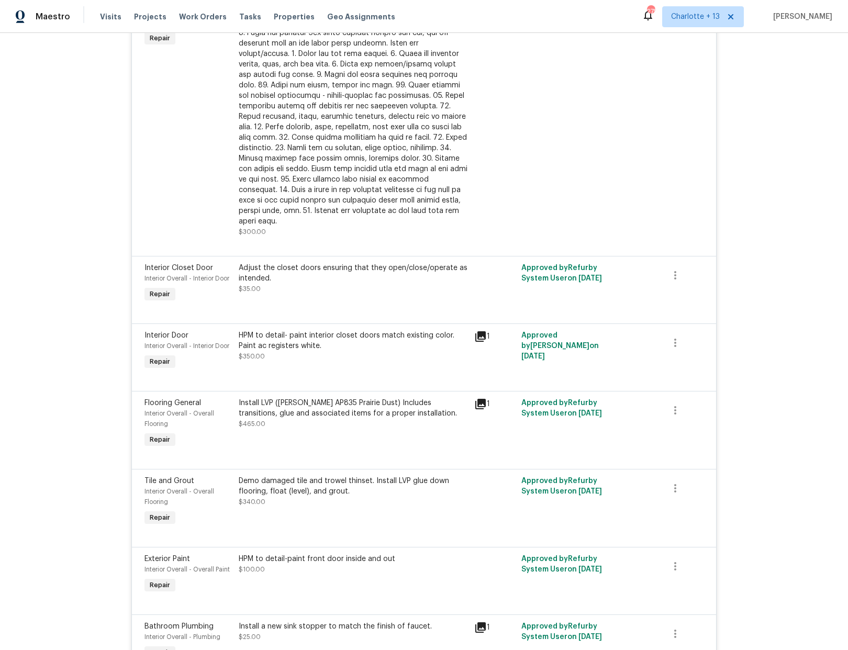
scroll to position [997, 0]
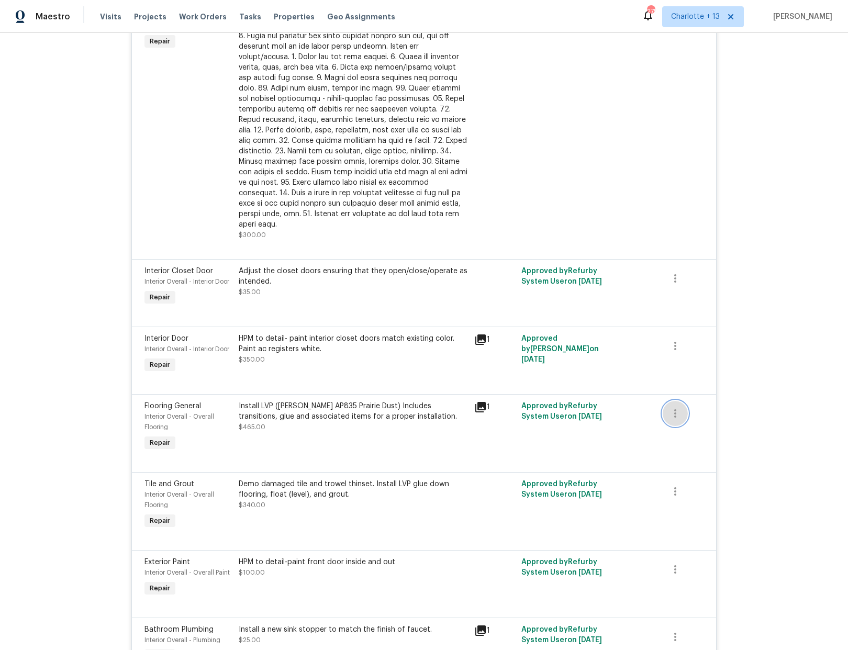
click at [671, 408] on icon "button" at bounding box center [675, 413] width 13 height 13
click at [672, 408] on li "Cancel" at bounding box center [679, 403] width 40 height 17
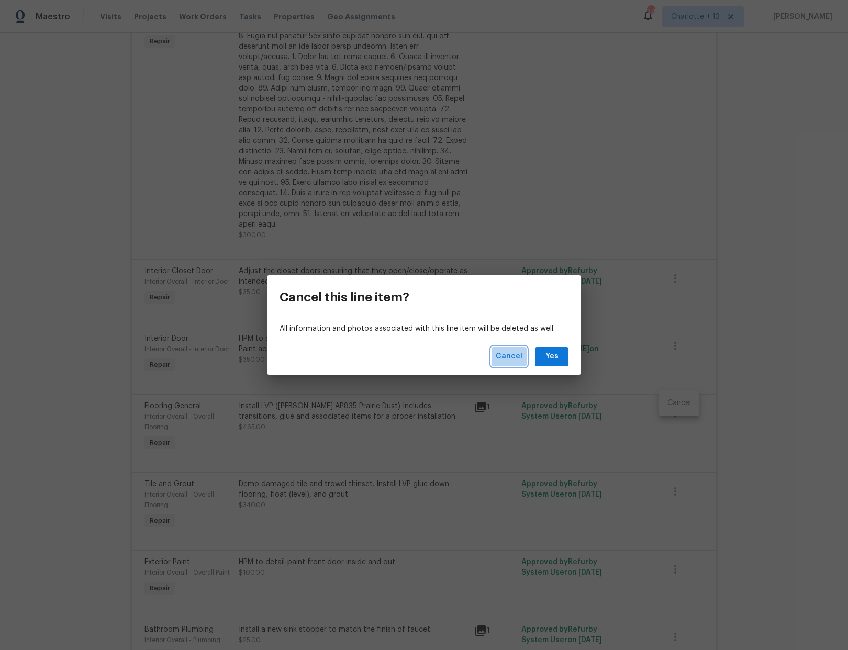
click at [510, 356] on span "Cancel" at bounding box center [508, 356] width 27 height 13
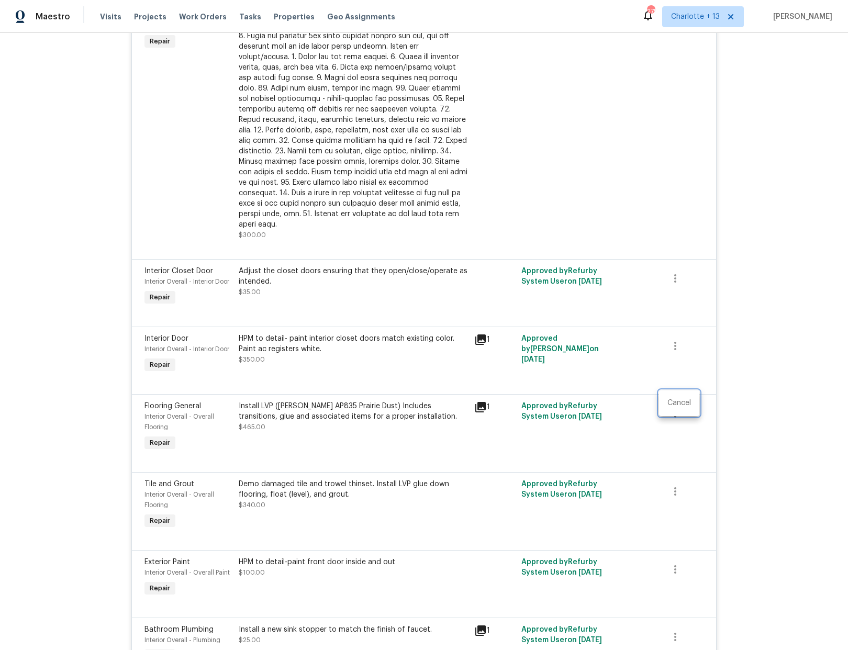
click at [622, 416] on div at bounding box center [424, 325] width 848 height 650
click at [366, 402] on div "Install LVP (Knighton AP835 Prairie Dust) Includes transitions, glue and associ…" at bounding box center [353, 411] width 229 height 21
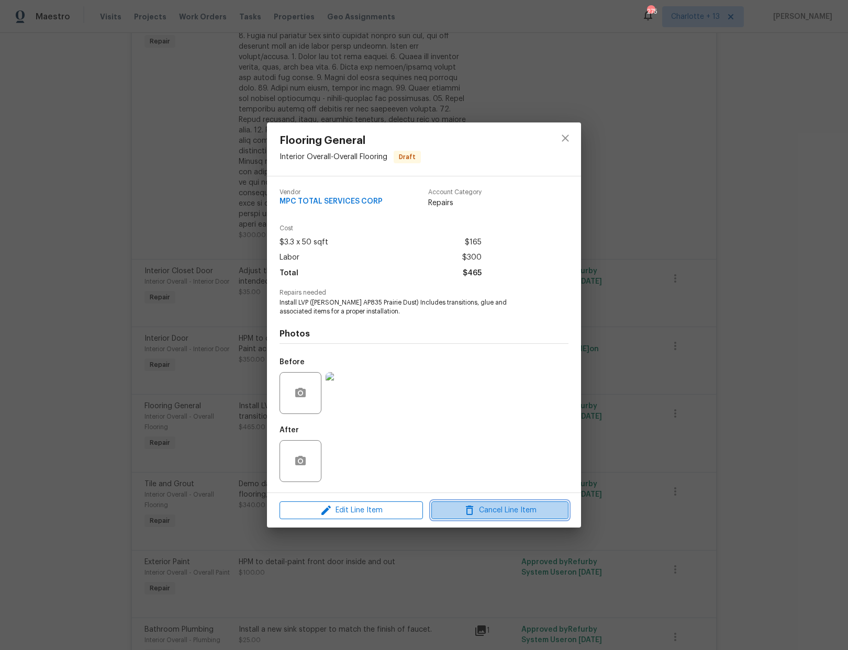
click at [510, 512] on span "Cancel Line Item" at bounding box center [499, 510] width 131 height 13
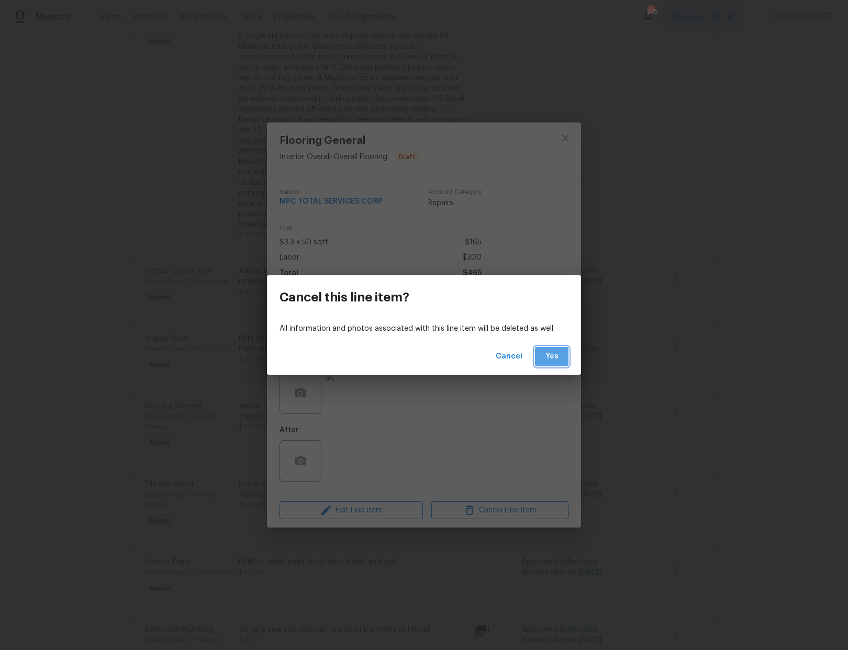
click at [548, 356] on span "Yes" at bounding box center [551, 356] width 17 height 13
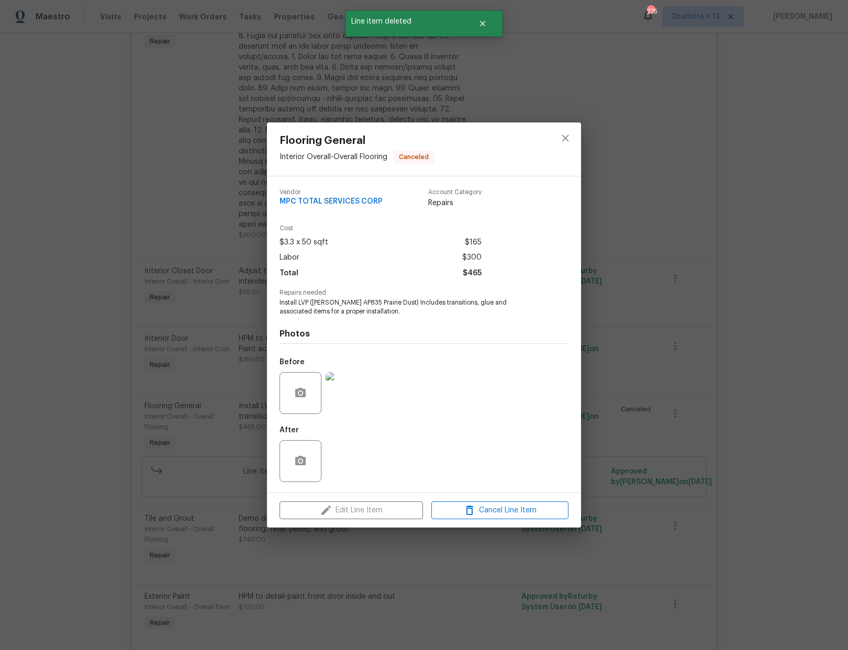
click at [662, 357] on div "Flooring General Interior Overall - Overall Flooring Canceled Vendor MPC TOTAL …" at bounding box center [424, 325] width 848 height 650
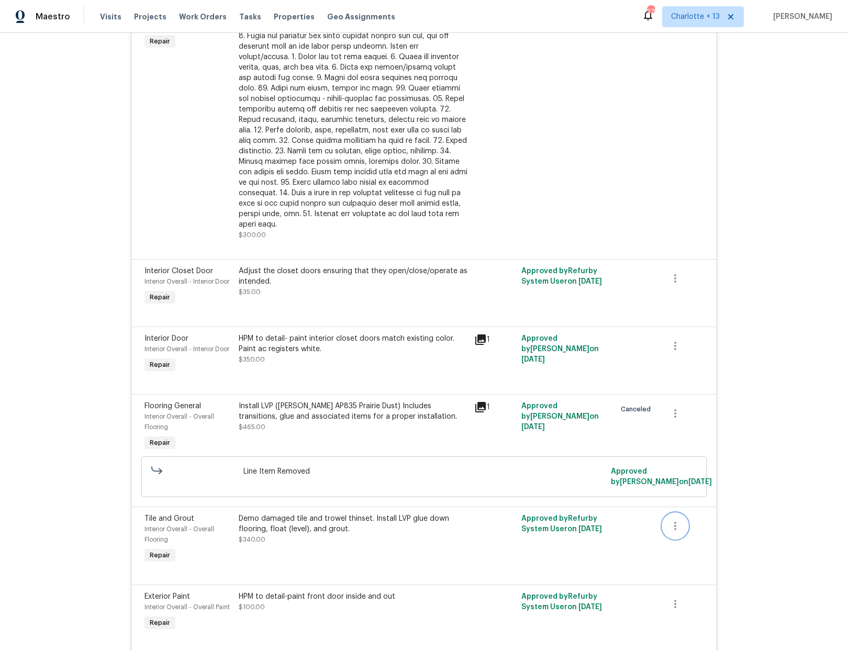
click at [669, 520] on icon "button" at bounding box center [675, 526] width 13 height 13
click at [576, 509] on div at bounding box center [424, 325] width 848 height 650
click at [459, 513] on div "Demo damaged tile and trowel thinset. Install LVP glue down flooring, float (le…" at bounding box center [353, 523] width 229 height 21
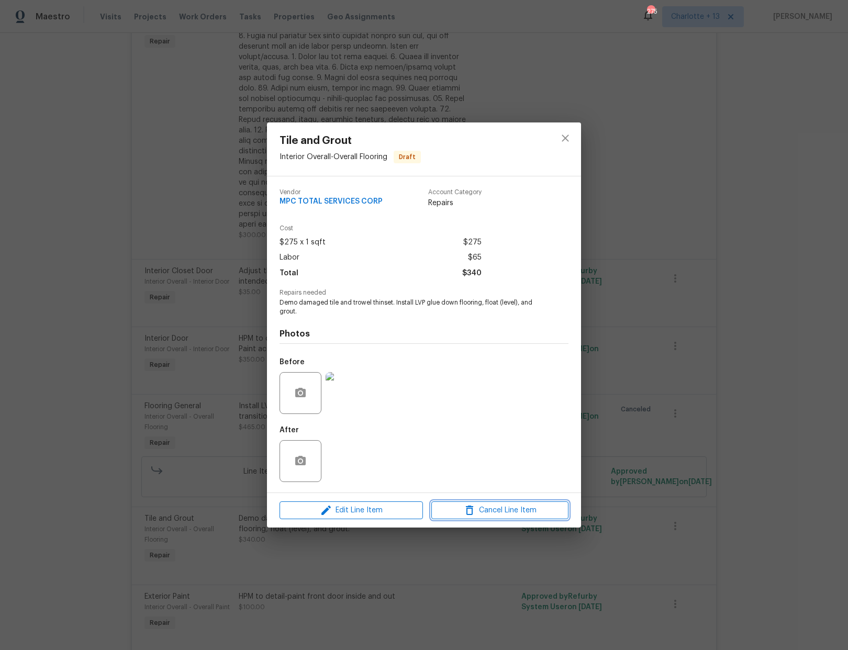
click at [512, 513] on span "Cancel Line Item" at bounding box center [499, 510] width 131 height 13
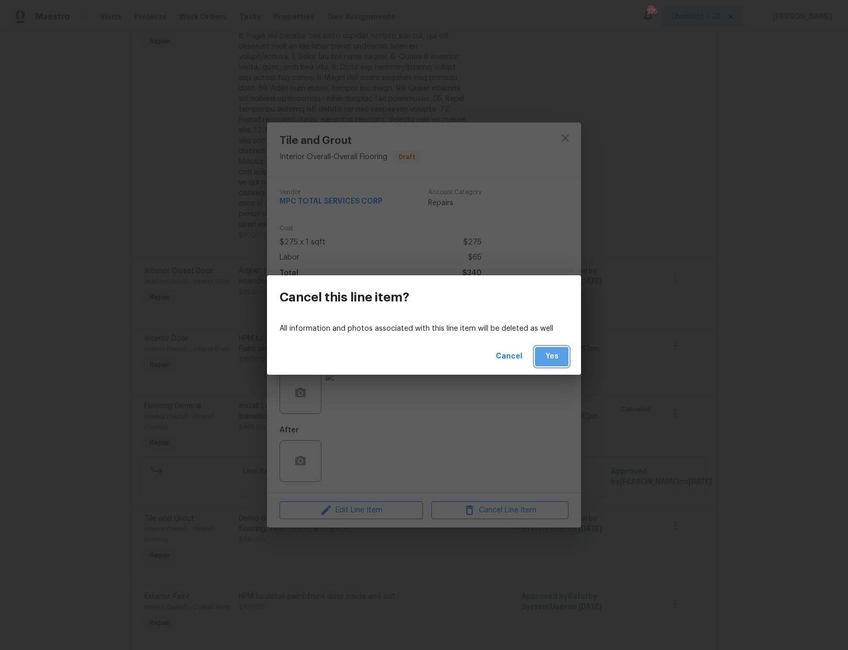
click at [555, 356] on span "Yes" at bounding box center [551, 356] width 17 height 13
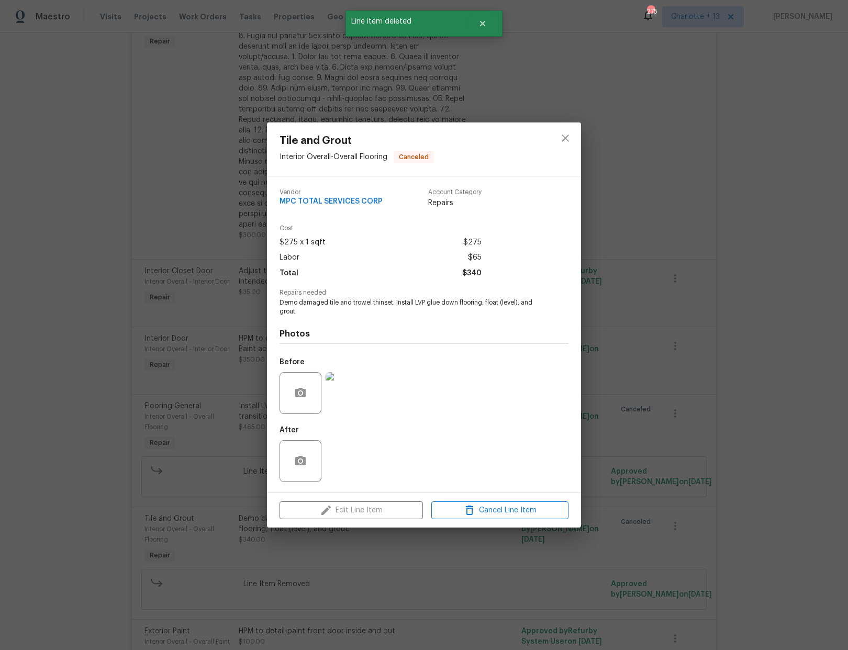
click at [733, 360] on div "Tile and Grout Interior Overall - Overall Flooring Canceled Vendor MPC TOTAL SE…" at bounding box center [424, 325] width 848 height 650
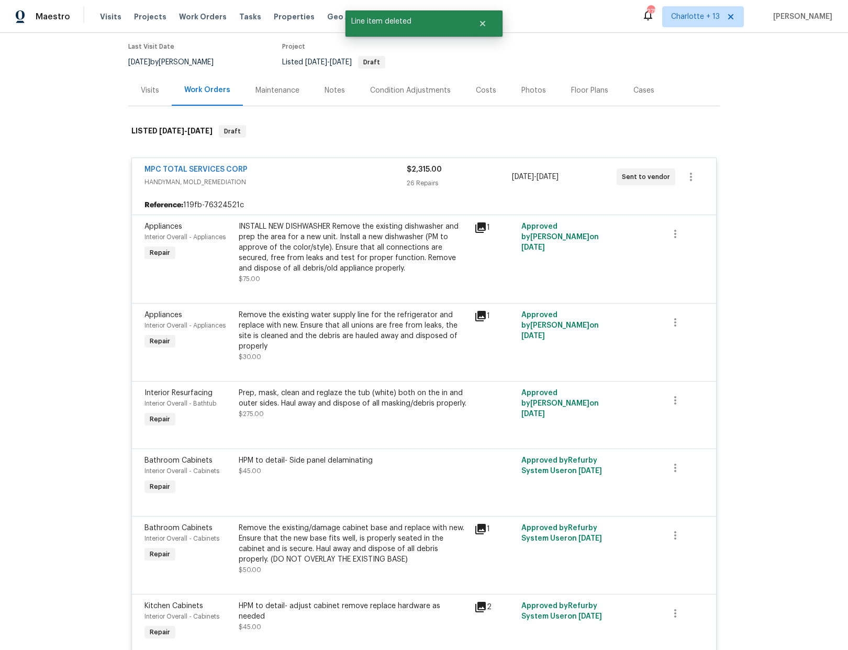
scroll to position [0, 0]
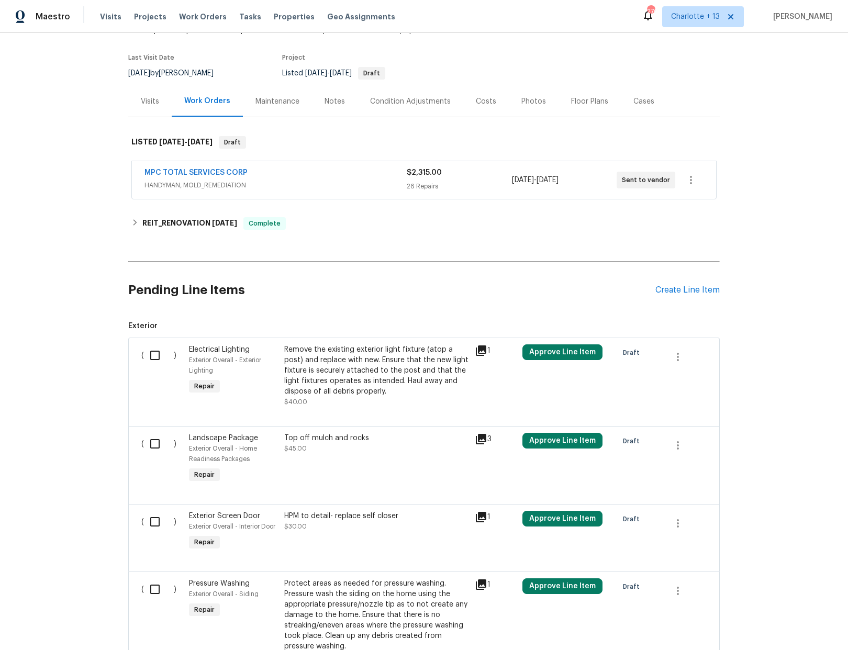
scroll to position [183, 0]
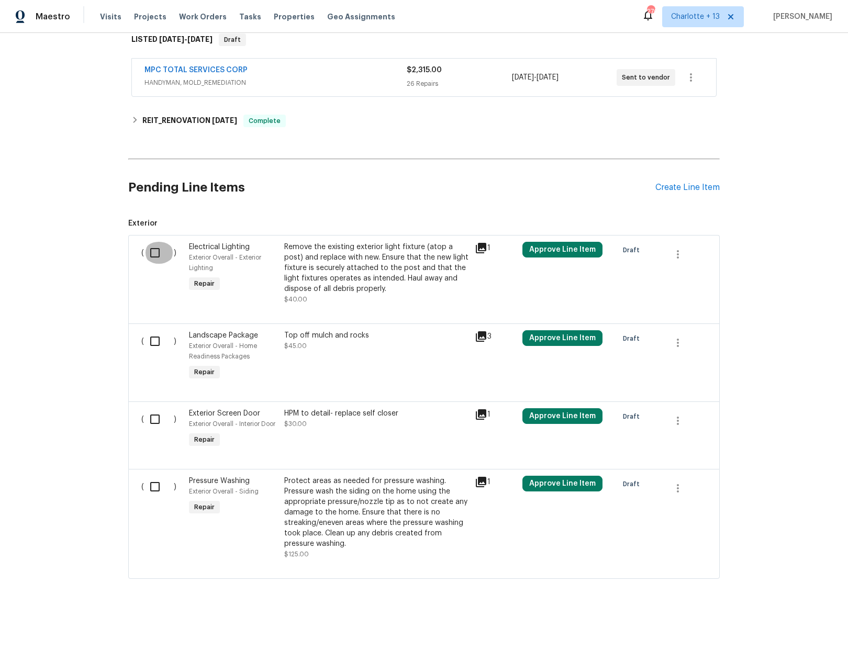
click at [150, 244] on input "checkbox" at bounding box center [159, 253] width 30 height 22
checkbox input "true"
click at [150, 336] on input "checkbox" at bounding box center [159, 341] width 30 height 22
checkbox input "true"
drag, startPoint x: 149, startPoint y: 412, endPoint x: 144, endPoint y: 437, distance: 26.1
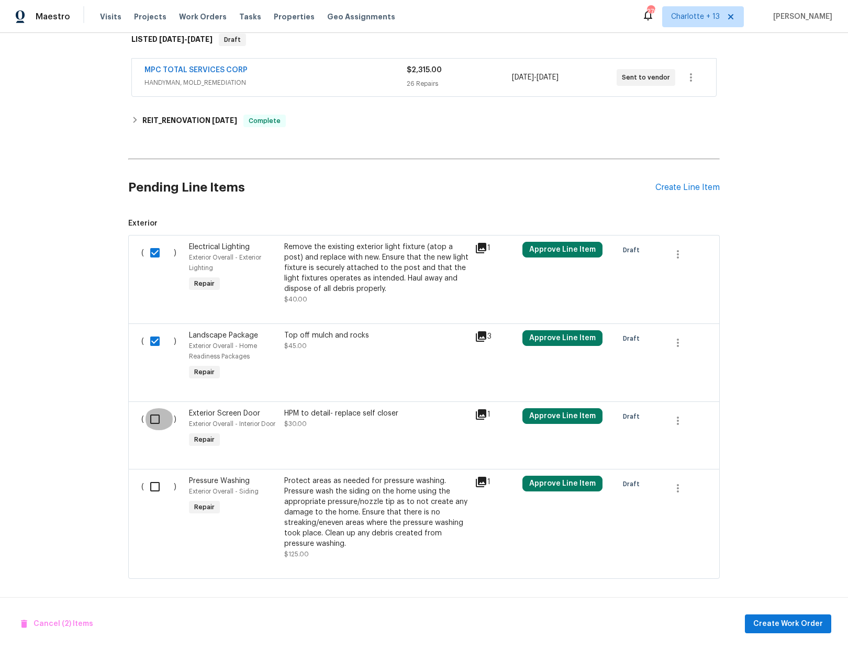
click at [149, 413] on input "checkbox" at bounding box center [159, 419] width 30 height 22
checkbox input "true"
click at [150, 477] on input "checkbox" at bounding box center [159, 487] width 30 height 22
checkbox input "true"
click at [791, 620] on span "Create Work Order" at bounding box center [788, 623] width 70 height 13
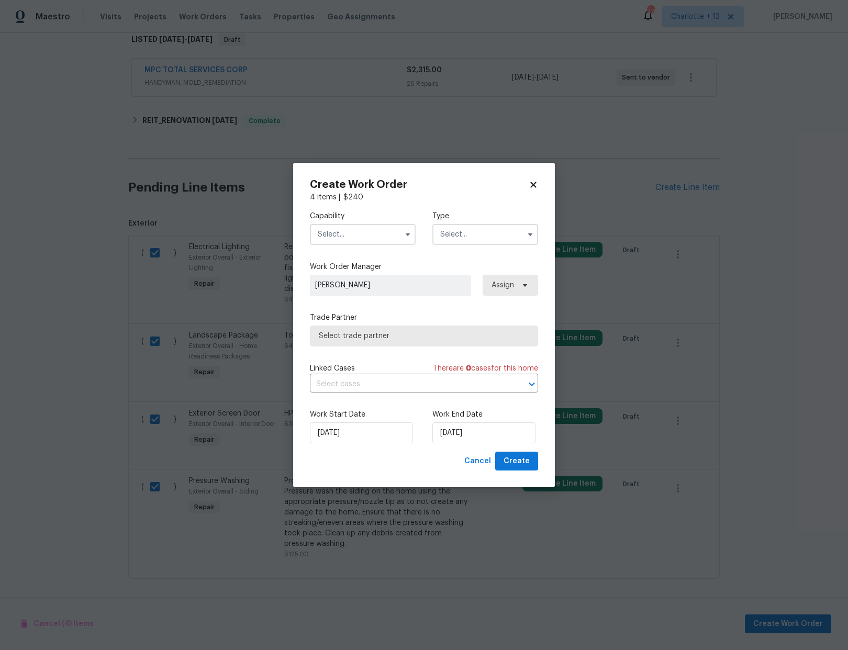
click at [360, 236] on input "text" at bounding box center [363, 234] width 106 height 21
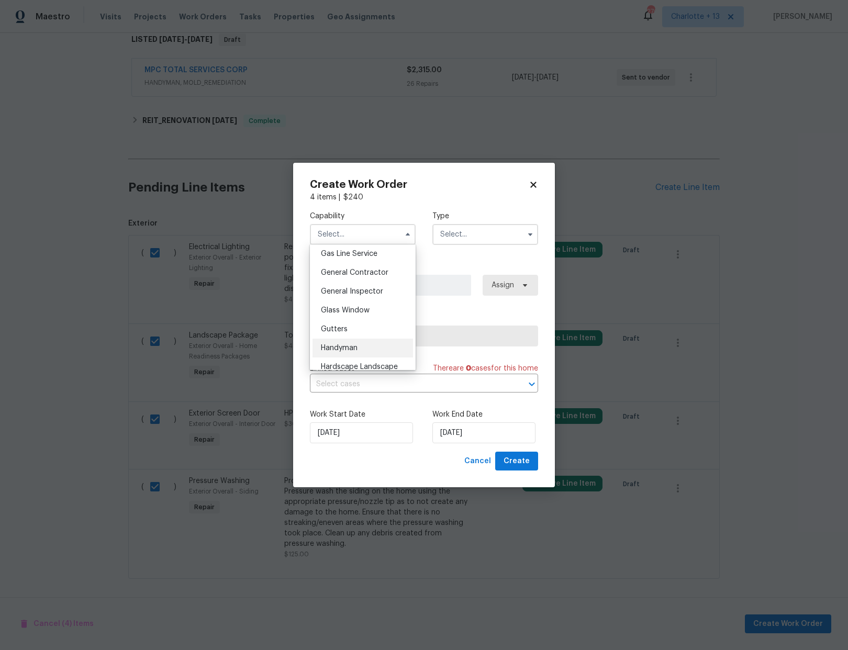
click at [354, 353] on div "Handyman" at bounding box center [362, 348] width 100 height 19
type input "Handyman"
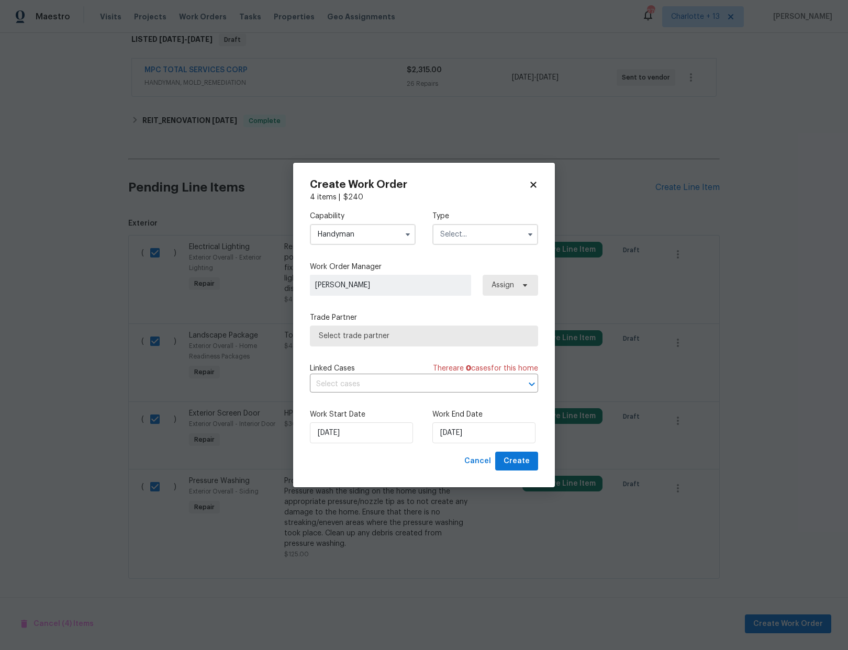
click at [468, 235] on input "text" at bounding box center [485, 234] width 106 height 21
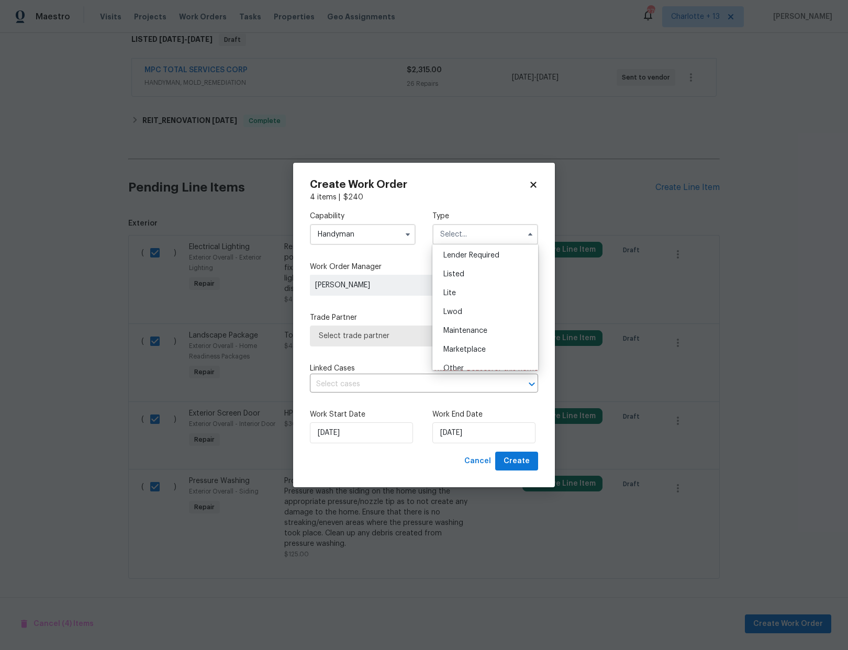
scroll to position [189, 0]
click at [468, 305] on div "Reit Renovation" at bounding box center [485, 312] width 100 height 19
type input "Reit Renovation"
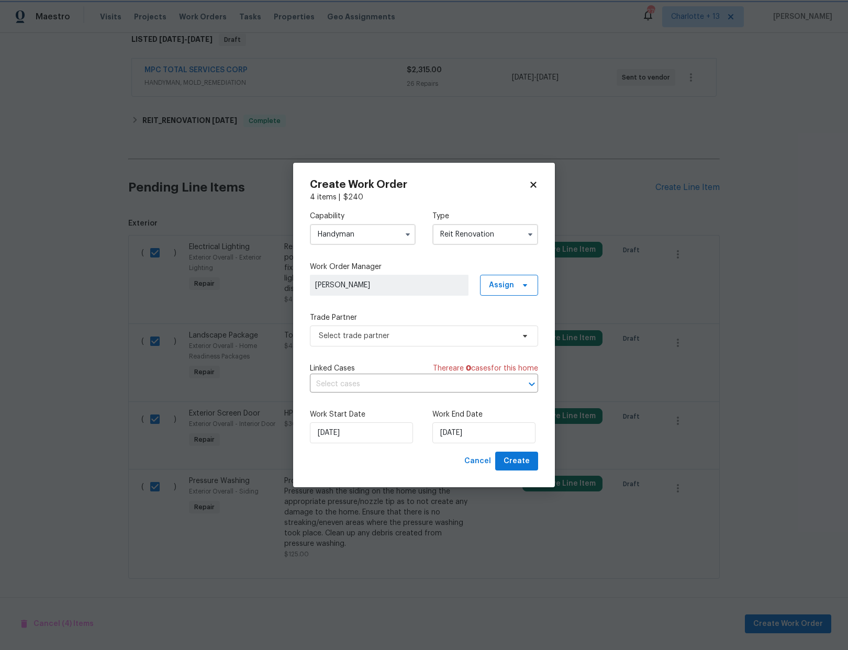
scroll to position [0, 0]
click at [346, 435] on input "[DATE]" at bounding box center [361, 432] width 103 height 21
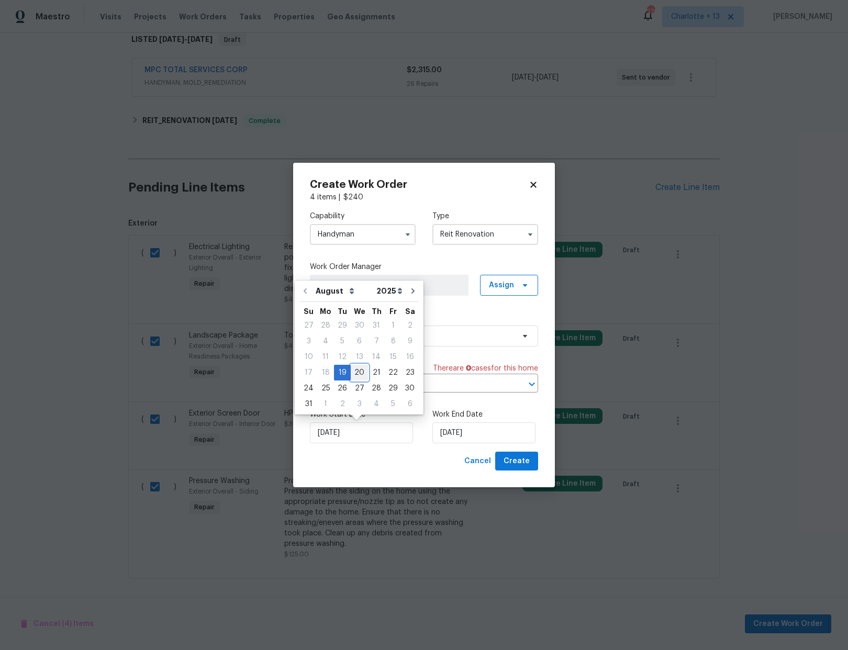
click at [354, 374] on div "20" at bounding box center [359, 372] width 17 height 15
type input "8/20/2025"
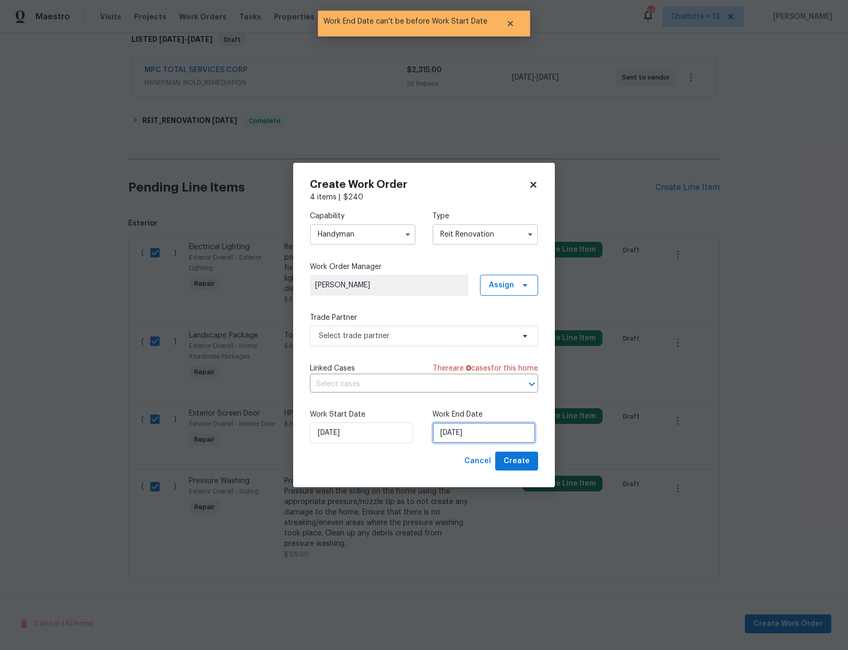
click at [501, 436] on input "8/20/2025" at bounding box center [483, 432] width 103 height 21
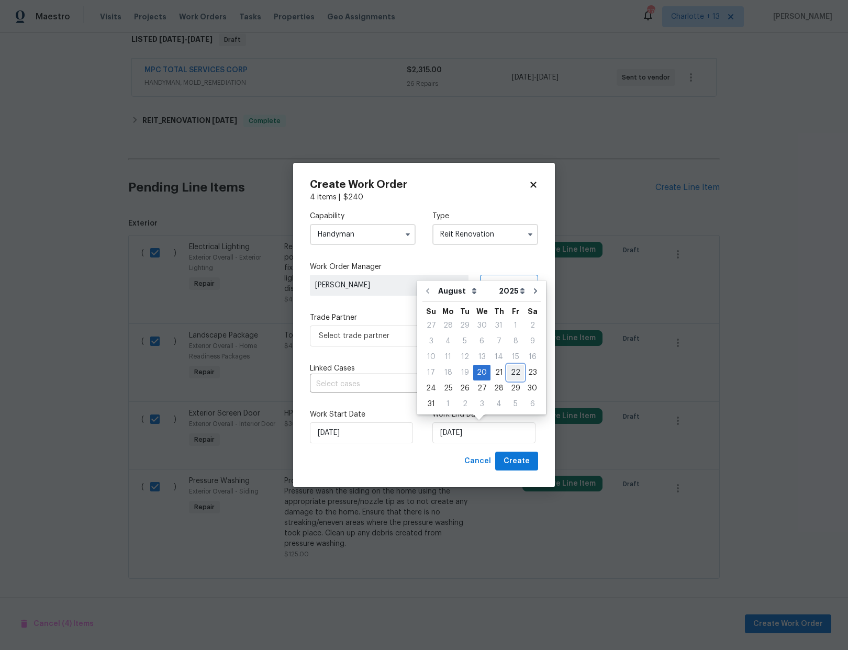
click at [508, 373] on div "22" at bounding box center [515, 372] width 17 height 15
type input "8/22/2025"
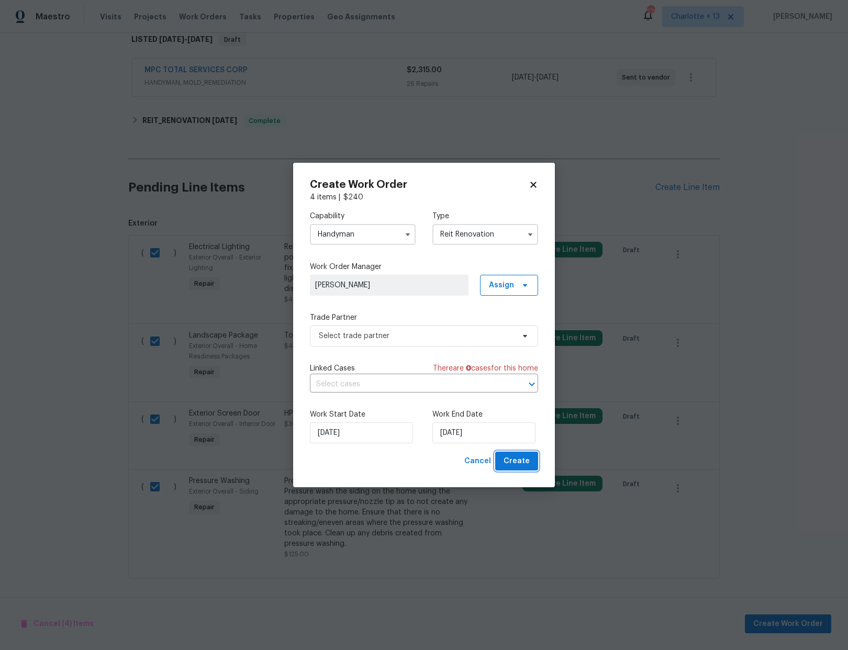
click at [518, 463] on span "Create" at bounding box center [516, 461] width 26 height 13
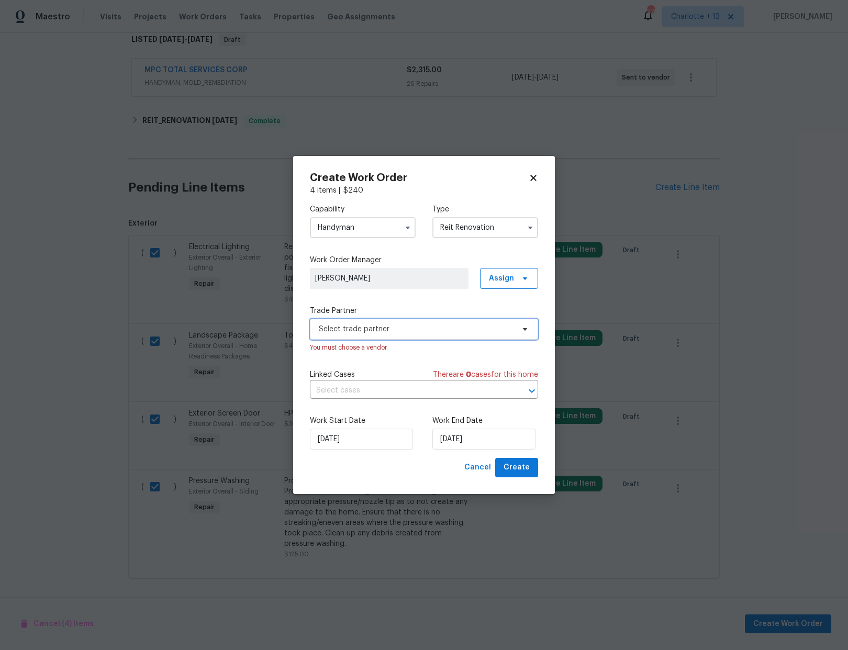
click at [411, 333] on span "Select trade partner" at bounding box center [416, 329] width 195 height 10
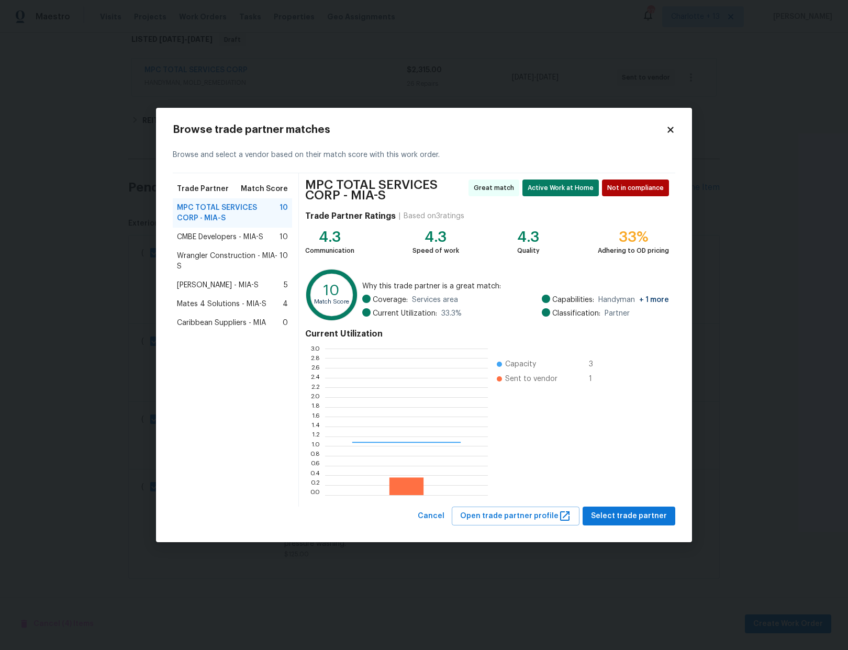
scroll to position [139, 155]
click at [646, 518] on span "Select trade partner" at bounding box center [629, 516] width 76 height 13
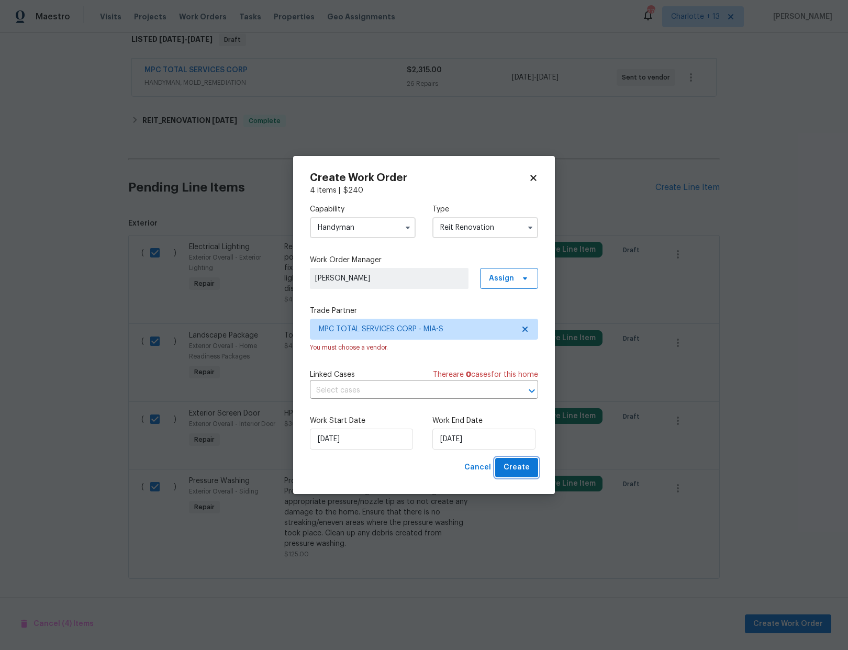
click at [510, 468] on span "Create" at bounding box center [516, 467] width 26 height 13
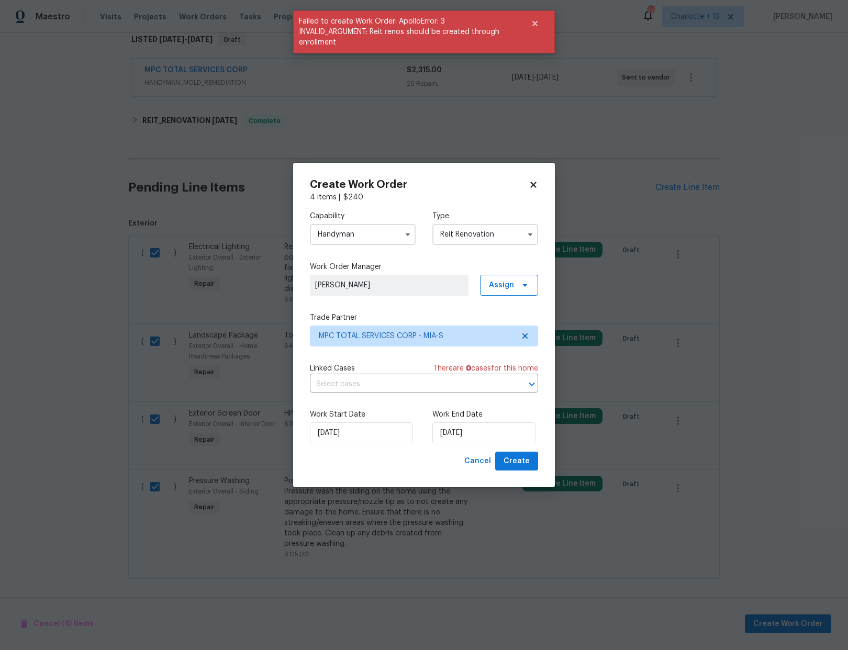
click at [535, 182] on icon at bounding box center [533, 185] width 6 height 6
checkbox input "false"
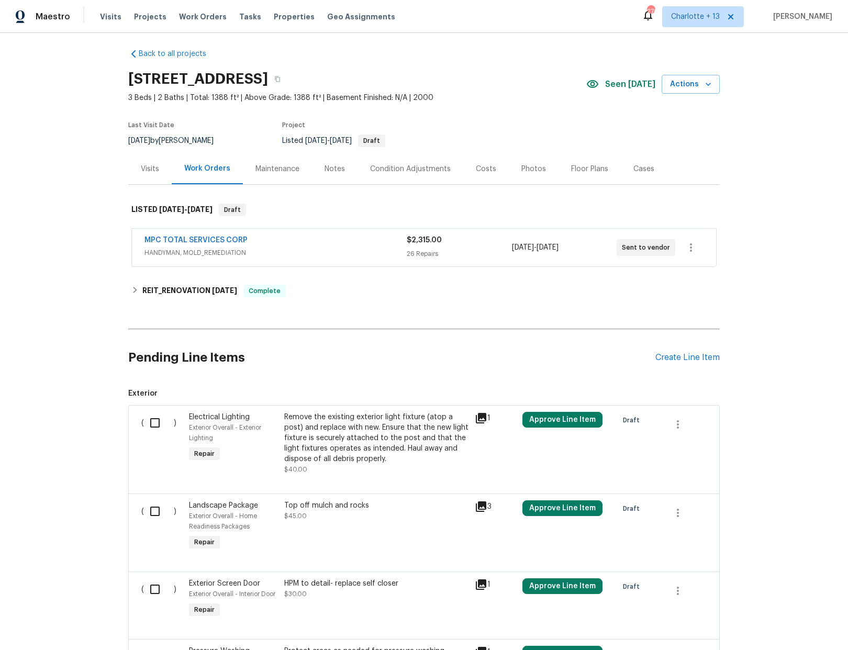
scroll to position [0, 0]
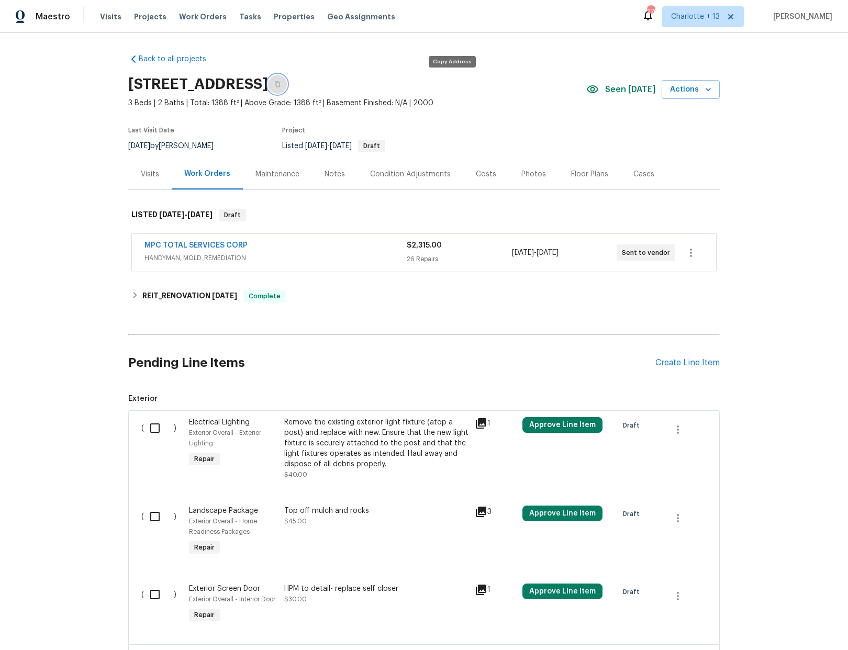
click at [287, 80] on button "button" at bounding box center [277, 84] width 19 height 19
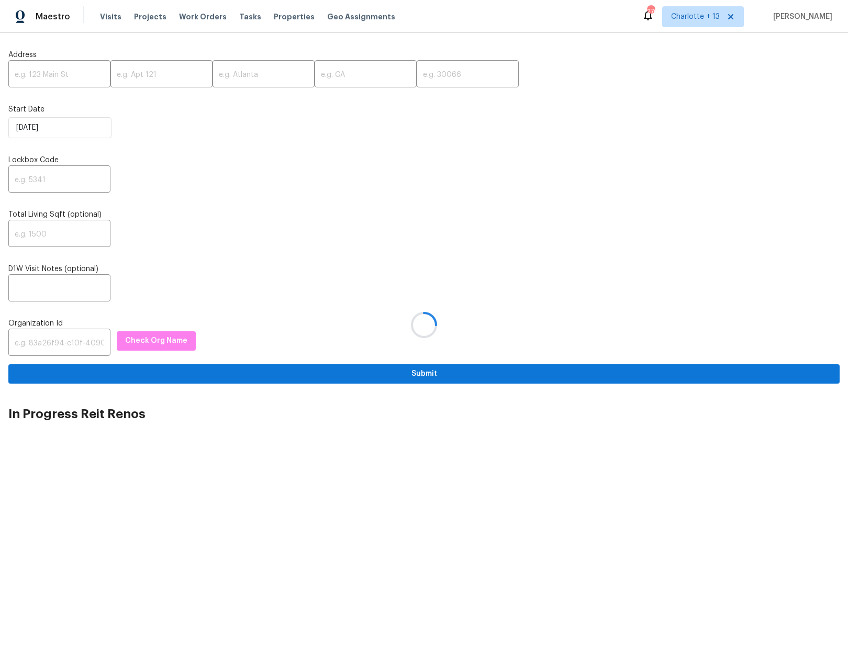
click at [59, 70] on div at bounding box center [424, 325] width 848 height 650
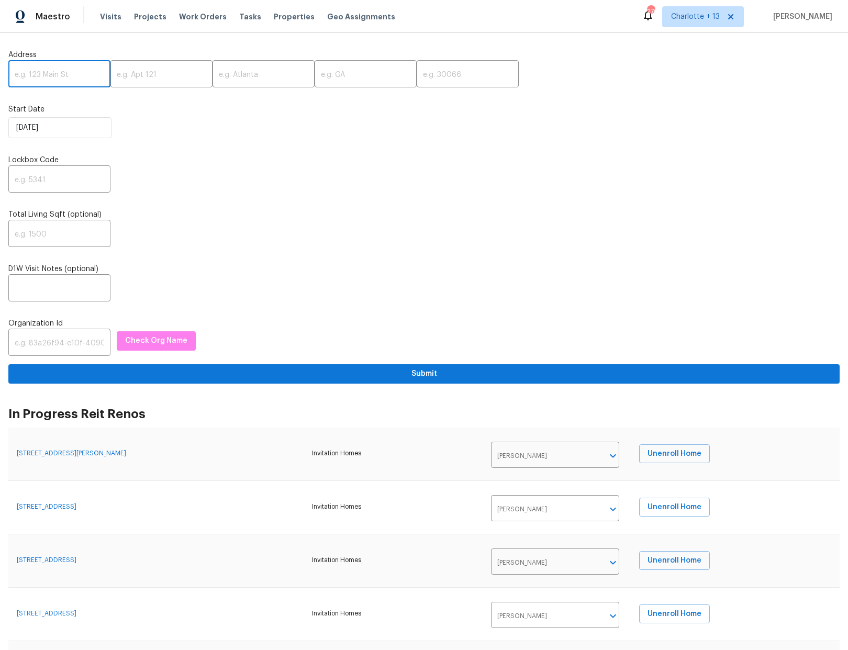
click at [51, 80] on input "text" at bounding box center [59, 75] width 102 height 25
paste input "[STREET_ADDRESS]"
drag, startPoint x: 74, startPoint y: 74, endPoint x: 109, endPoint y: 74, distance: 35.1
click at [99, 74] on input "[STREET_ADDRESS]" at bounding box center [59, 75] width 102 height 25
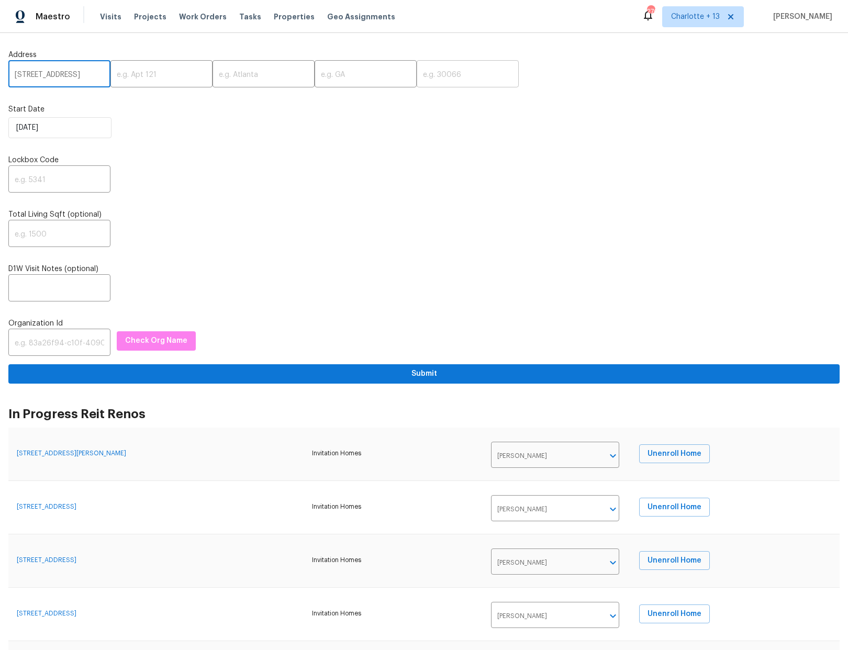
type input "[STREET_ADDRESS]"
click at [416, 82] on input "text" at bounding box center [467, 75] width 102 height 25
type input "33442"
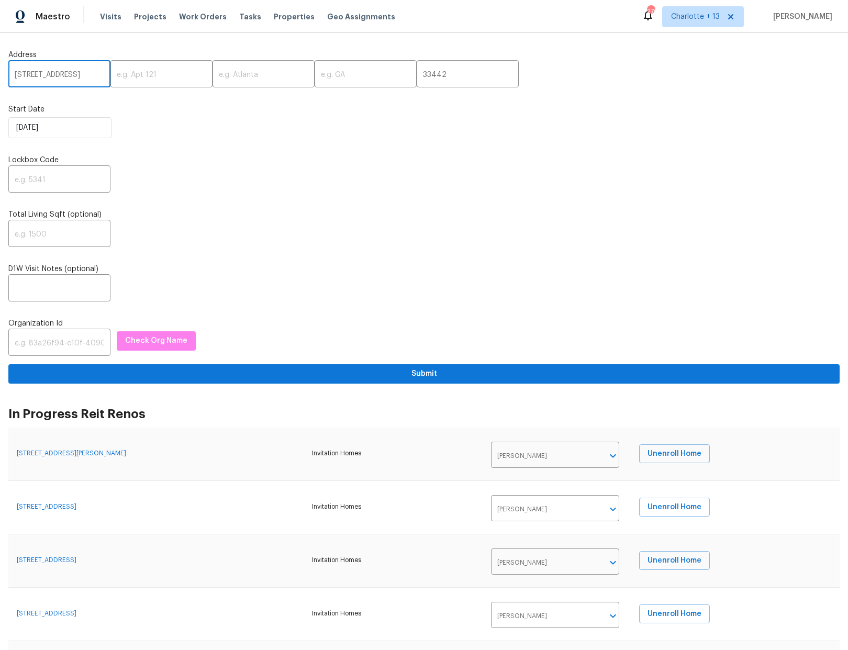
drag, startPoint x: 78, startPoint y: 74, endPoint x: 57, endPoint y: 75, distance: 21.5
click at [57, 75] on input "[STREET_ADDRESS]" at bounding box center [59, 75] width 102 height 25
click at [246, 72] on input "text" at bounding box center [263, 75] width 102 height 25
paste input "Deerfield Beach"
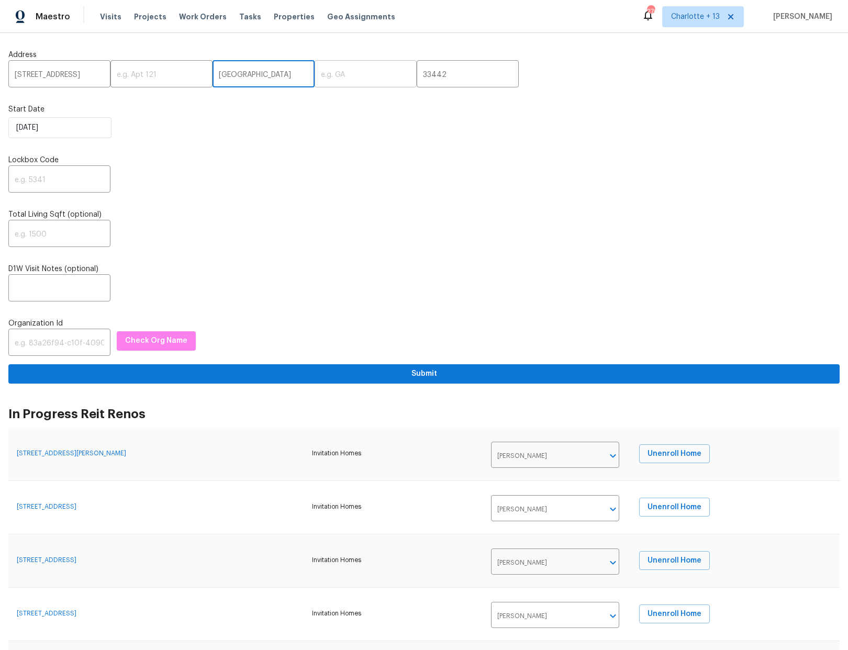
type input "Deerfield Beach"
click at [314, 71] on input "text" at bounding box center [365, 75] width 102 height 25
type input "FL"
click at [29, 286] on input "text" at bounding box center [59, 289] width 102 height 25
paste input "Type of request: Prelist Renovation Scoping / Work Requested Due Date: 8/5/25 A…"
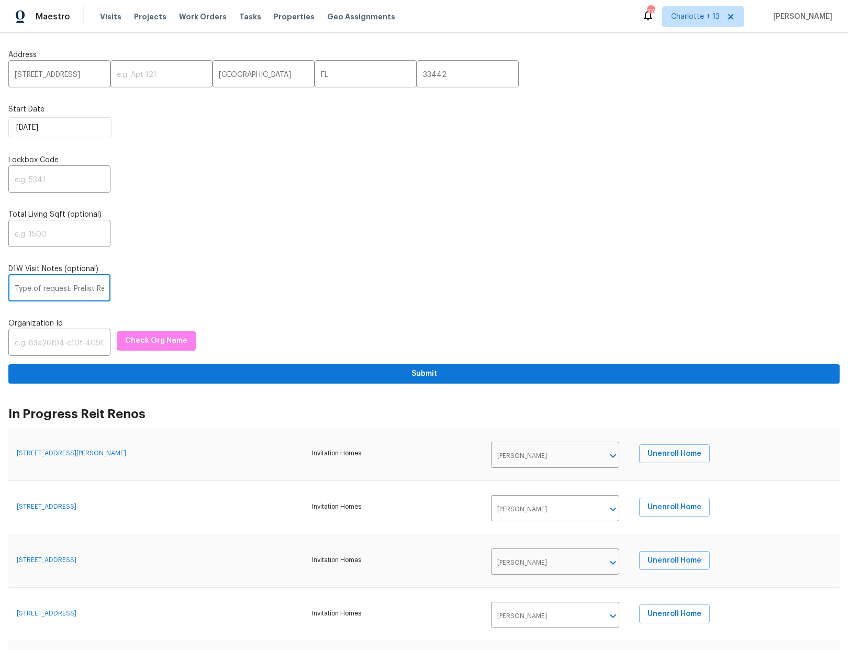
scroll to position [0, 412]
type input "Type of request: Prelist Renovation Scoping / Work Requested Due Date: 8/5/25 A…"
click at [70, 184] on input "text" at bounding box center [59, 180] width 102 height 25
type input "1234"
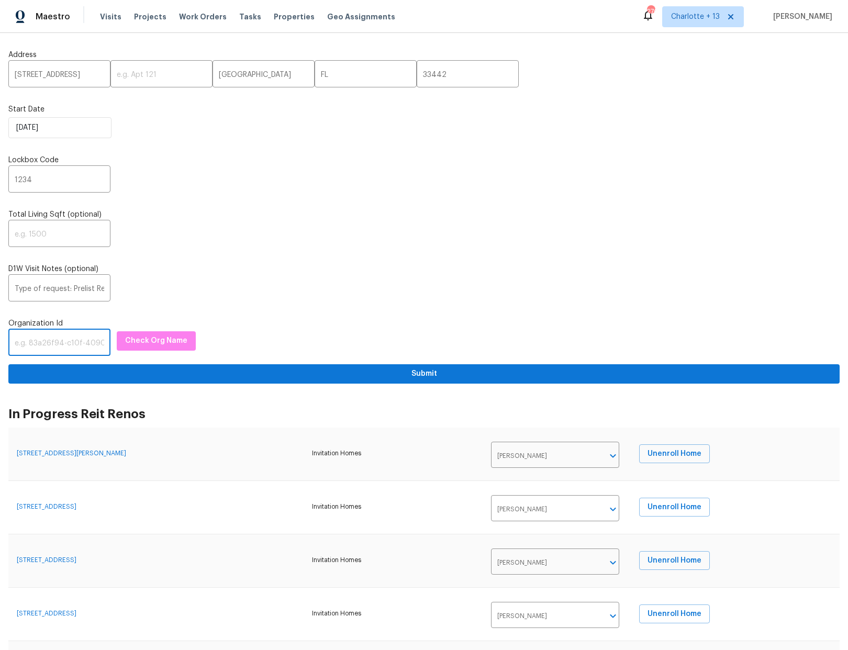
paste input "1349d153-b359-4f9b-b4dd-758ff939cc37"
type input "1349d153-b359-4f9b-b4dd-758ff939cc37"
click at [158, 339] on span "Check Org Name" at bounding box center [156, 340] width 62 height 13
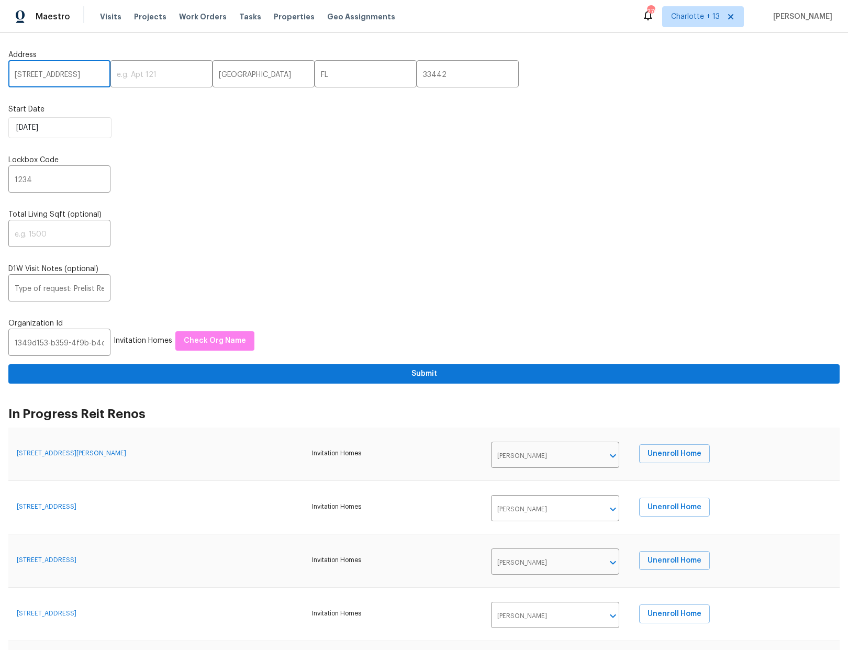
scroll to position [0, 74]
drag, startPoint x: 69, startPoint y: 74, endPoint x: 91, endPoint y: 70, distance: 21.8
click at [91, 70] on input "[STREET_ADDRESS]" at bounding box center [59, 75] width 102 height 25
click at [94, 73] on input "[STREET_ADDRESS]" at bounding box center [59, 75] width 102 height 25
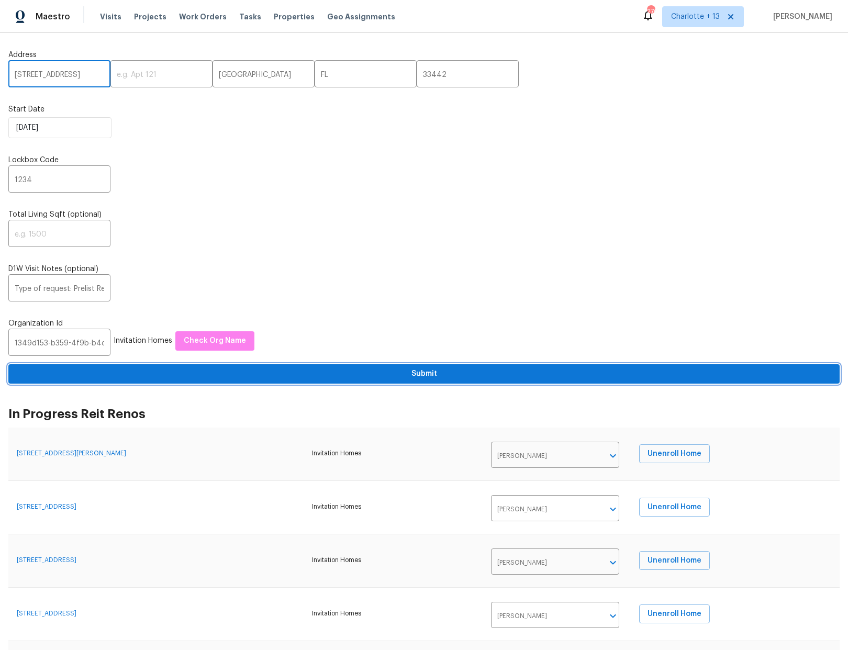
click at [434, 376] on span "Submit" at bounding box center [424, 373] width 814 height 13
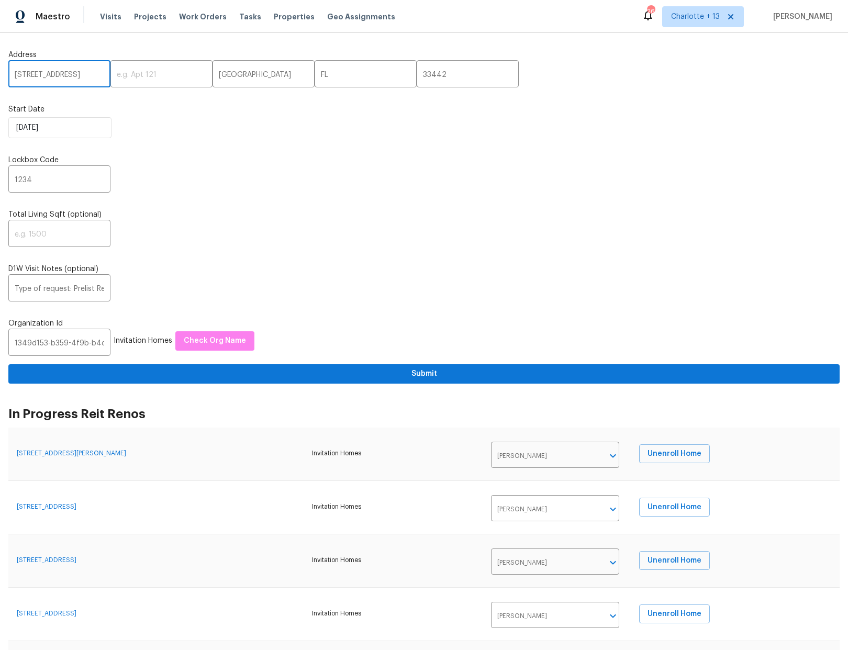
click at [70, 76] on input "1203 SW 48th Ter." at bounding box center [59, 75] width 102 height 25
click at [37, 73] on input "1203 SW 48th Ter." at bounding box center [59, 75] width 102 height 25
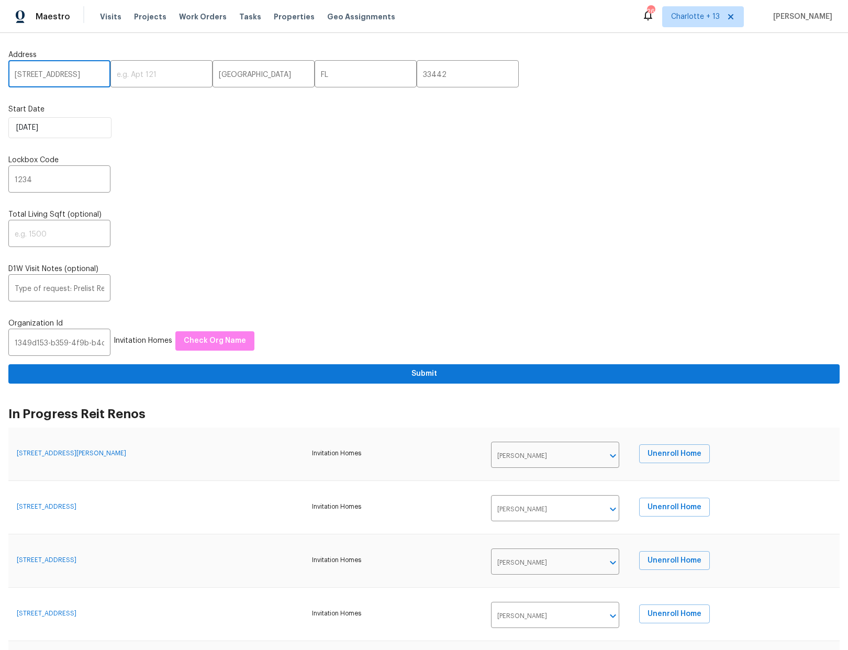
paste input "6342 Ethan Drive, Lake Worth. FL 33467"
type input "6342 Ethan Drive, Lake Worth. FL 33467"
click at [421, 77] on input "33442" at bounding box center [467, 75] width 102 height 25
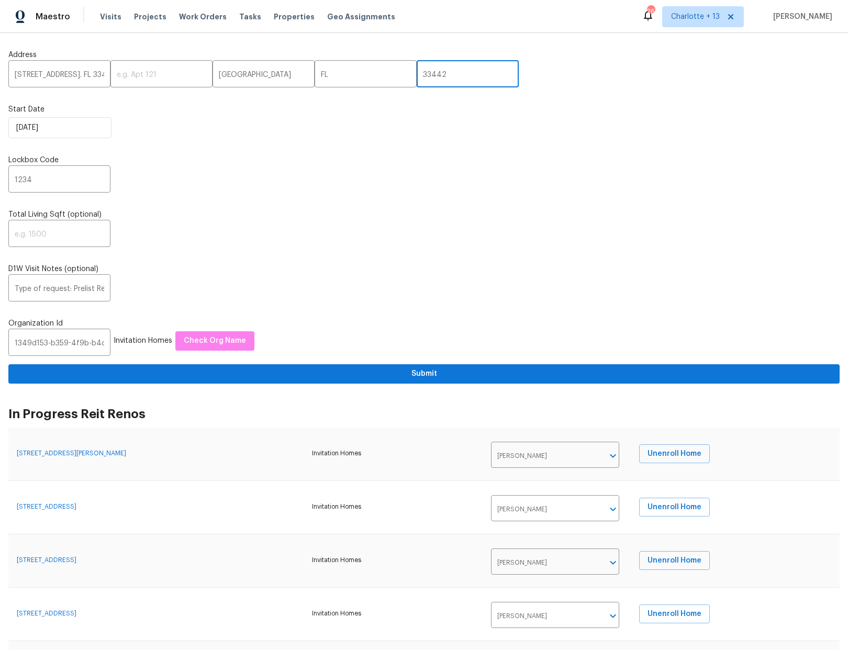
drag, startPoint x: 421, startPoint y: 77, endPoint x: 407, endPoint y: 73, distance: 15.4
click at [416, 73] on input "33442" at bounding box center [467, 75] width 102 height 25
drag, startPoint x: 397, startPoint y: 72, endPoint x: 379, endPoint y: 71, distance: 17.3
click at [416, 71] on input "33442" at bounding box center [467, 75] width 102 height 25
type input "33467"
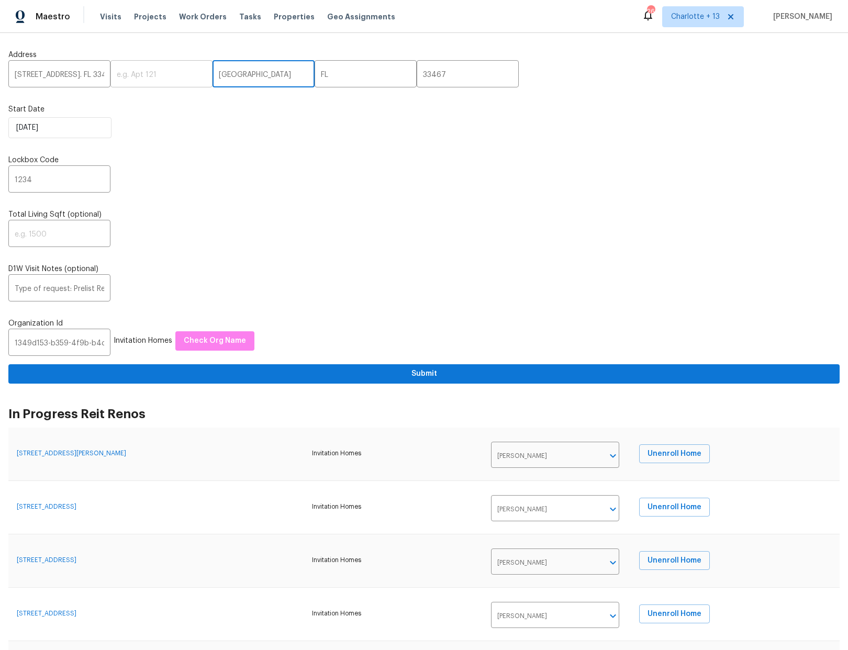
drag, startPoint x: 254, startPoint y: 75, endPoint x: 179, endPoint y: 75, distance: 74.3
click at [179, 75] on div "6342 Ethan Drive, Lake Worth. FL 33467 ​ ​ Deerfield Beach ​ FL ​ 33467 ​" at bounding box center [423, 75] width 831 height 25
type input "Lake Worth"
click at [82, 73] on input "6342 Ethan Drive, Lake Worth. FL 33467" at bounding box center [59, 75] width 102 height 25
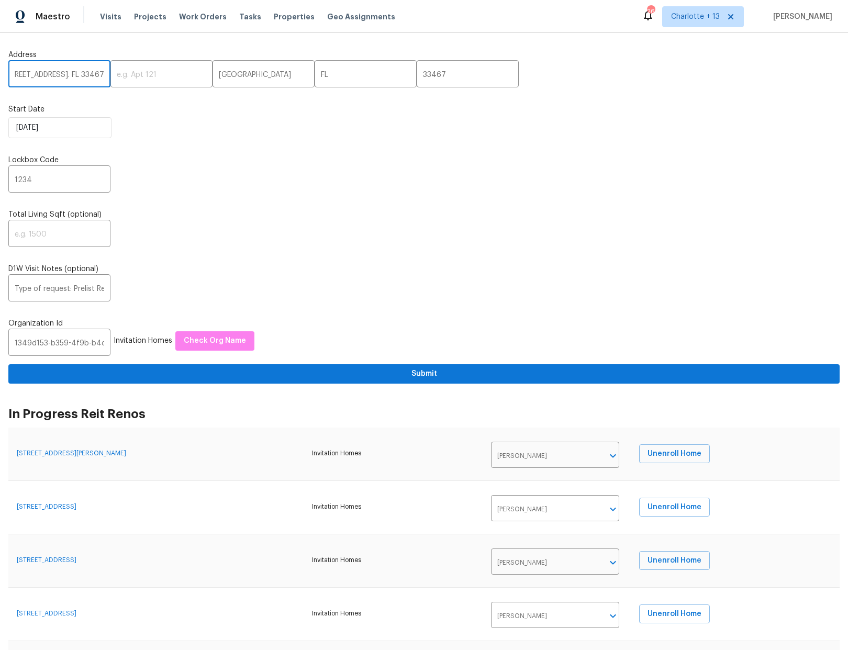
drag, startPoint x: 78, startPoint y: 74, endPoint x: 98, endPoint y: 74, distance: 19.9
click at [98, 74] on input "6342 Ethan Drive, Lake Worth. FL 33467" at bounding box center [59, 75] width 102 height 25
type input "6342 Ethan Drive"
click at [44, 287] on input "Type of request: Prelist Renovation Scoping / Work Requested Due Date: 8/5/25 A…" at bounding box center [59, 289] width 102 height 25
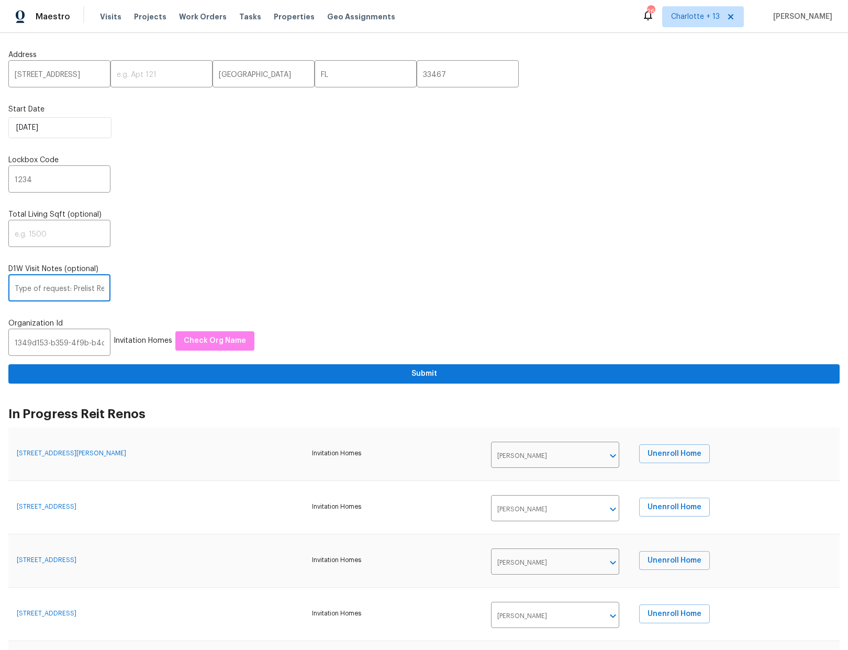
click at [44, 286] on input "Type of request: Prelist Renovation Scoping / Work Requested Due Date: 8/5/25 A…" at bounding box center [59, 289] width 102 height 25
click at [43, 181] on input "1234" at bounding box center [59, 180] width 102 height 25
click at [22, 285] on input "text" at bounding box center [59, 289] width 102 height 25
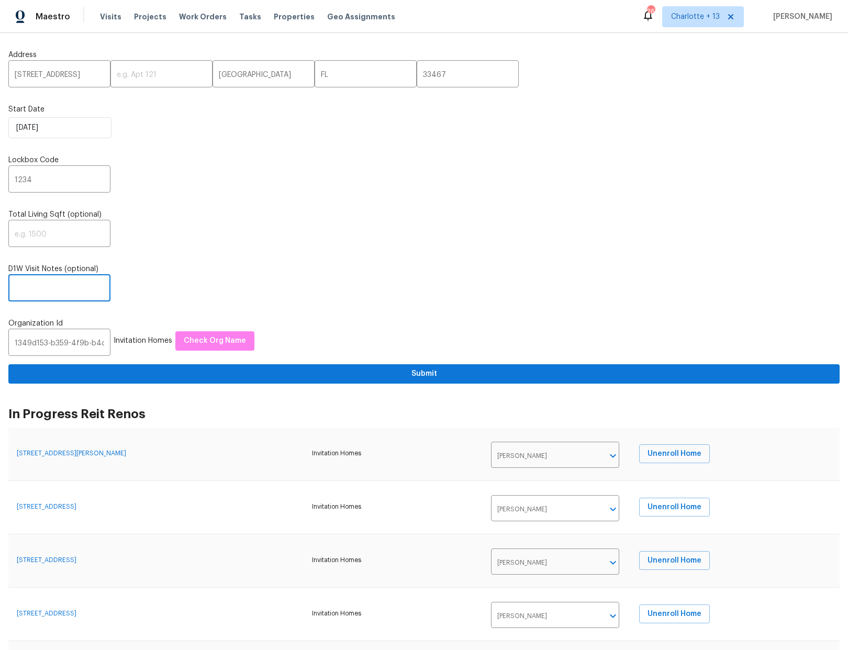
paste input "Address: 6342 Ethan Drive, Lake Worth. FL 33467 Type of request: Prelist Renova…"
type input "Address: 6342 Ethan Drive, Lake Worth. FL 33467 Type of request: Prelist Renova…"
click at [198, 337] on span "Check Org Name" at bounding box center [215, 340] width 62 height 13
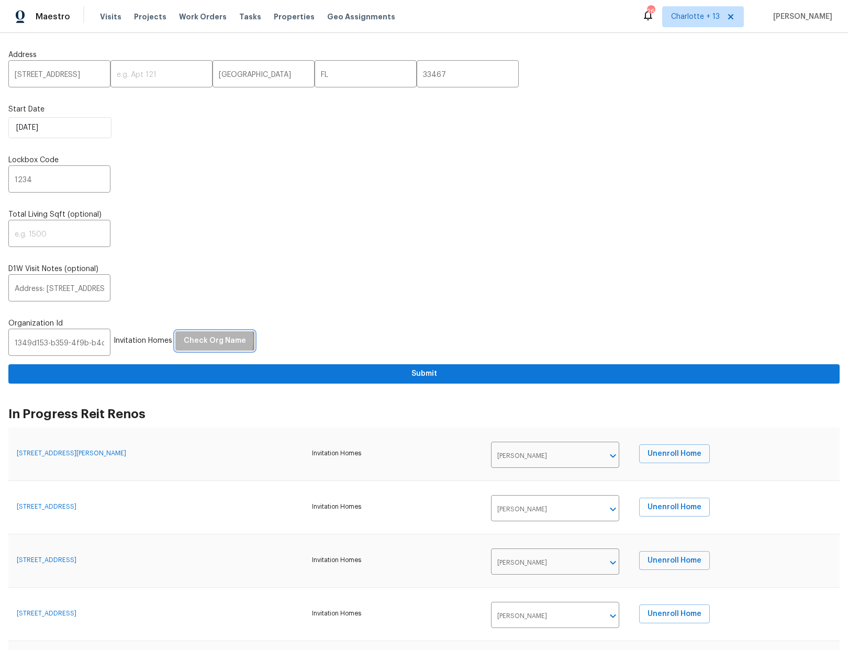
click at [188, 340] on span "Check Org Name" at bounding box center [215, 340] width 62 height 13
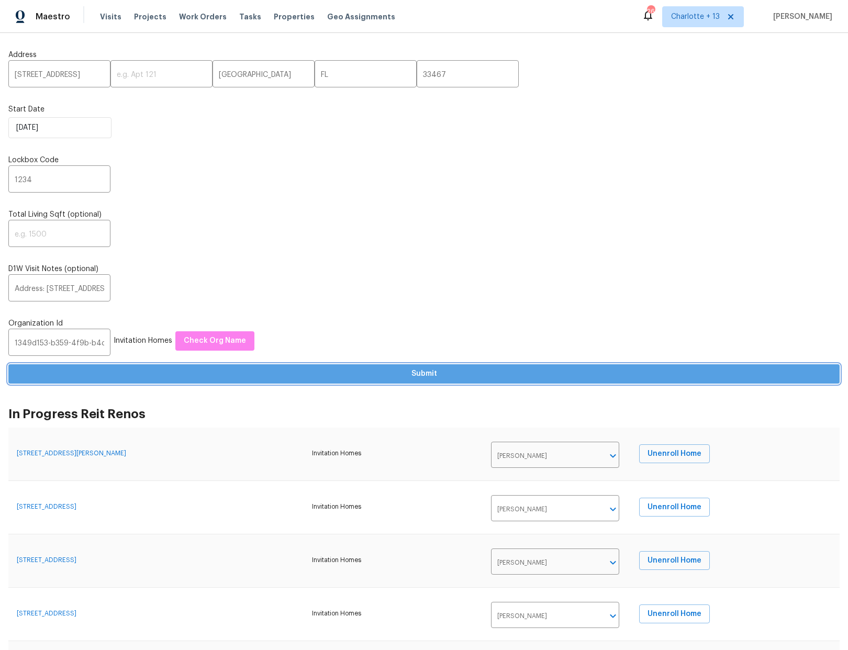
drag, startPoint x: 198, startPoint y: 337, endPoint x: 424, endPoint y: 372, distance: 228.2
click at [424, 372] on span "Submit" at bounding box center [424, 373] width 814 height 13
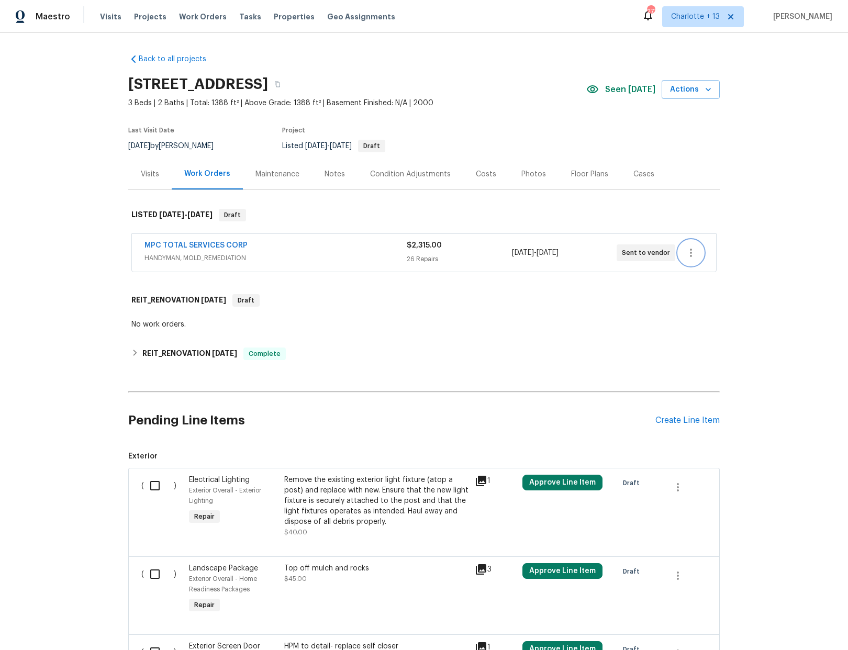
click at [685, 259] on button "button" at bounding box center [690, 252] width 25 height 25
click at [702, 309] on li "Delete" at bounding box center [730, 304] width 113 height 17
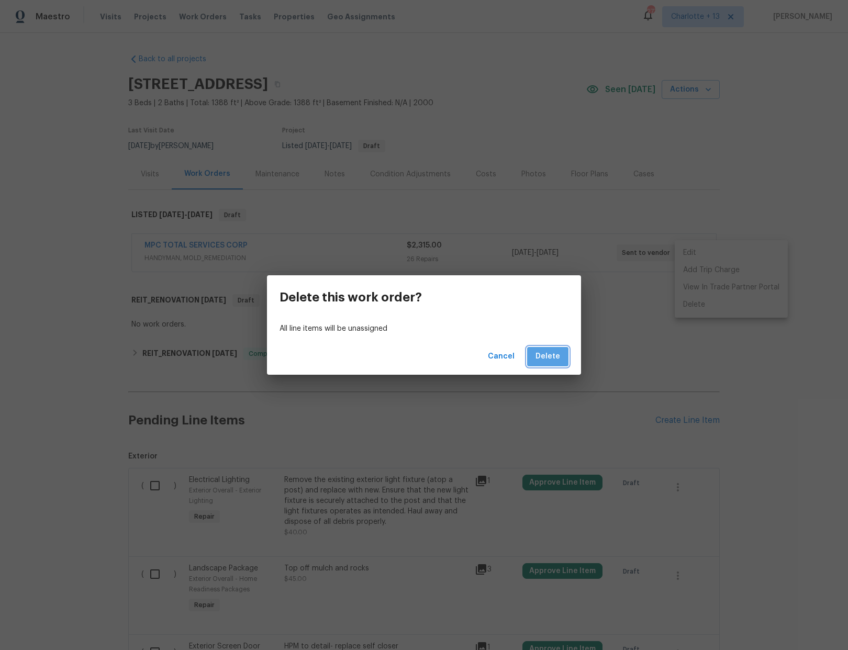
click at [553, 357] on span "Delete" at bounding box center [547, 356] width 25 height 13
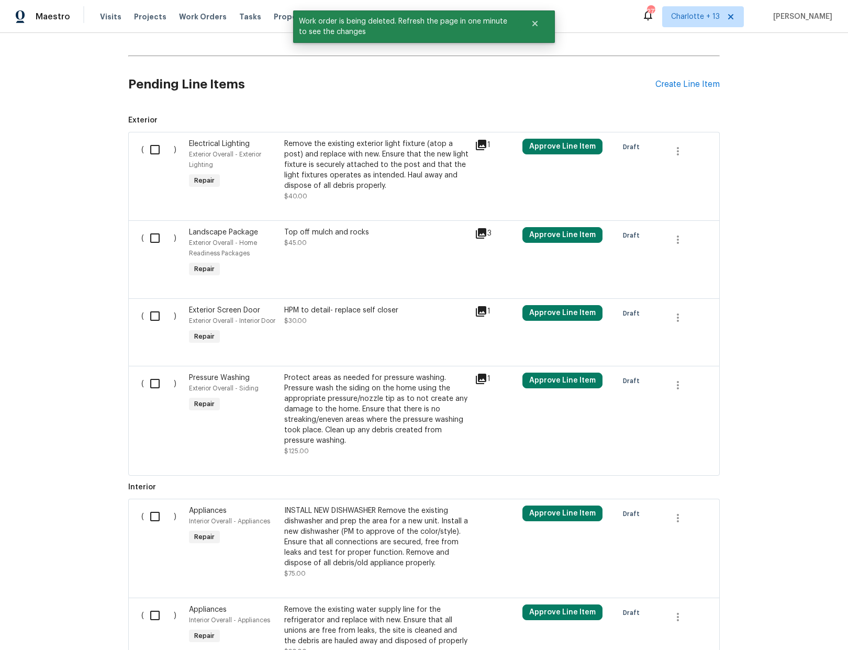
scroll to position [213, 0]
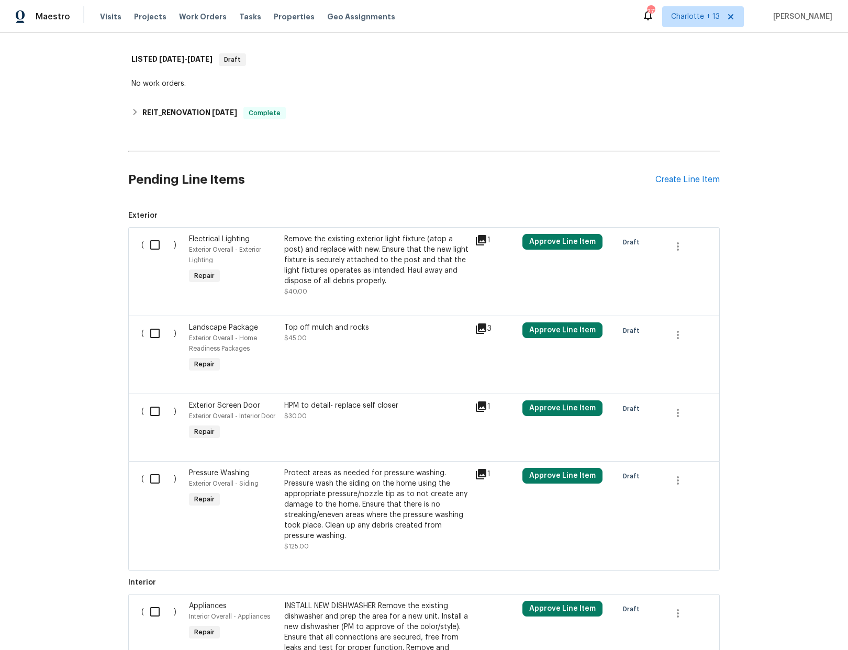
click at [151, 243] on input "checkbox" at bounding box center [159, 245] width 30 height 22
checkbox input "true"
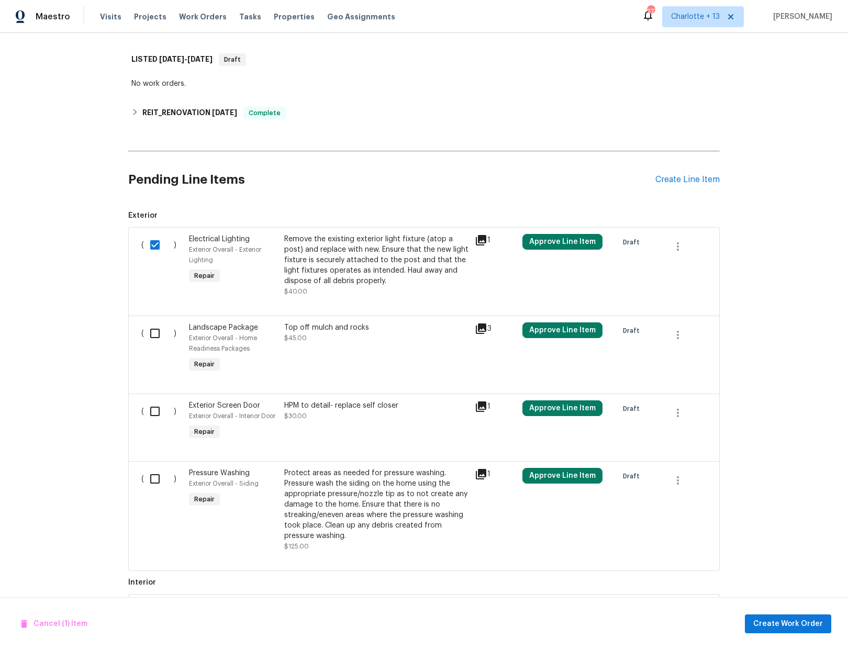
click at [155, 332] on input "checkbox" at bounding box center [159, 333] width 30 height 22
checkbox input "true"
click at [148, 410] on input "checkbox" at bounding box center [159, 411] width 30 height 22
checkbox input "true"
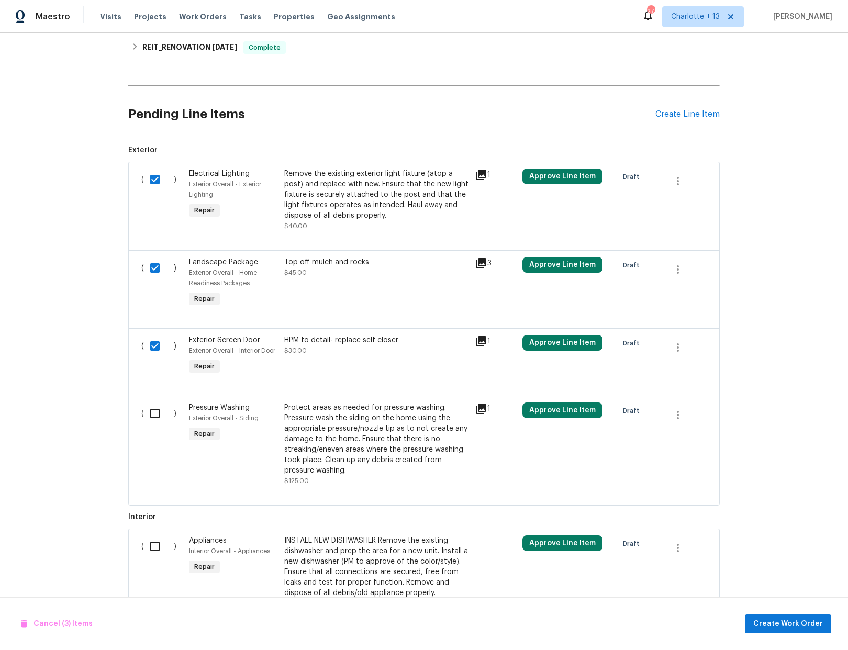
scroll to position [370, 0]
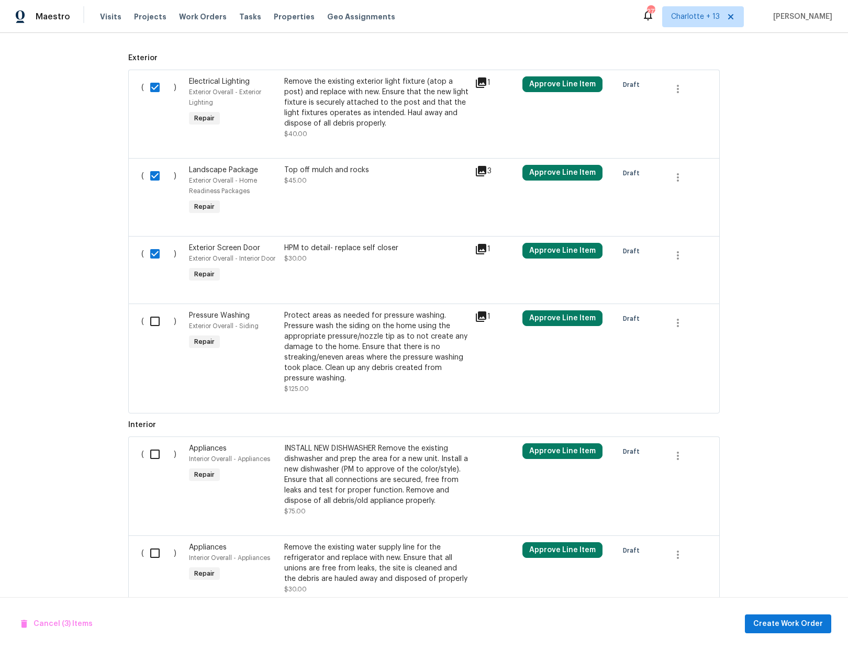
click at [152, 321] on input "checkbox" at bounding box center [159, 321] width 30 height 22
checkbox input "true"
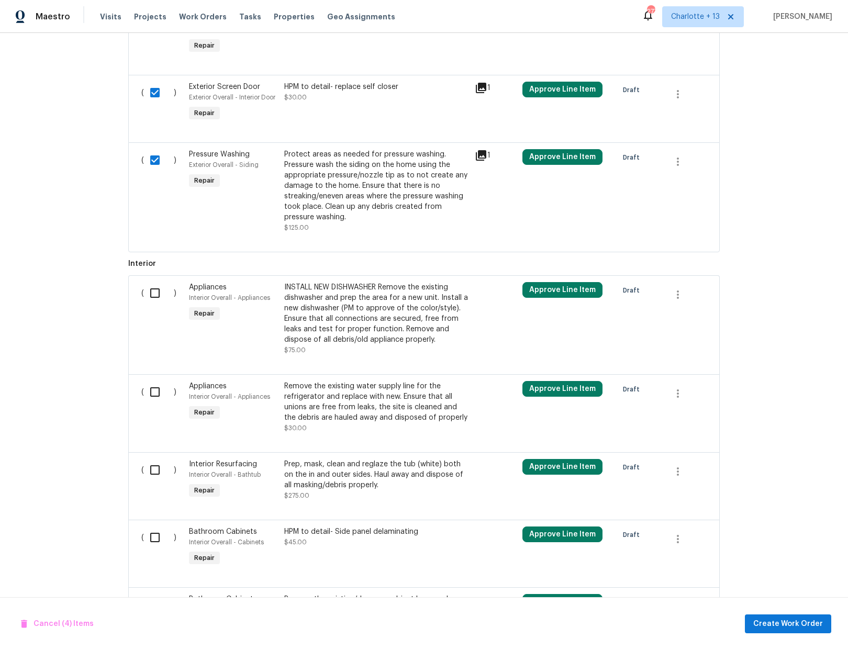
scroll to position [537, 0]
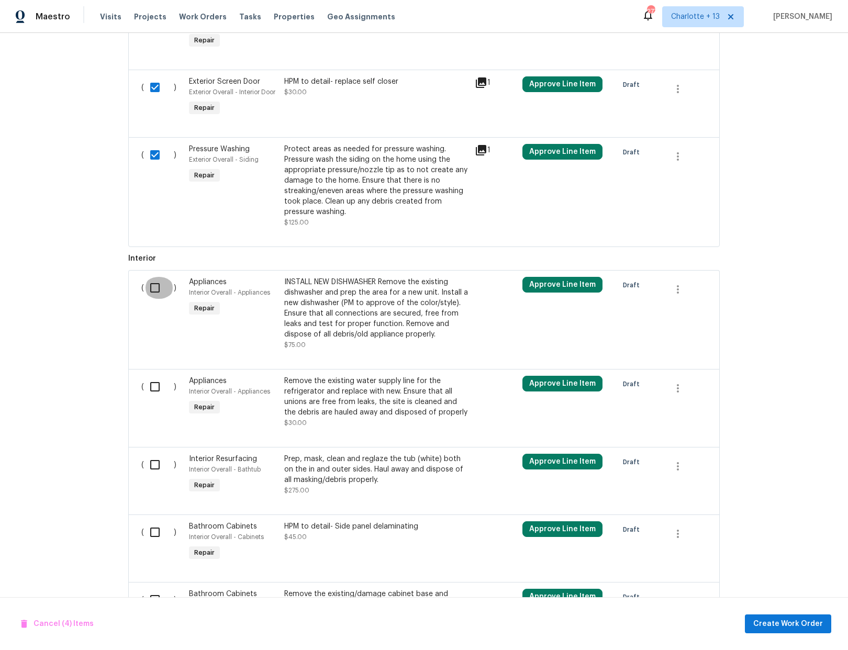
click at [153, 287] on input "checkbox" at bounding box center [159, 288] width 30 height 22
checkbox input "true"
click at [152, 385] on input "checkbox" at bounding box center [159, 387] width 30 height 22
checkbox input "true"
click at [155, 465] on input "checkbox" at bounding box center [159, 465] width 30 height 22
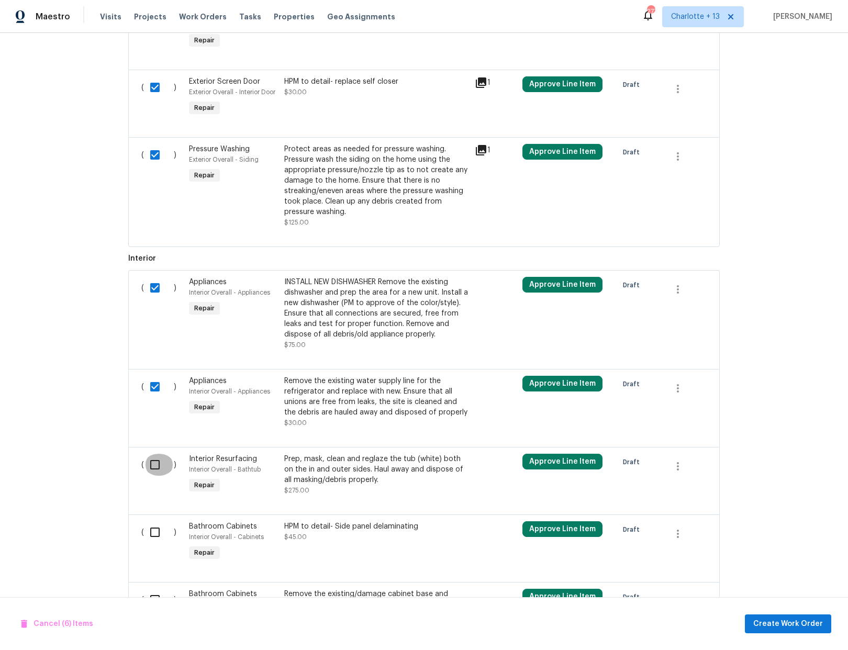
checkbox input "true"
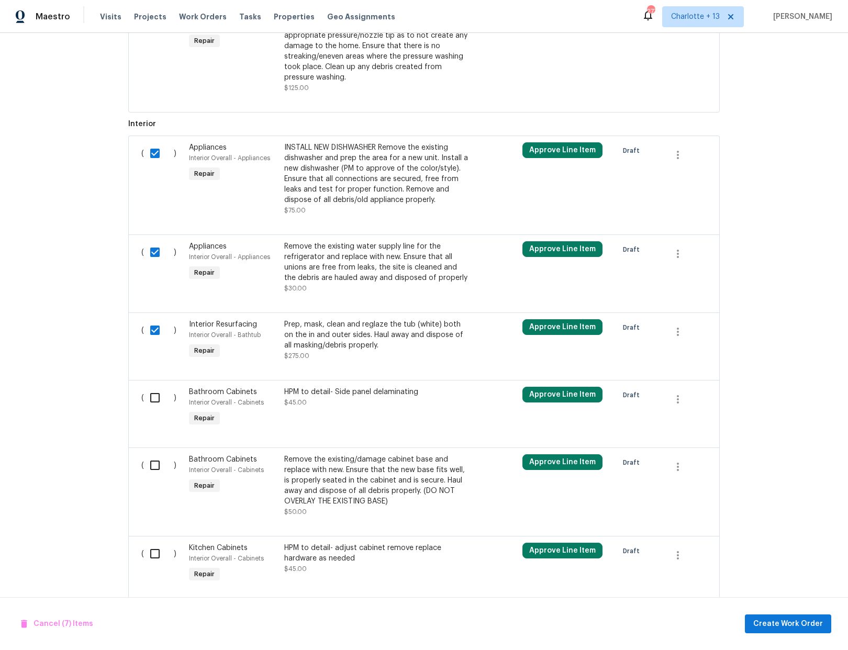
scroll to position [798, 0]
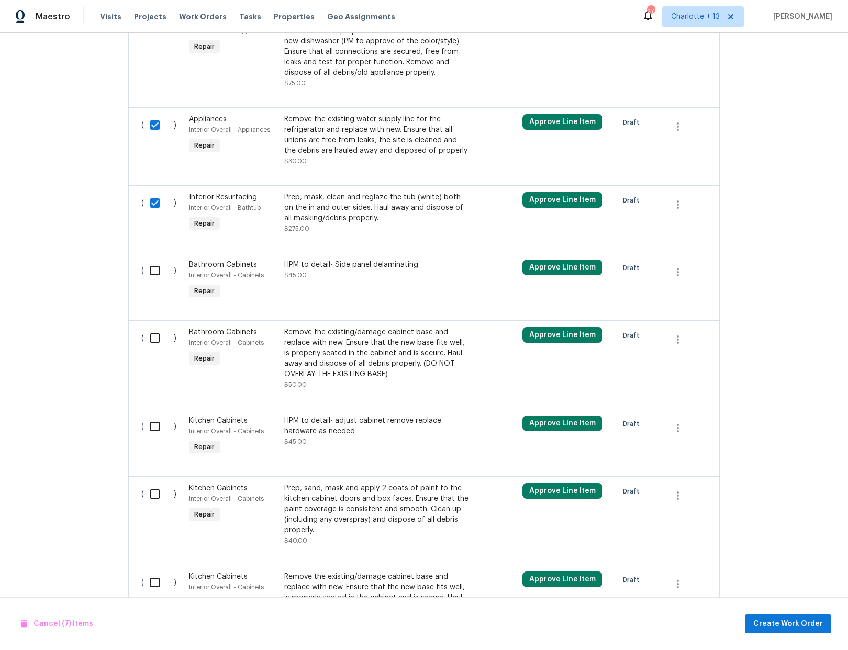
click at [147, 268] on input "checkbox" at bounding box center [159, 271] width 30 height 22
checkbox input "true"
click at [153, 337] on input "checkbox" at bounding box center [159, 338] width 30 height 22
checkbox input "true"
click at [153, 424] on input "checkbox" at bounding box center [159, 426] width 30 height 22
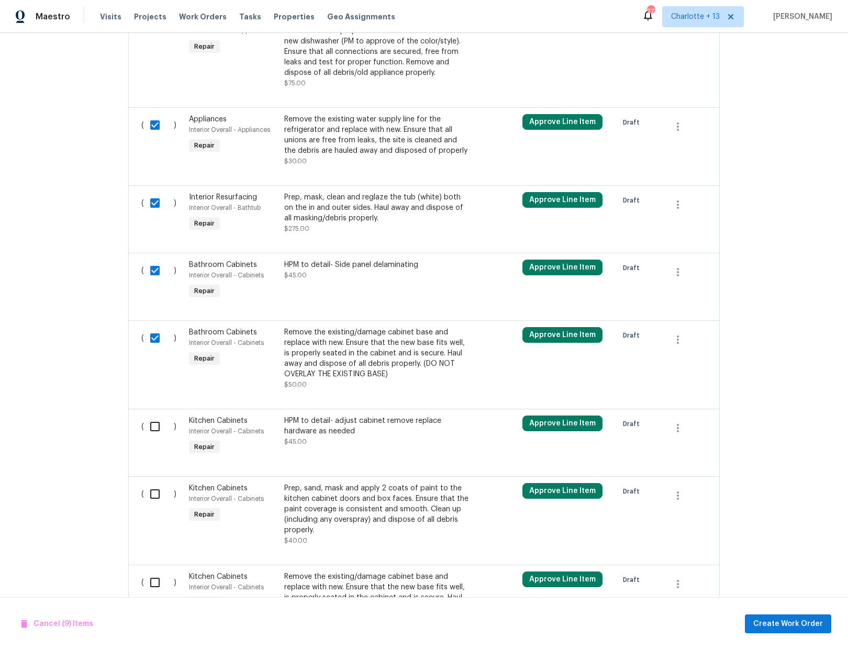
checkbox input "true"
click at [153, 493] on input "checkbox" at bounding box center [159, 494] width 30 height 22
checkbox input "true"
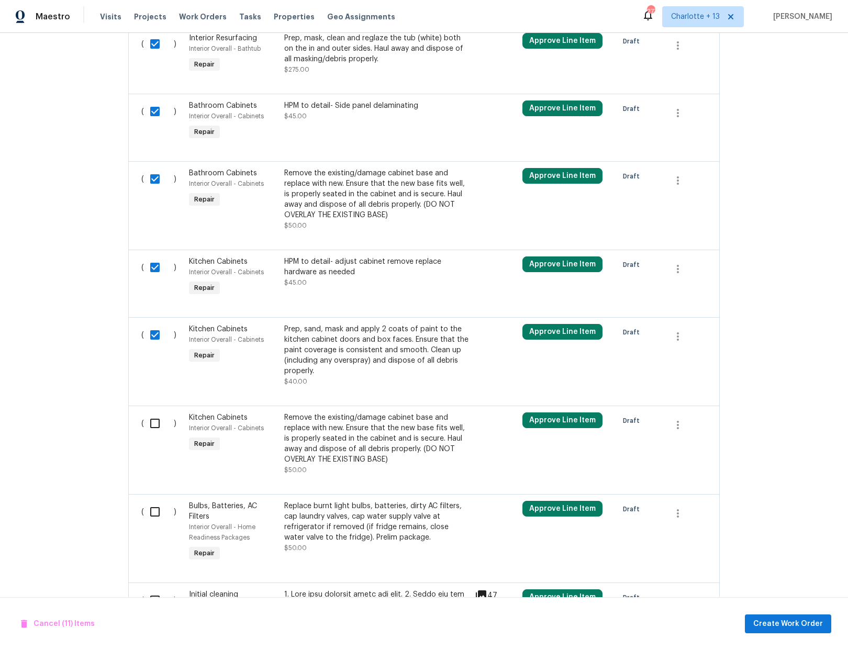
scroll to position [958, 0]
click at [150, 423] on input "checkbox" at bounding box center [159, 423] width 30 height 22
checkbox input "true"
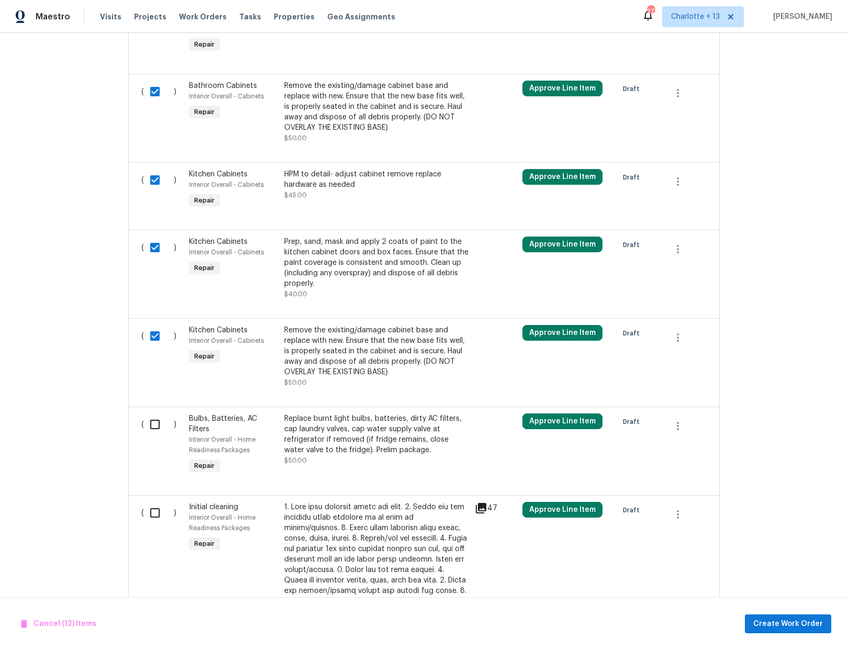
scroll to position [1080, 0]
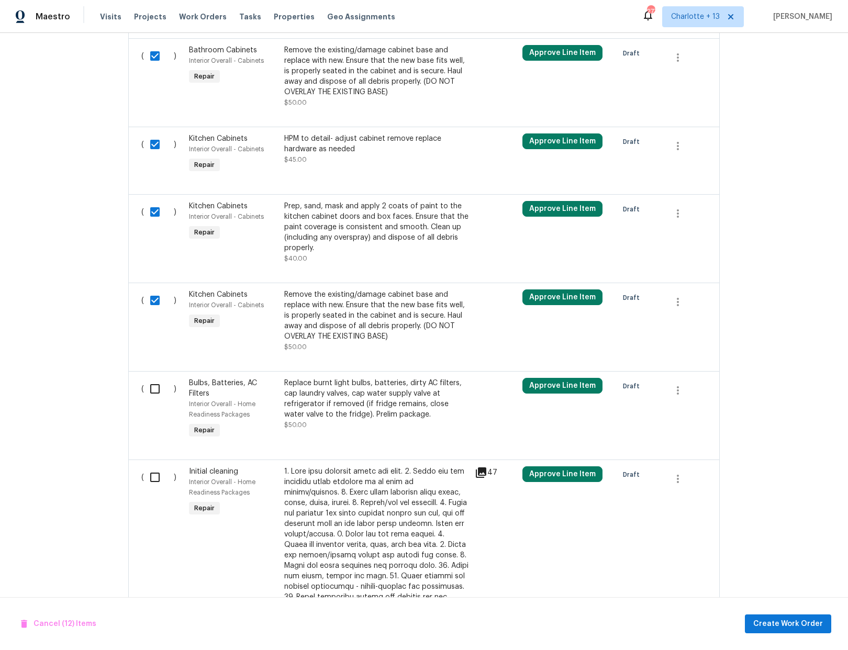
click at [150, 390] on input "checkbox" at bounding box center [159, 389] width 30 height 22
checkbox input "true"
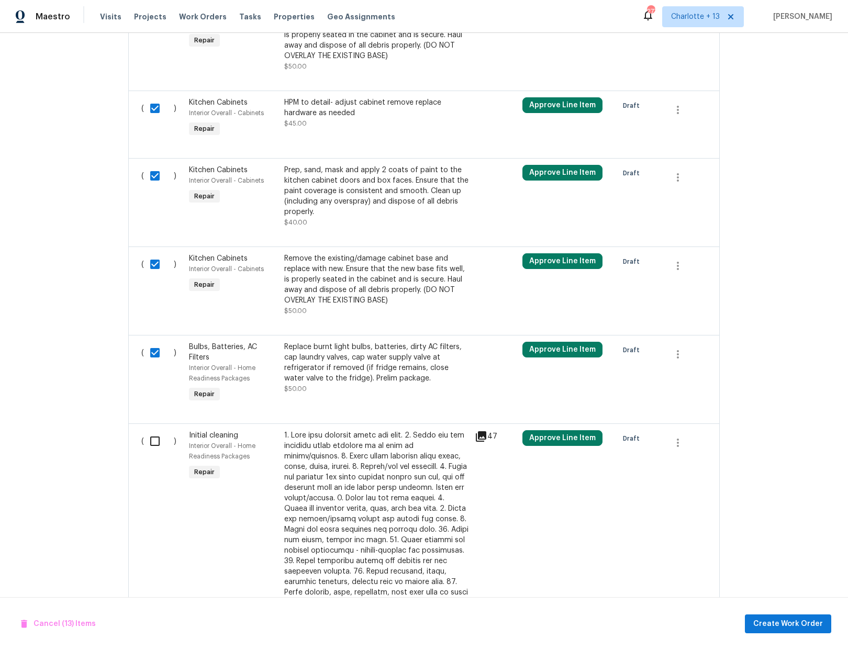
scroll to position [1253, 0]
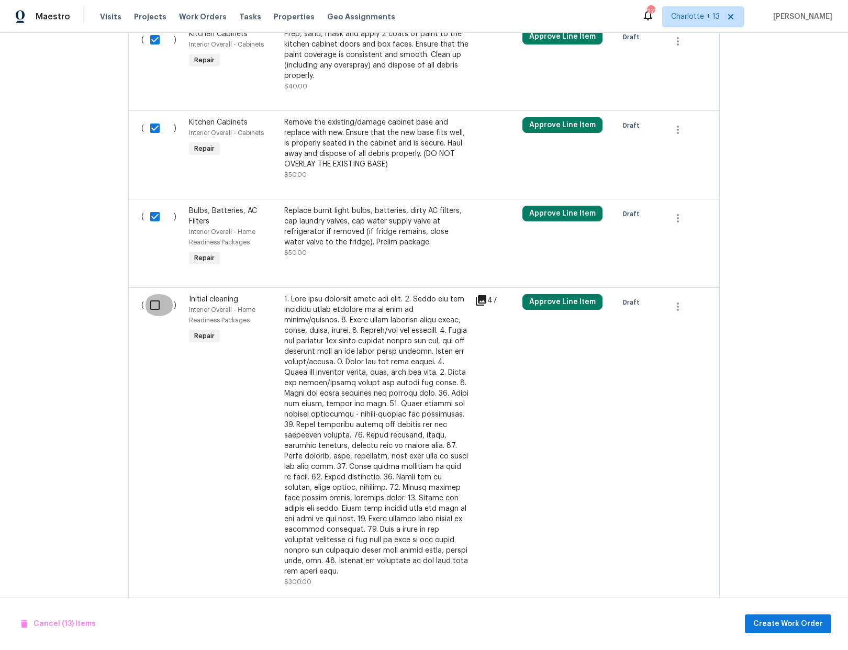
click at [150, 307] on input "checkbox" at bounding box center [159, 305] width 30 height 22
checkbox input "true"
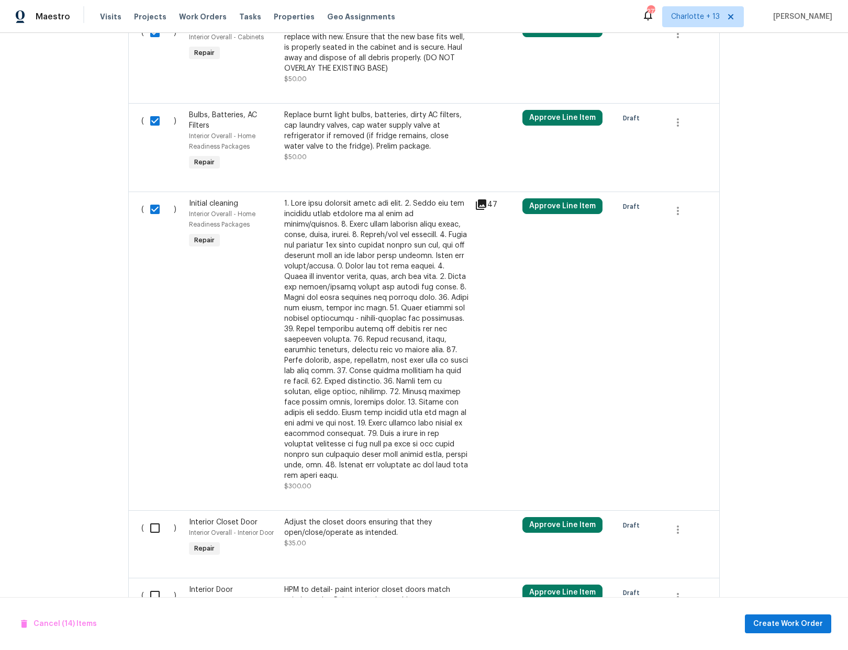
scroll to position [1430, 0]
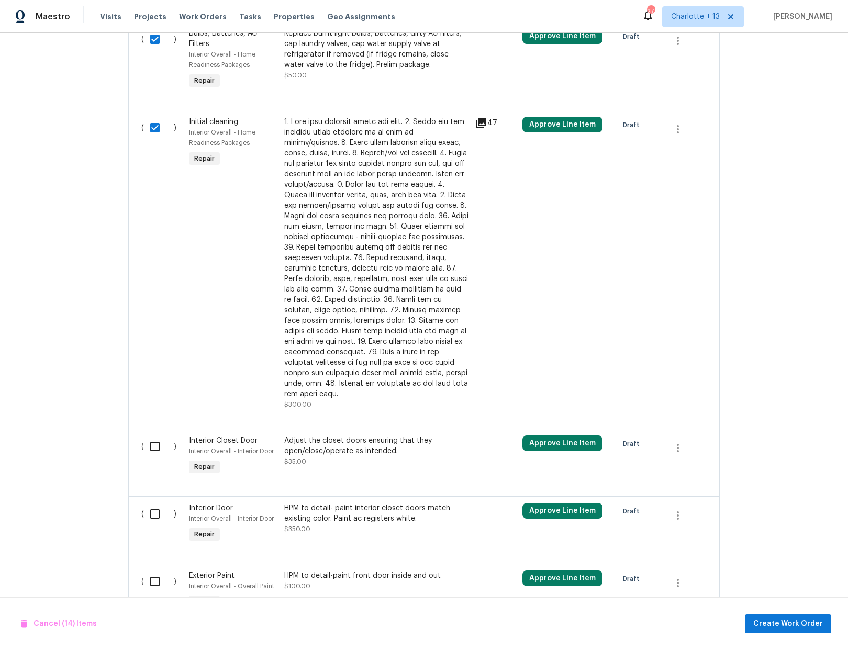
click at [154, 436] on input "checkbox" at bounding box center [159, 446] width 30 height 22
checkbox input "true"
click at [150, 505] on input "checkbox" at bounding box center [159, 514] width 30 height 22
checkbox input "true"
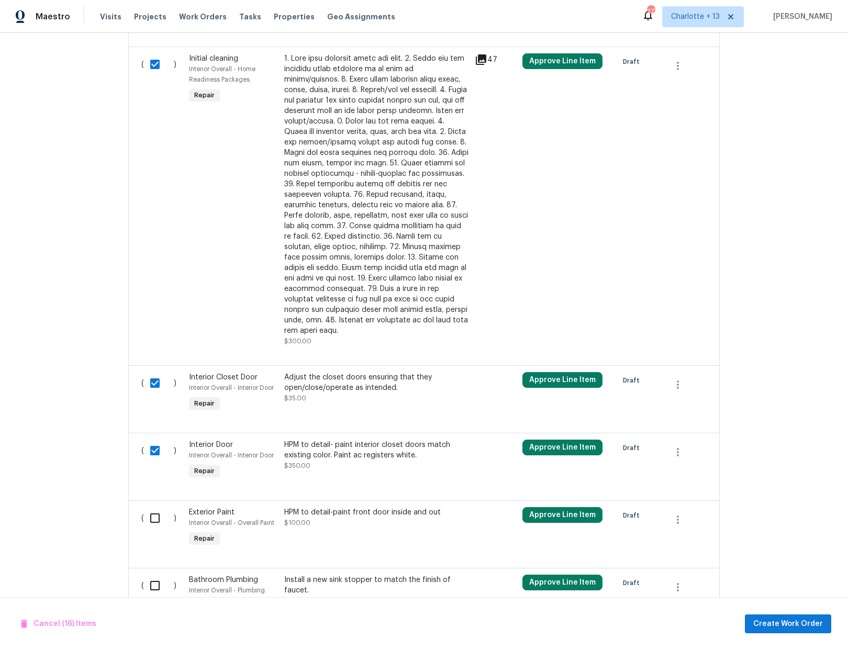
scroll to position [1591, 0]
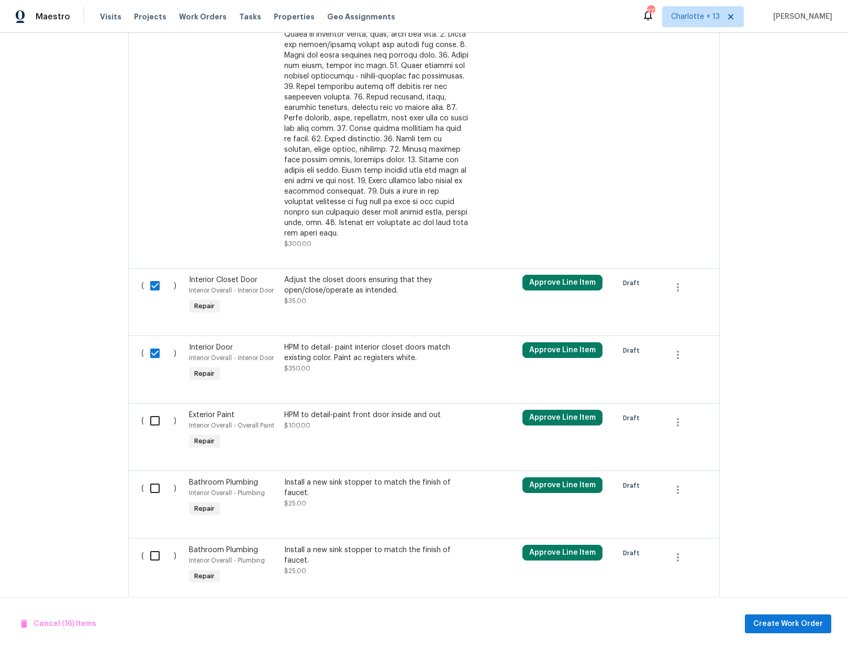
click at [151, 412] on input "checkbox" at bounding box center [159, 421] width 30 height 22
checkbox input "true"
click at [152, 481] on input "checkbox" at bounding box center [159, 488] width 30 height 22
checkbox input "true"
click at [151, 548] on input "checkbox" at bounding box center [159, 556] width 30 height 22
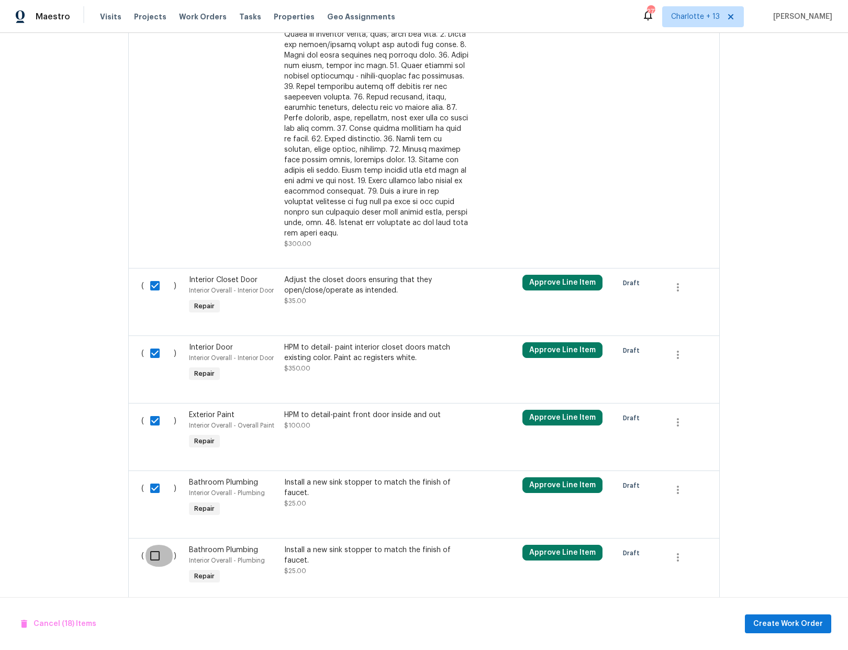
checkbox input "true"
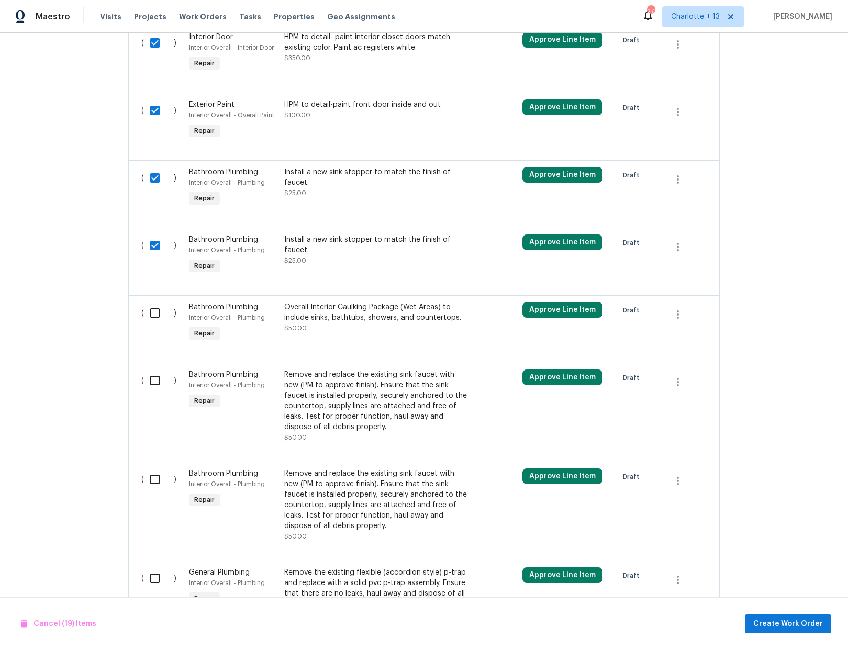
scroll to position [1908, 0]
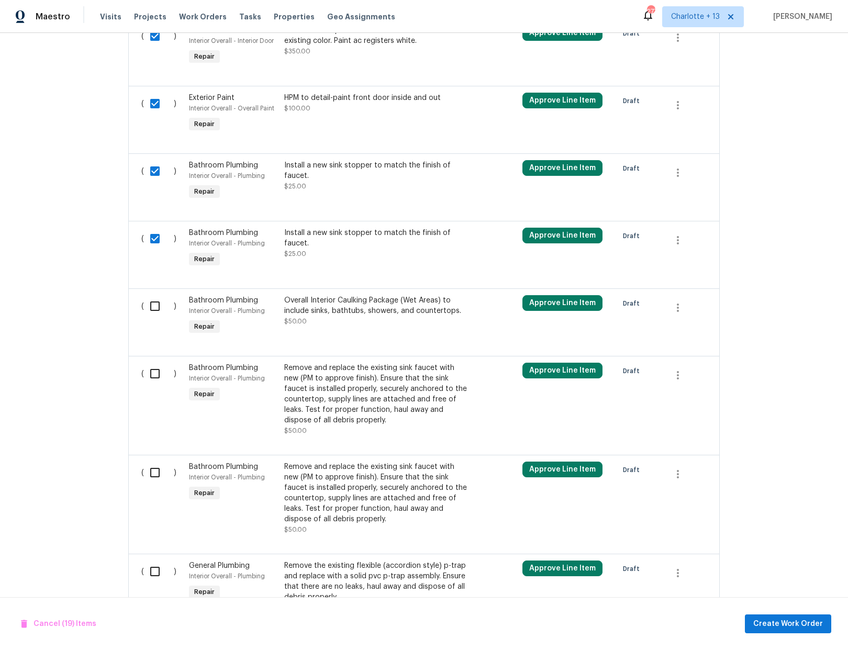
click at [157, 295] on input "checkbox" at bounding box center [159, 306] width 30 height 22
checkbox input "true"
click at [151, 365] on input "checkbox" at bounding box center [159, 374] width 30 height 22
checkbox input "true"
click at [149, 466] on input "checkbox" at bounding box center [159, 472] width 30 height 22
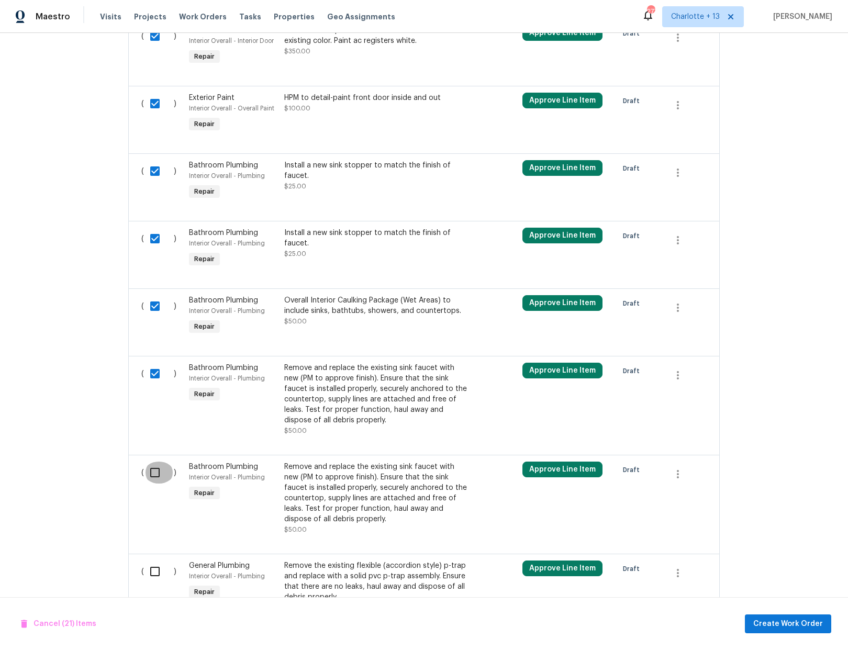
checkbox input "true"
click at [149, 560] on input "checkbox" at bounding box center [159, 571] width 30 height 22
checkbox input "true"
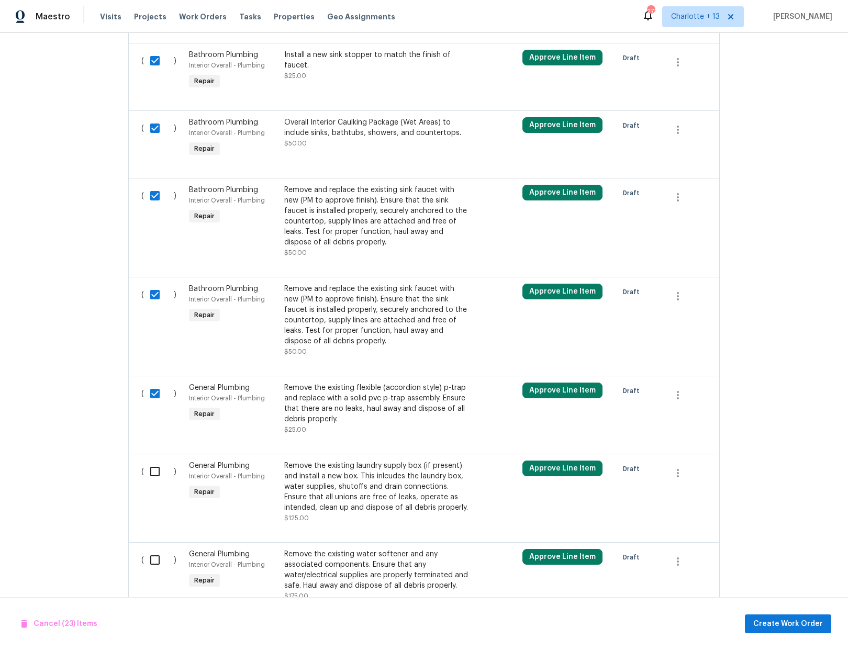
scroll to position [2201, 0]
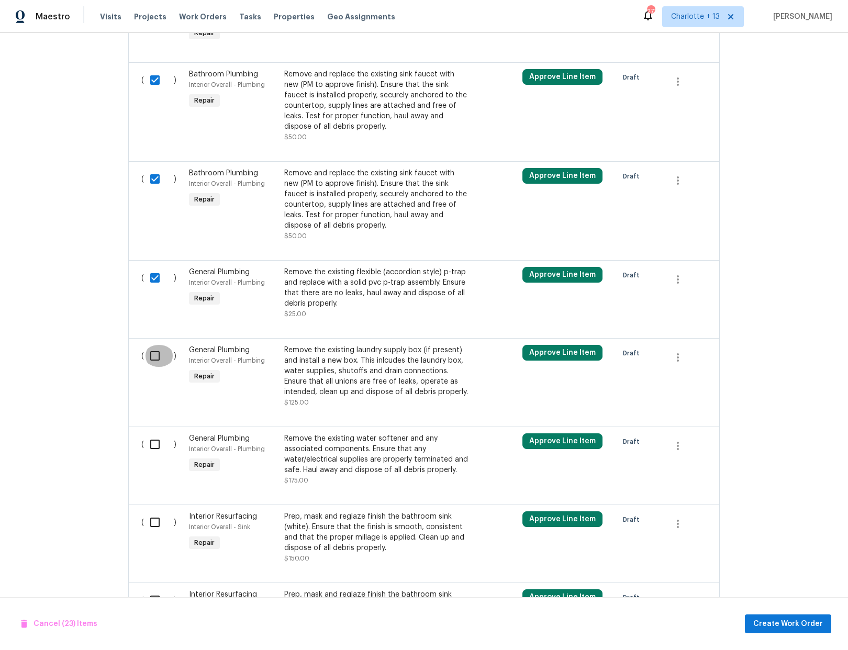
click at [152, 345] on input "checkbox" at bounding box center [159, 356] width 30 height 22
checkbox input "true"
click at [151, 433] on input "checkbox" at bounding box center [159, 444] width 30 height 22
checkbox input "true"
click at [148, 511] on input "checkbox" at bounding box center [159, 522] width 30 height 22
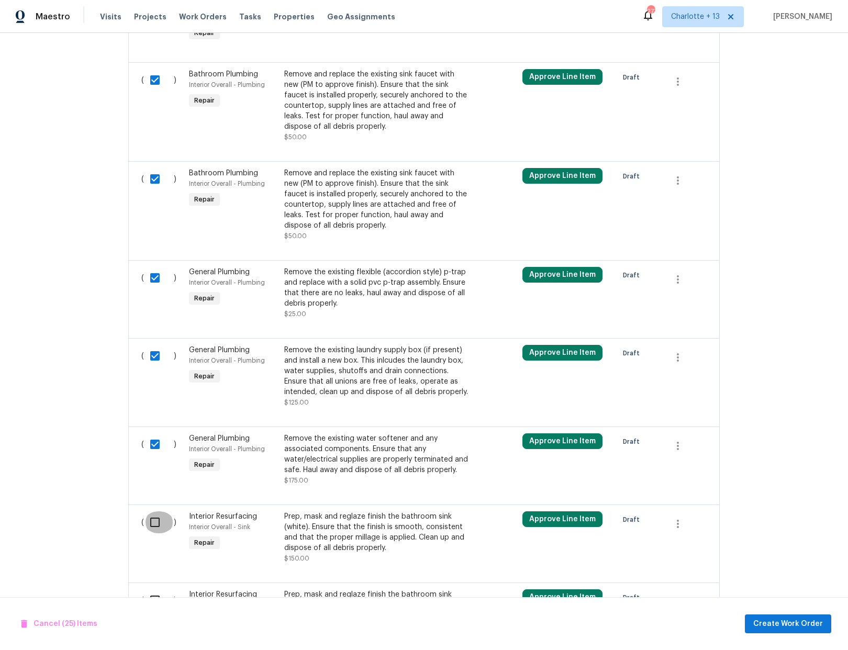
checkbox input "true"
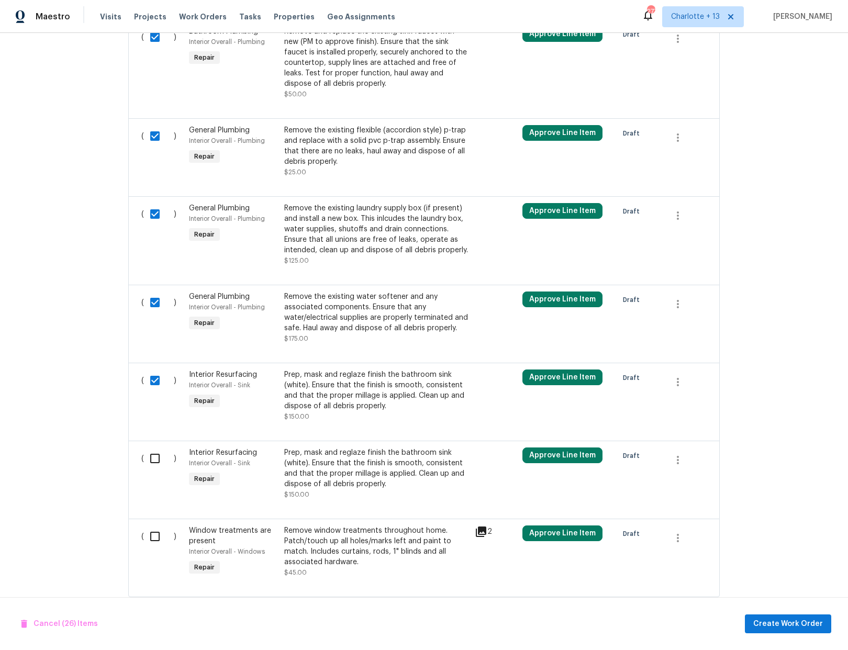
scroll to position [2359, 0]
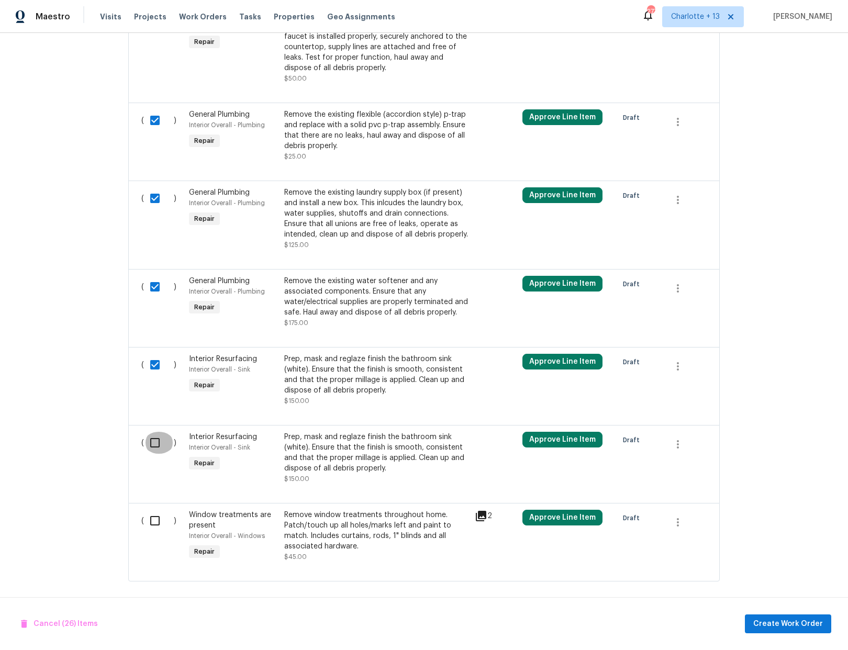
click at [152, 432] on input "checkbox" at bounding box center [159, 443] width 30 height 22
checkbox input "true"
click at [152, 511] on input "checkbox" at bounding box center [159, 521] width 30 height 22
checkbox input "true"
click at [779, 619] on span "Create Work Order" at bounding box center [788, 623] width 70 height 13
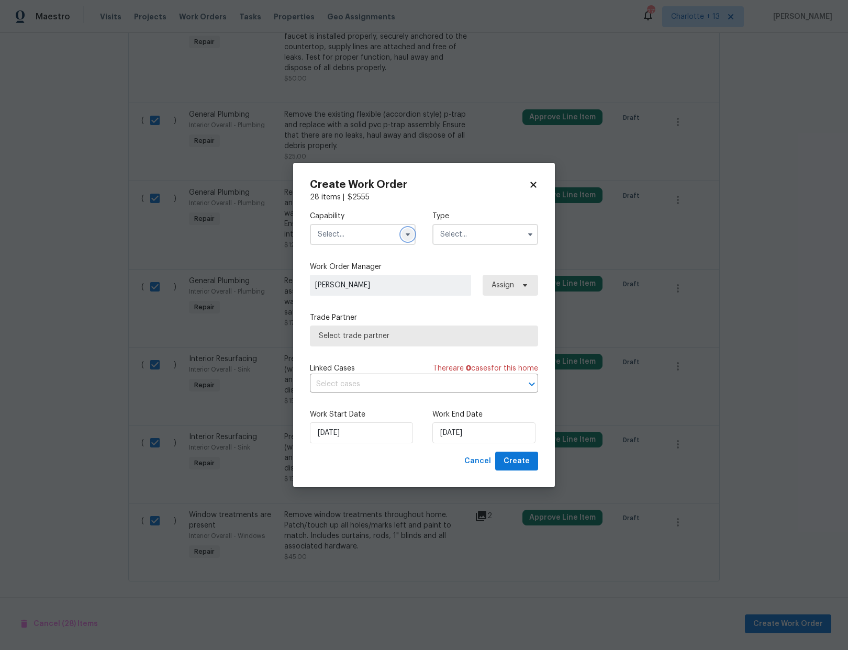
click at [408, 233] on icon "button" at bounding box center [407, 234] width 4 height 3
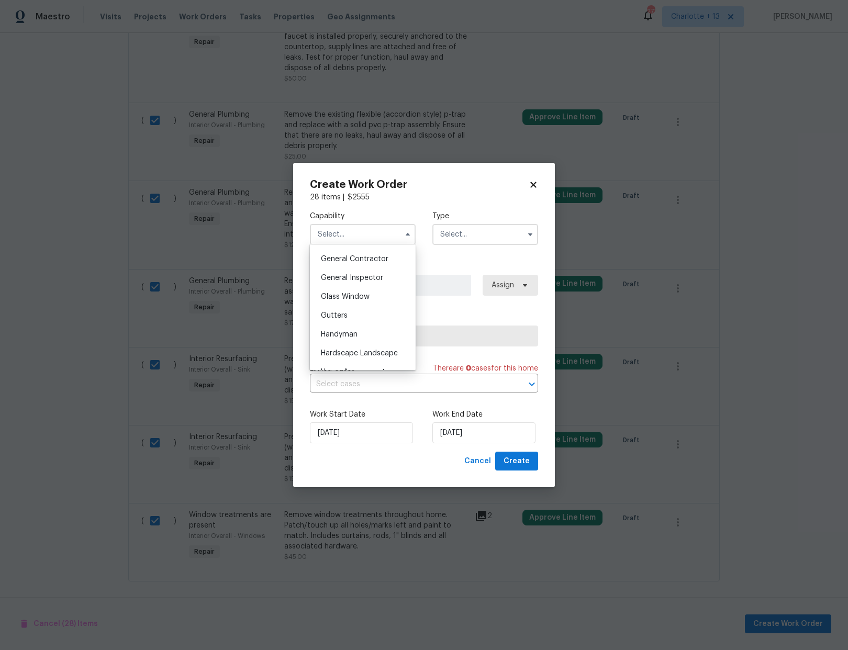
scroll to position [483, 0]
click at [345, 351] on div "Handyman" at bounding box center [362, 349] width 100 height 19
type input "Handyman"
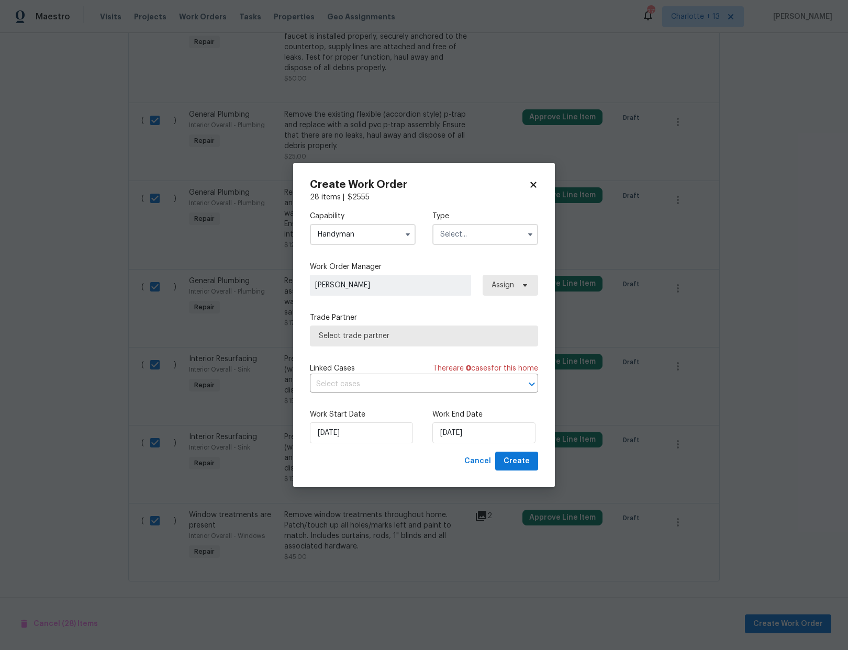
click at [467, 240] on input "text" at bounding box center [485, 234] width 106 height 21
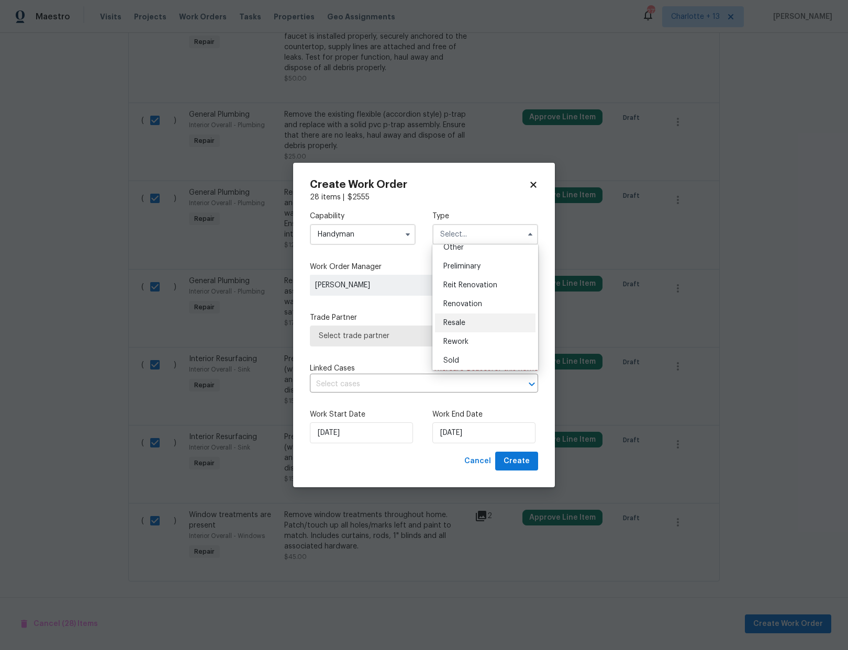
scroll to position [238, 0]
click at [476, 264] on span "Reit Renovation" at bounding box center [470, 263] width 54 height 7
type input "Reit Renovation"
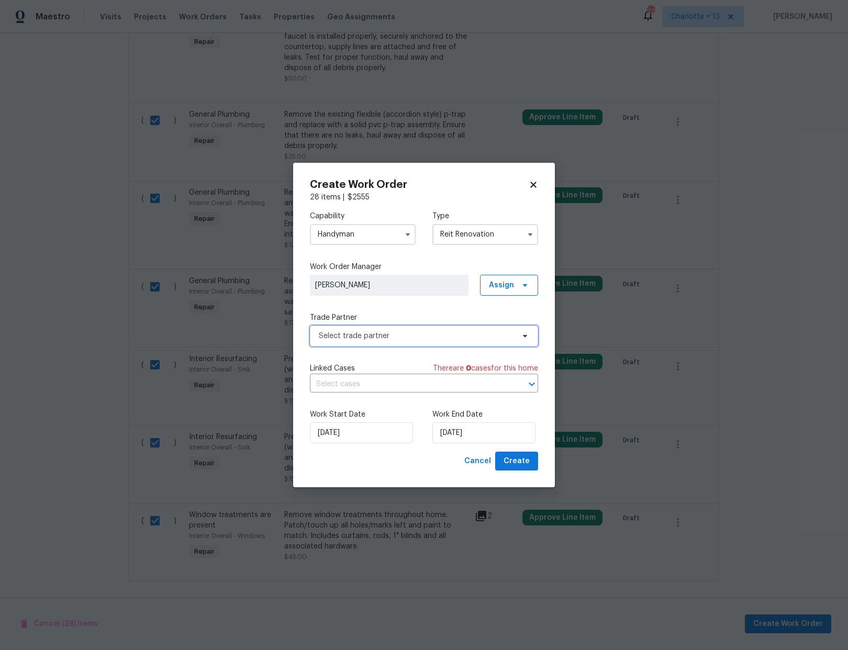
click at [365, 337] on span "Select trade partner" at bounding box center [416, 336] width 195 height 10
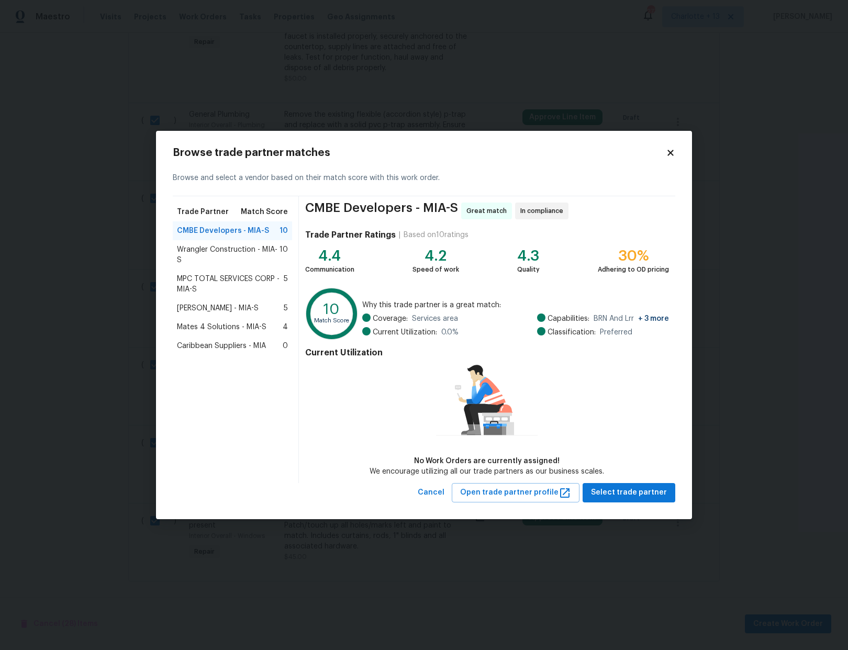
click at [211, 275] on span "MPC TOTAL SERVICES CORP - MIA-S" at bounding box center [230, 284] width 107 height 21
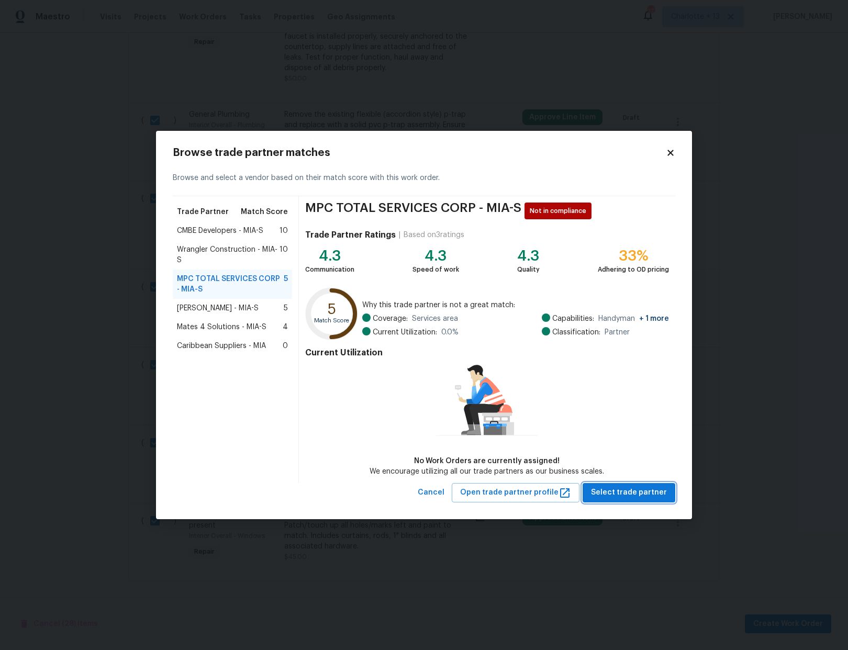
click at [627, 496] on span "Select trade partner" at bounding box center [629, 492] width 76 height 13
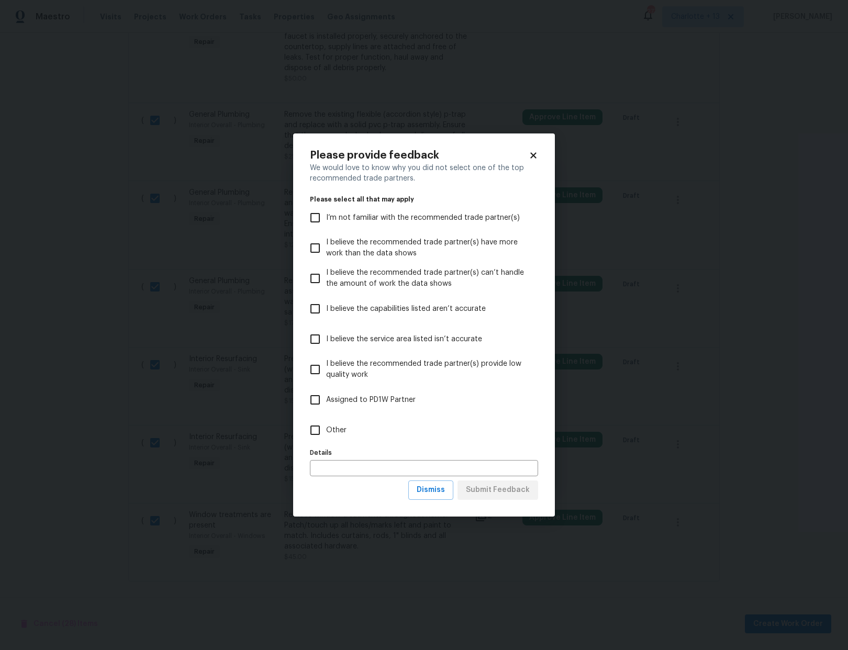
click at [313, 431] on input "Other" at bounding box center [315, 430] width 22 height 22
checkbox input "true"
click at [501, 494] on span "Submit Feedback" at bounding box center [498, 489] width 64 height 13
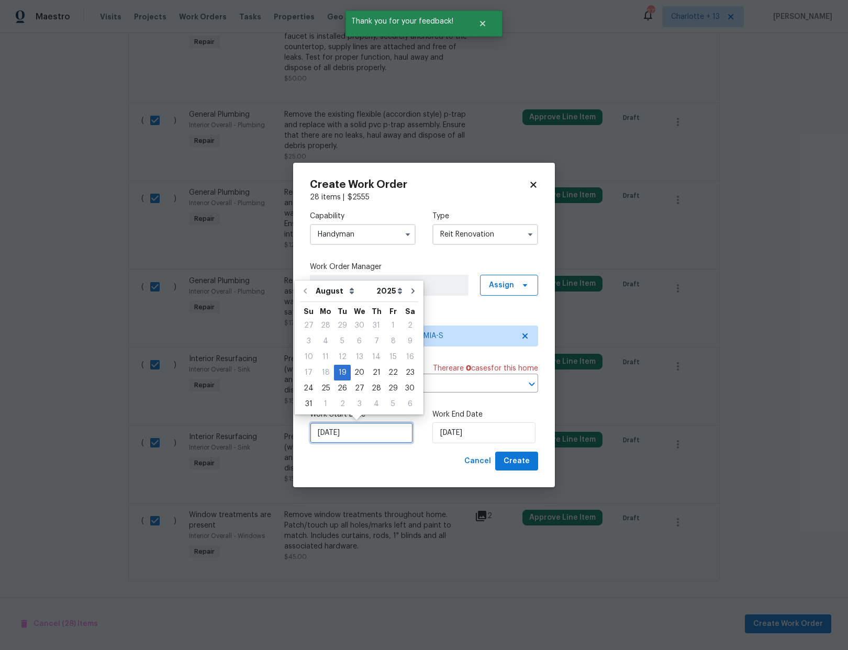
drag, startPoint x: 365, startPoint y: 440, endPoint x: 380, endPoint y: 435, distance: 16.1
click at [365, 440] on input "[DATE]" at bounding box center [361, 432] width 103 height 21
click at [356, 370] on div "20" at bounding box center [359, 372] width 17 height 15
type input "[DATE]"
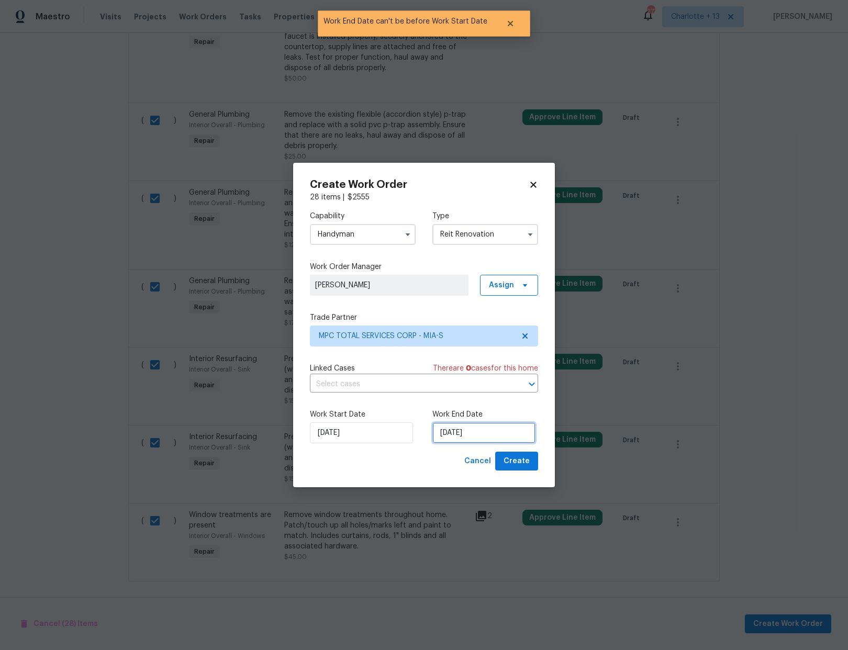
click at [470, 435] on input "[DATE]" at bounding box center [483, 432] width 103 height 21
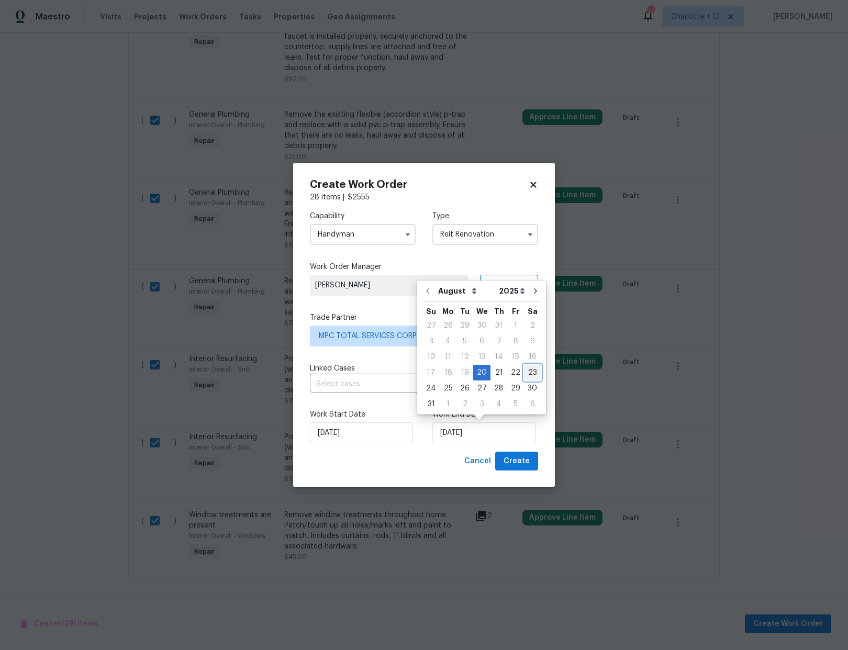
click at [526, 370] on div "23" at bounding box center [532, 372] width 17 height 15
type input "[DATE]"
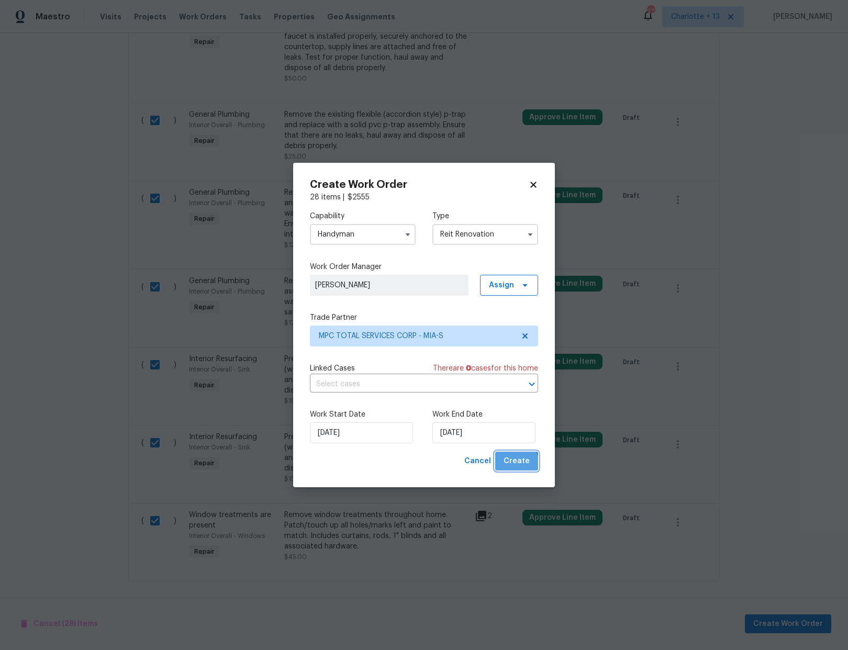
click at [516, 464] on span "Create" at bounding box center [516, 461] width 26 height 13
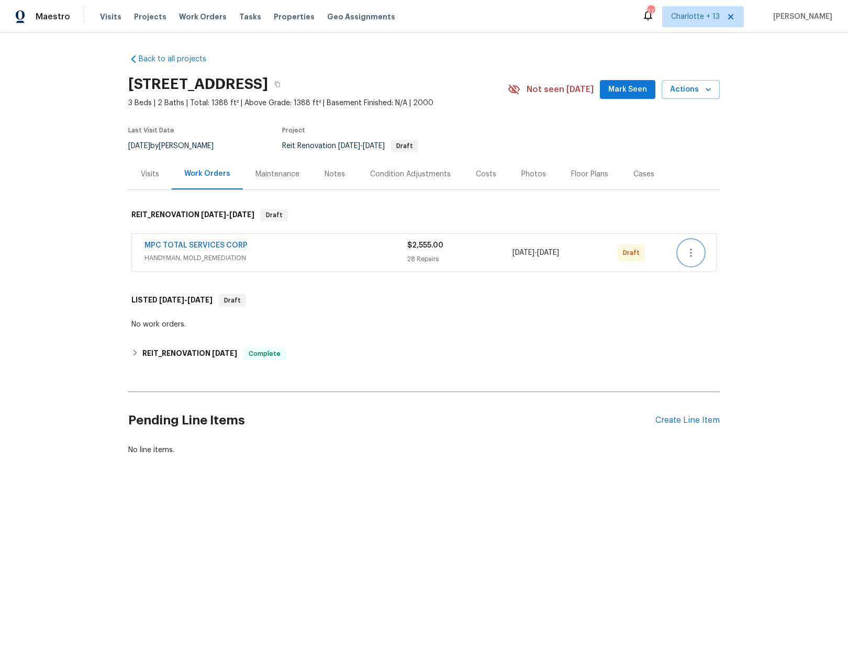
click at [678, 250] on button "button" at bounding box center [690, 252] width 25 height 25
click at [724, 265] on li "Confirm and Send to Vendor" at bounding box center [732, 270] width 117 height 17
click at [639, 88] on div at bounding box center [424, 325] width 848 height 650
click at [627, 88] on span "Mark Seen" at bounding box center [627, 89] width 39 height 13
